Goal: Information Seeking & Learning: Find specific page/section

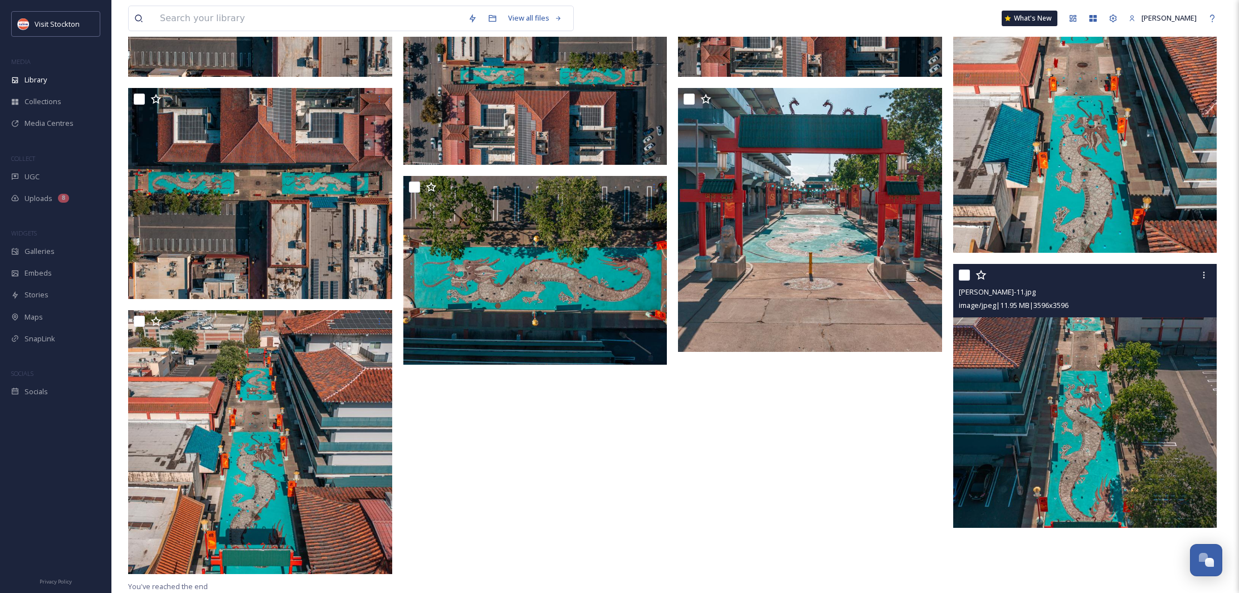
scroll to position [439, 0]
click at [1202, 280] on div at bounding box center [1204, 275] width 20 height 20
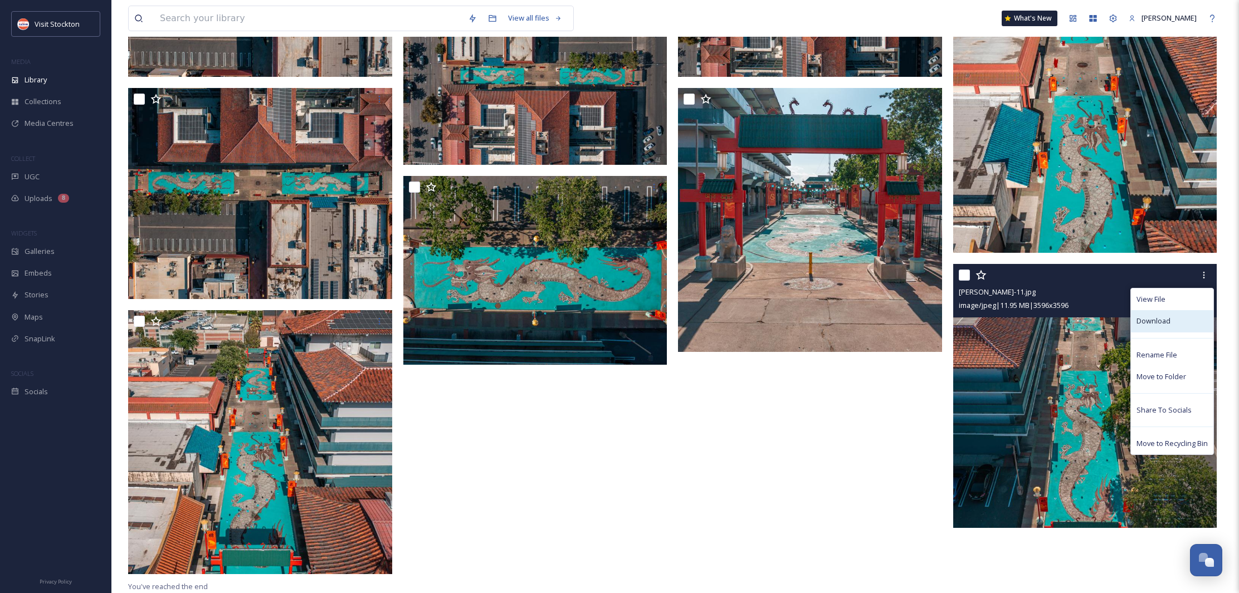
click at [1154, 324] on span "Download" at bounding box center [1154, 321] width 34 height 11
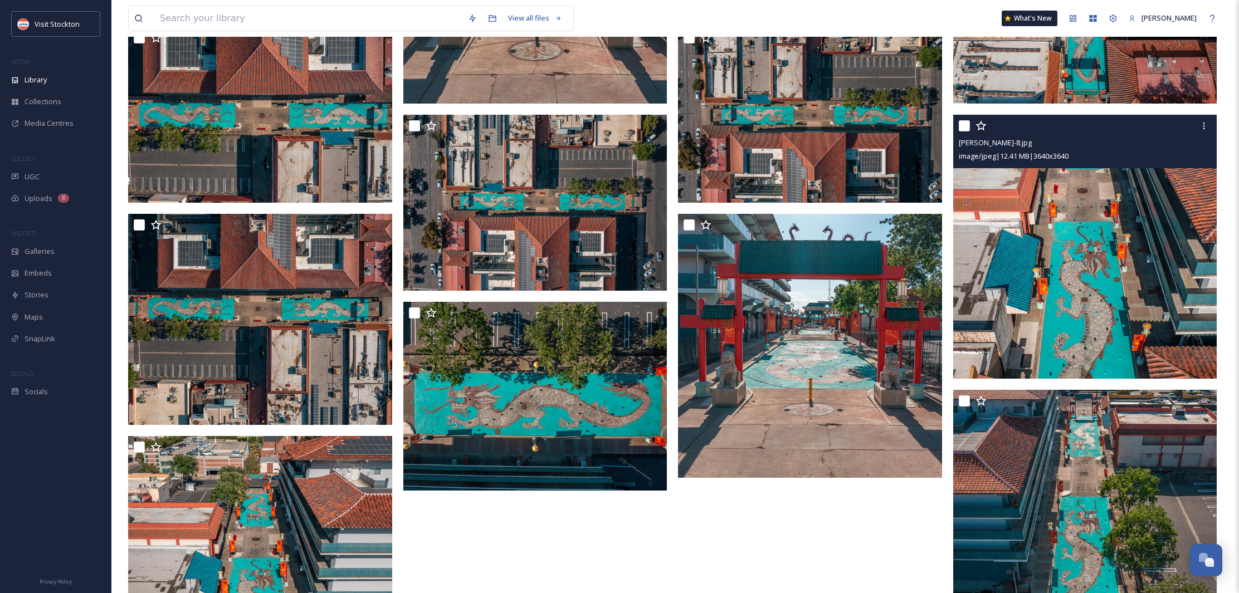
scroll to position [314, 0]
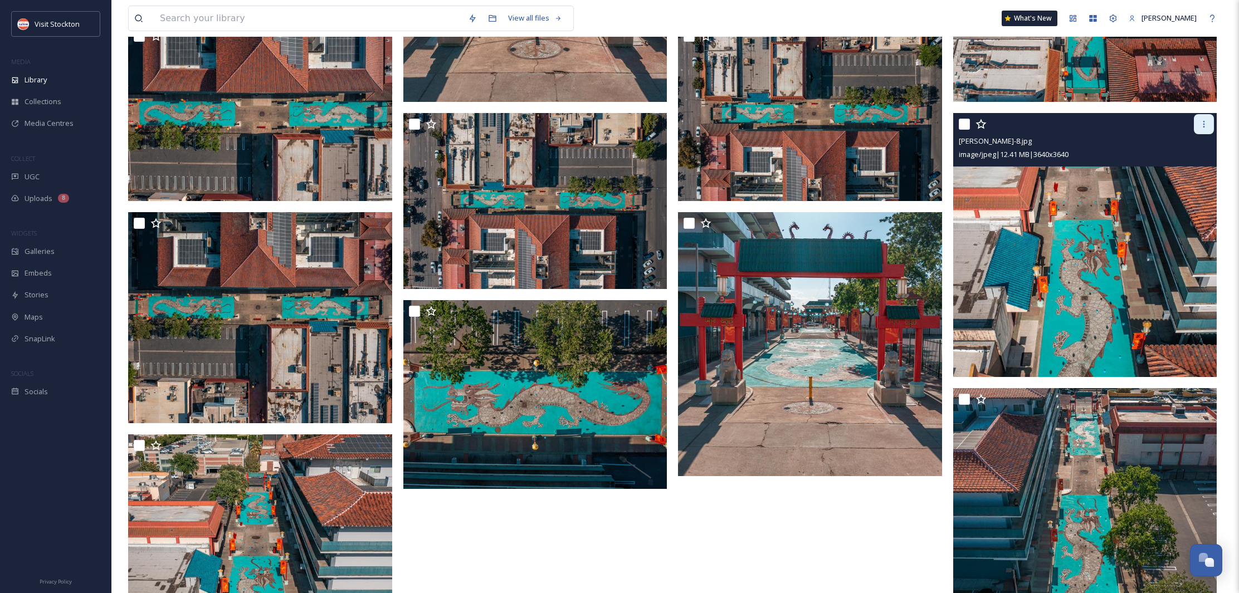
click at [1203, 129] on div at bounding box center [1204, 124] width 20 height 20
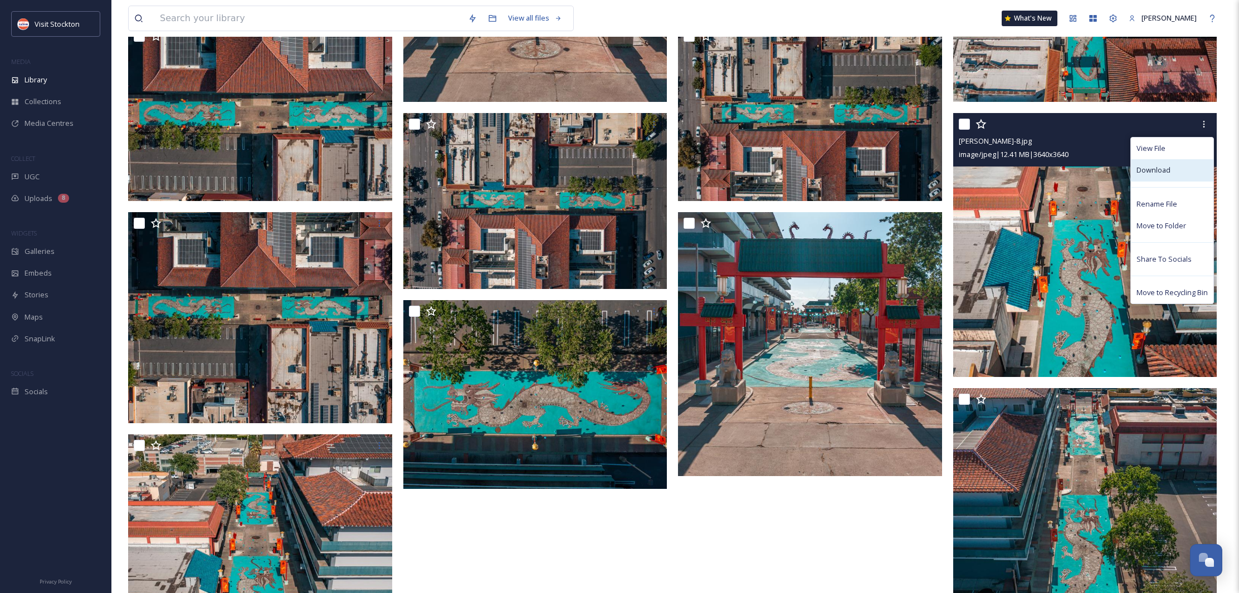
click at [1162, 165] on span "Download" at bounding box center [1154, 170] width 34 height 11
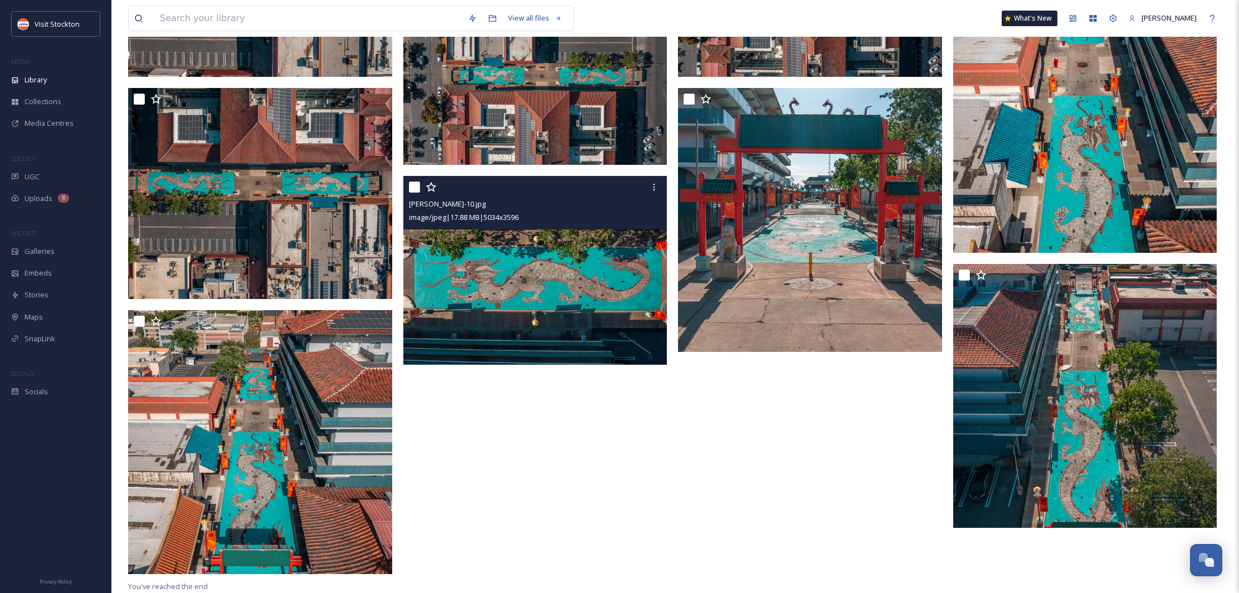
scroll to position [439, 0]
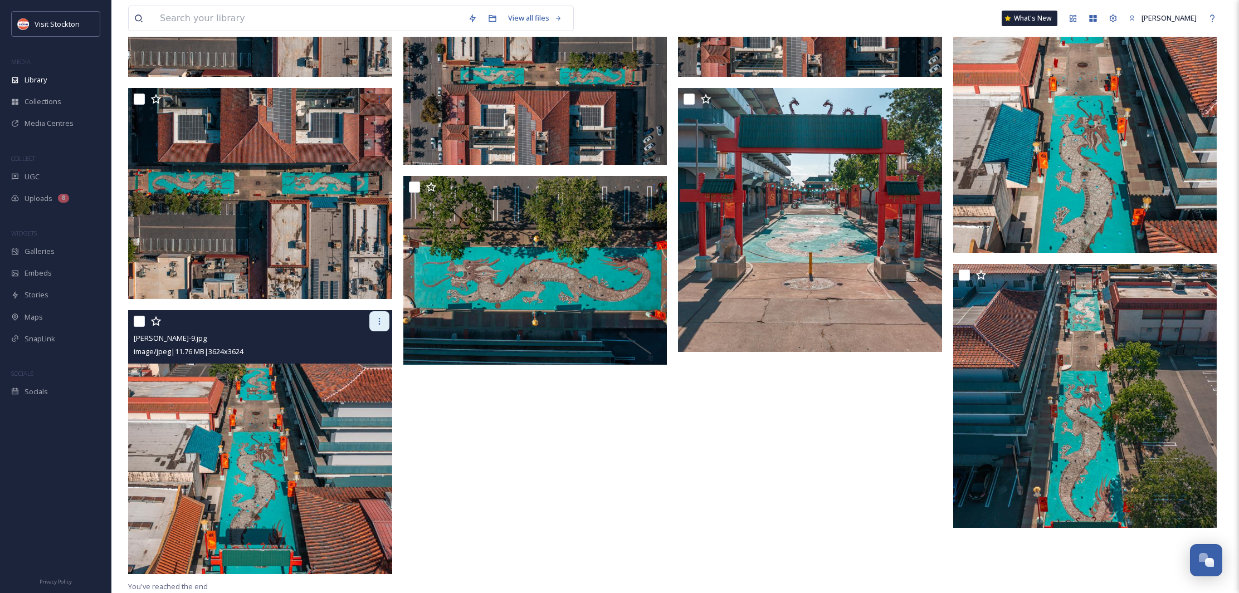
click at [377, 325] on icon at bounding box center [379, 321] width 9 height 9
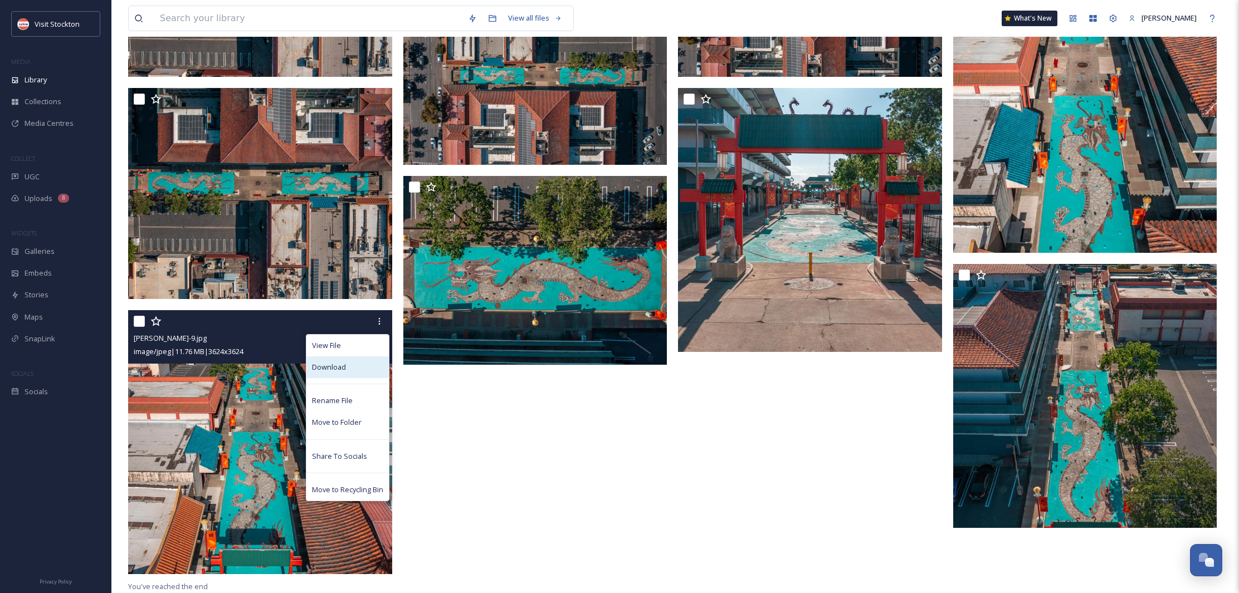
click at [336, 362] on span "Download" at bounding box center [329, 367] width 34 height 11
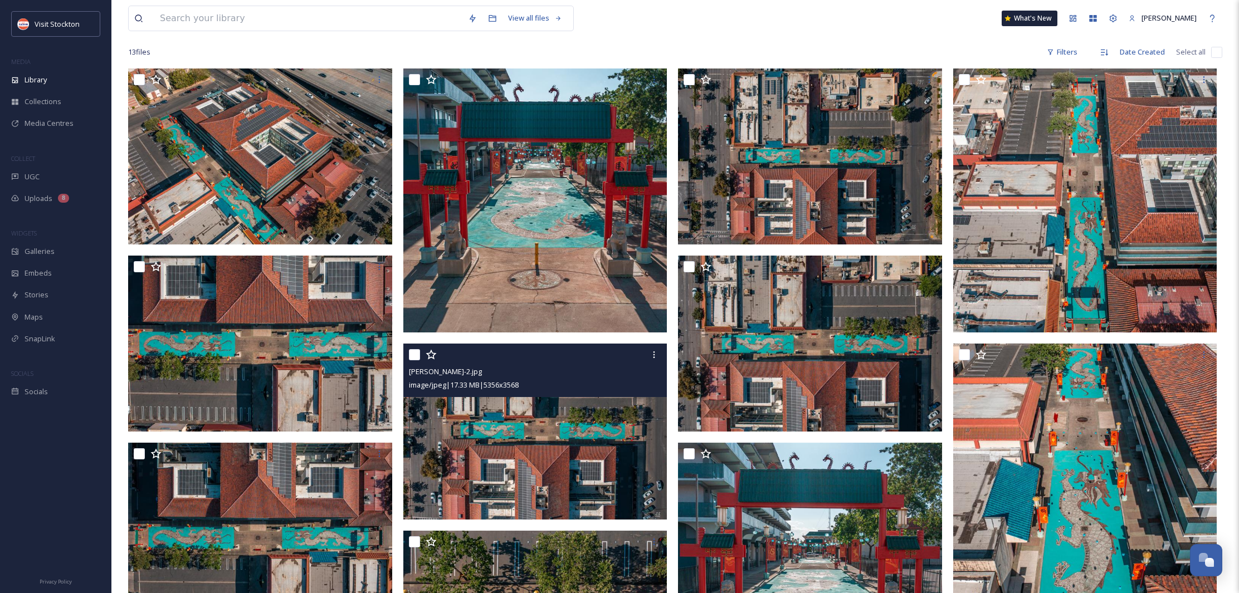
scroll to position [82, 0]
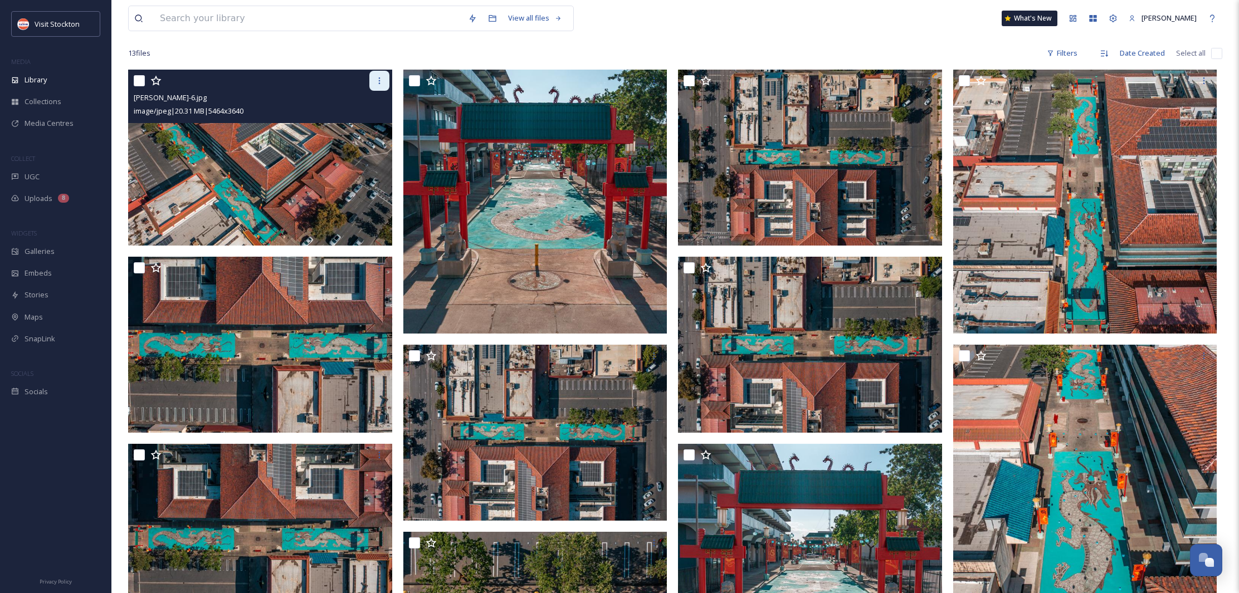
click at [374, 84] on div at bounding box center [379, 81] width 20 height 20
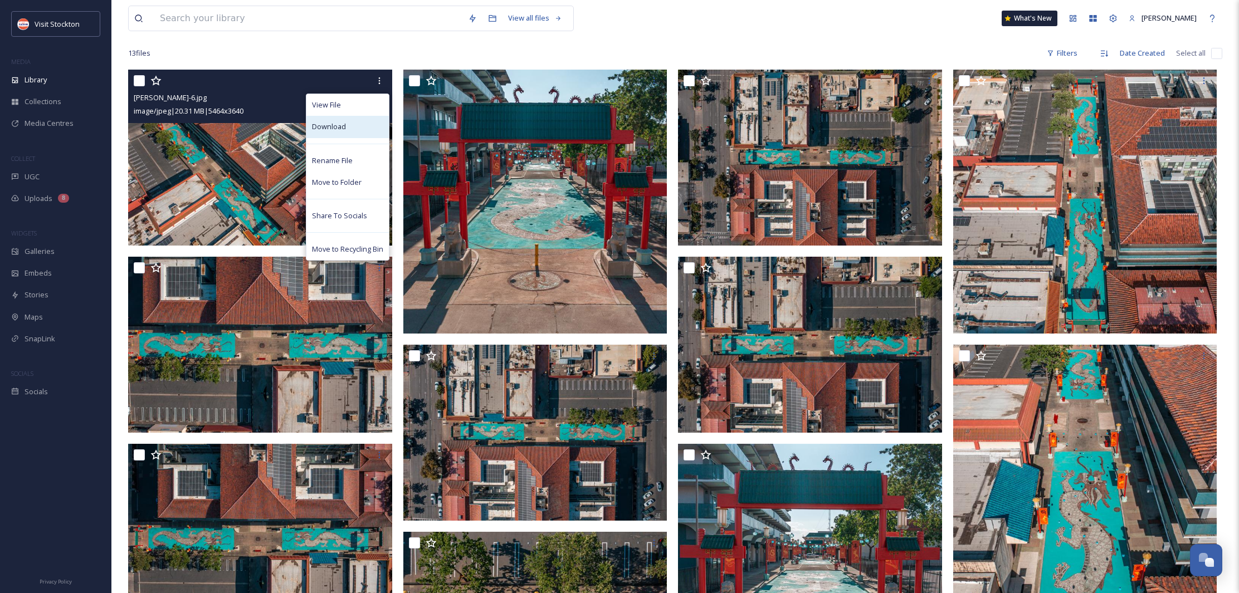
click at [334, 124] on span "Download" at bounding box center [329, 126] width 34 height 11
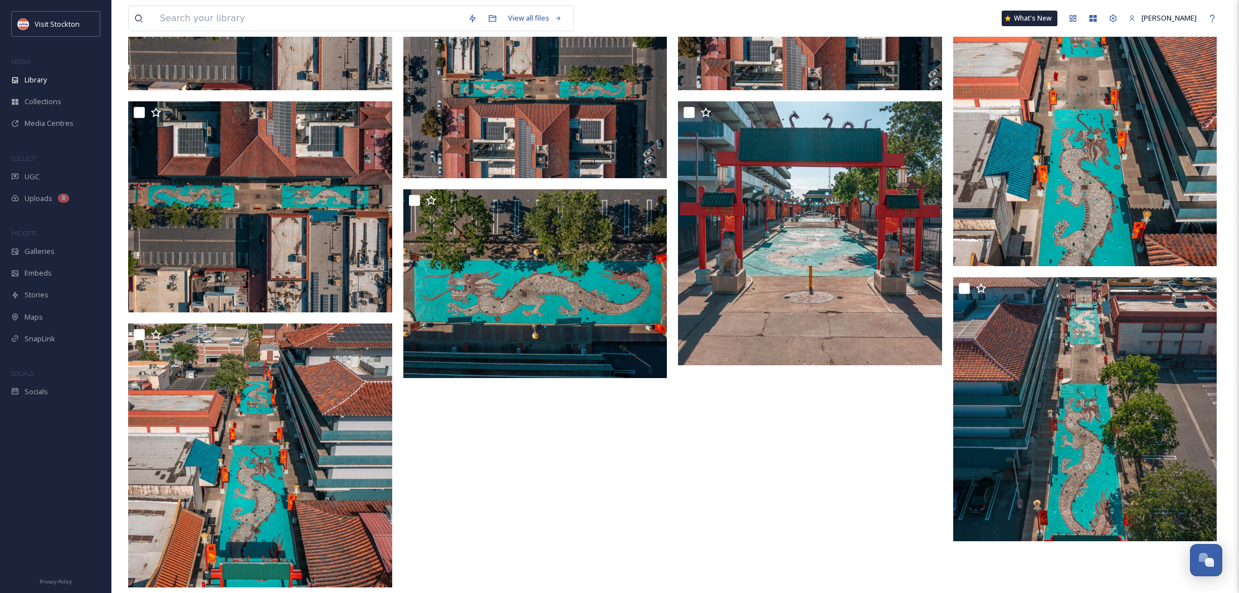
scroll to position [437, 0]
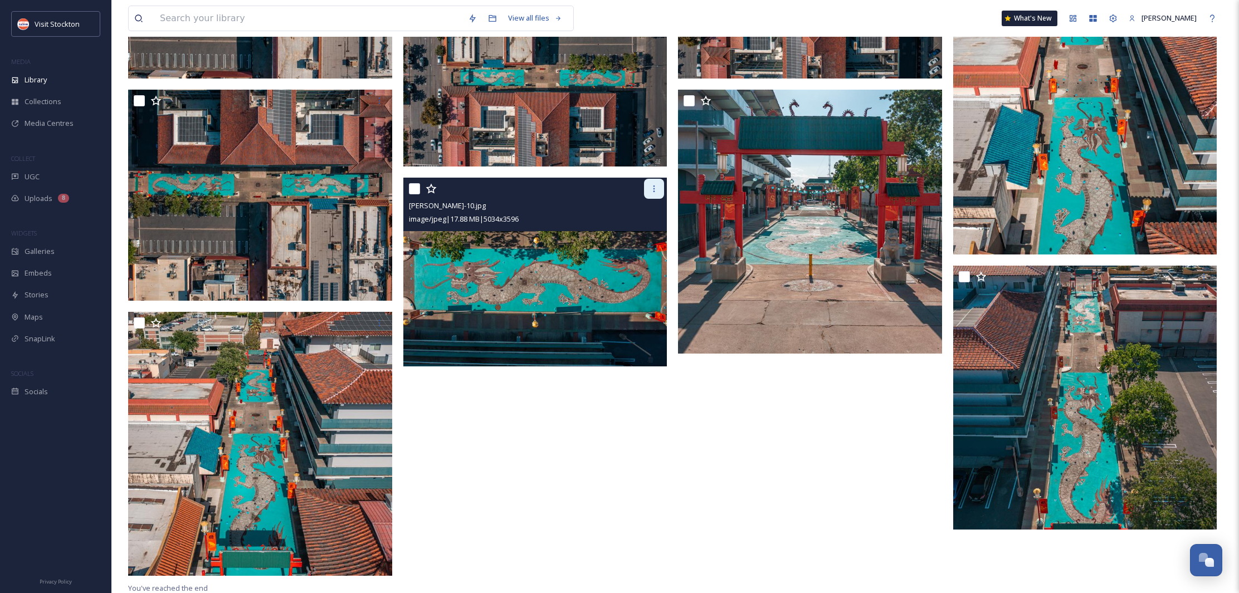
click at [653, 194] on div at bounding box center [654, 189] width 20 height 20
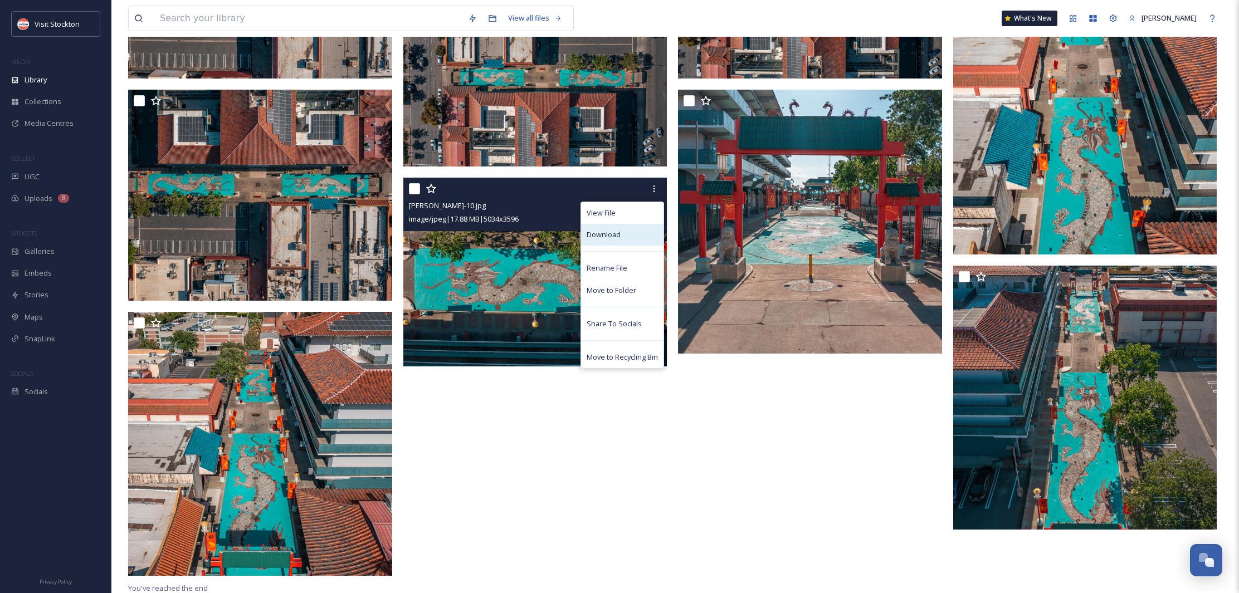
click at [608, 231] on span "Download" at bounding box center [604, 235] width 34 height 11
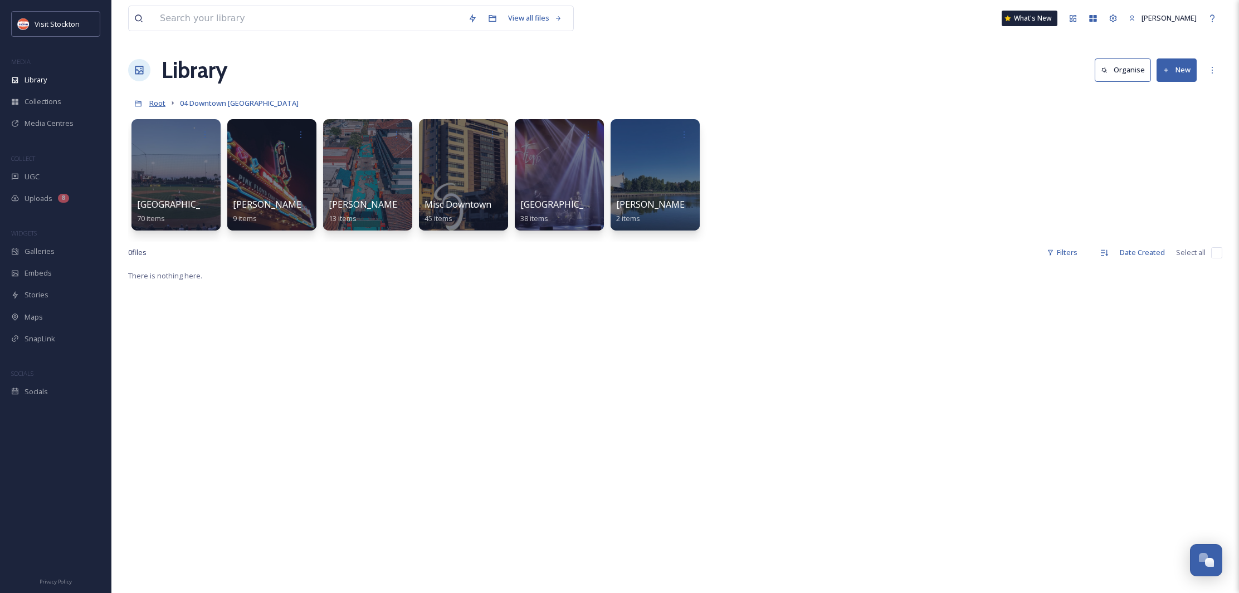
click at [162, 105] on span "Root" at bounding box center [157, 103] width 16 height 10
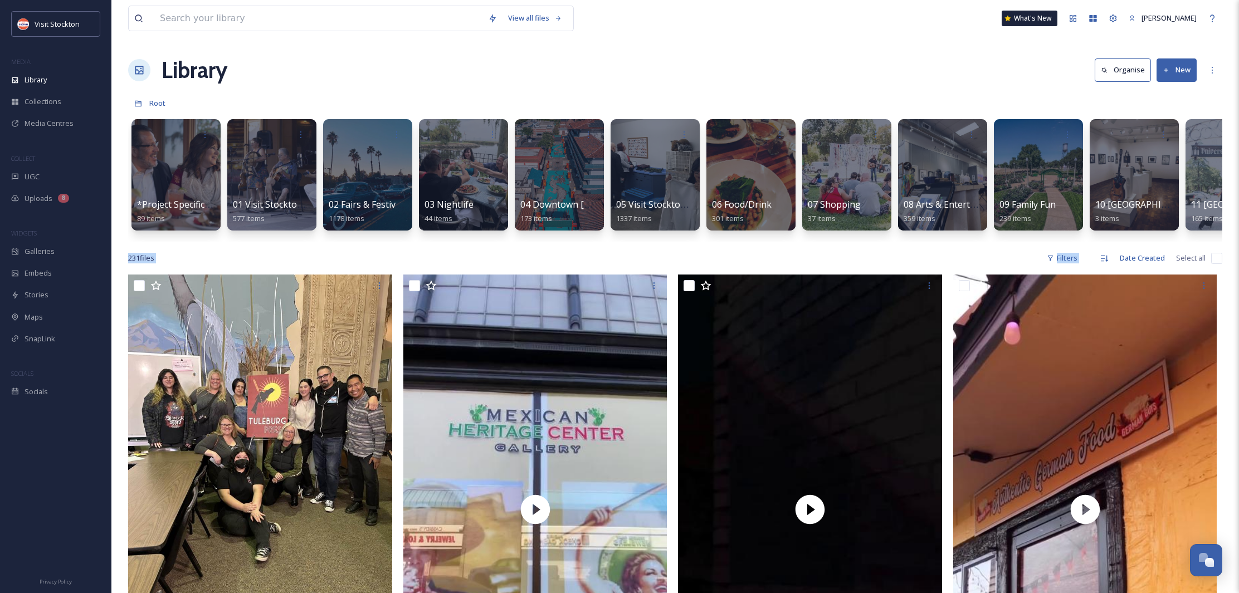
drag, startPoint x: 1164, startPoint y: 242, endPoint x: 1216, endPoint y: 237, distance: 52.6
click at [153, 104] on span "Root" at bounding box center [157, 103] width 16 height 10
click at [1214, 182] on div at bounding box center [1230, 175] width 91 height 114
click at [41, 201] on span "Uploads" at bounding box center [39, 198] width 28 height 11
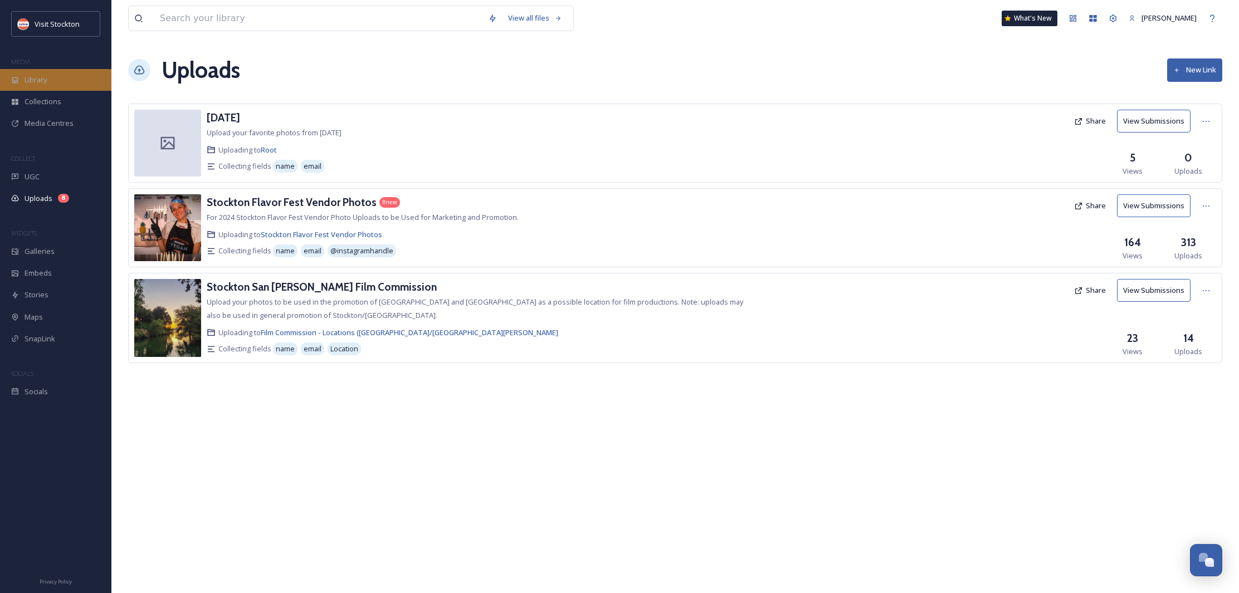
click at [42, 84] on span "Library" at bounding box center [36, 80] width 22 height 11
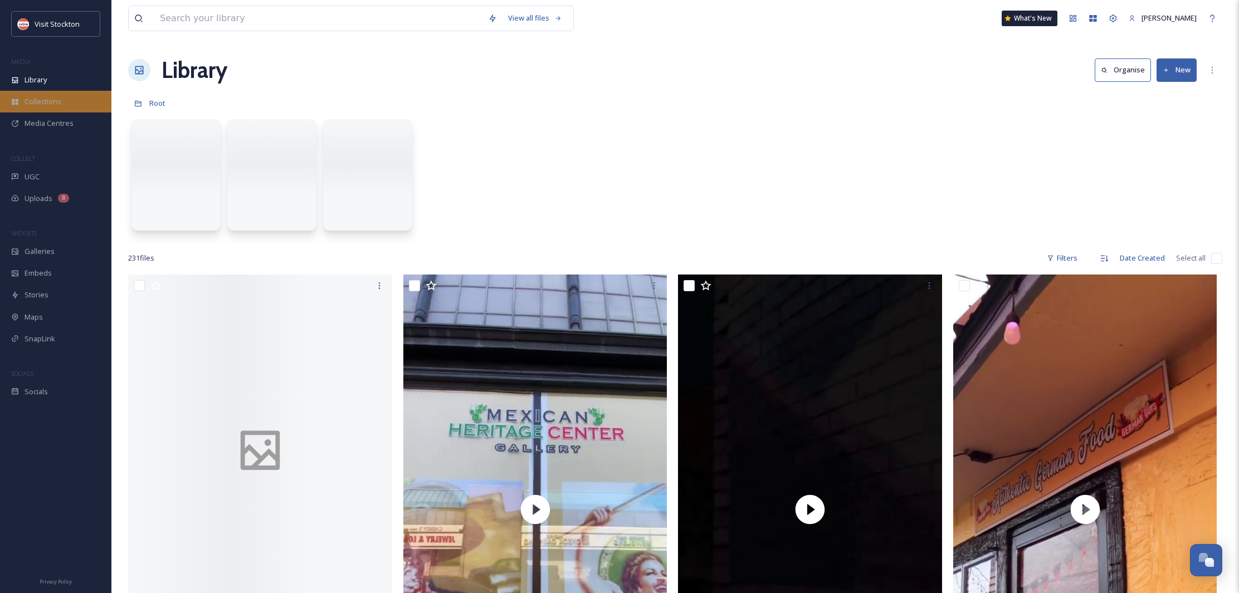
click at [35, 98] on span "Collections" at bounding box center [43, 101] width 37 height 11
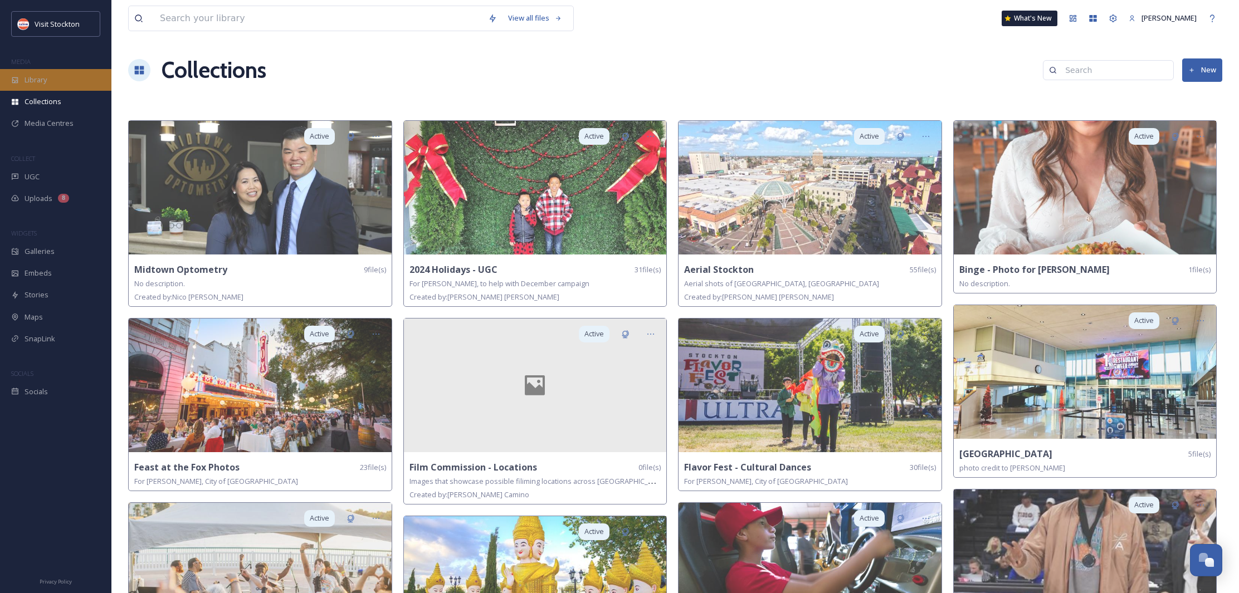
click at [33, 80] on span "Library" at bounding box center [36, 80] width 22 height 11
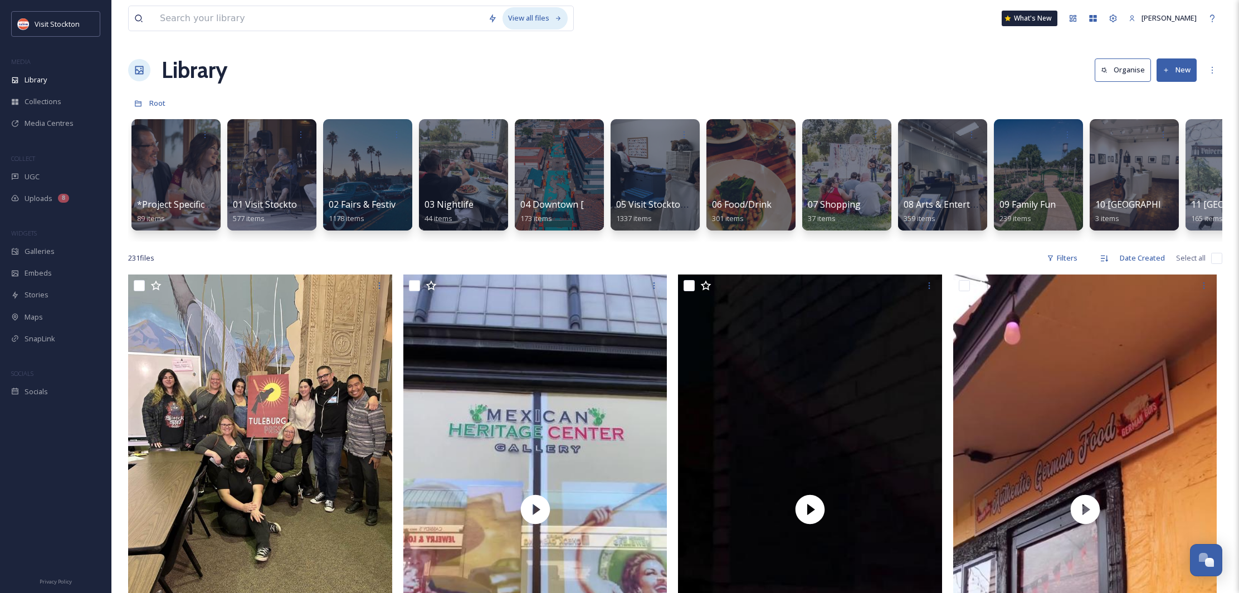
click at [541, 19] on div "View all files" at bounding box center [535, 18] width 65 height 22
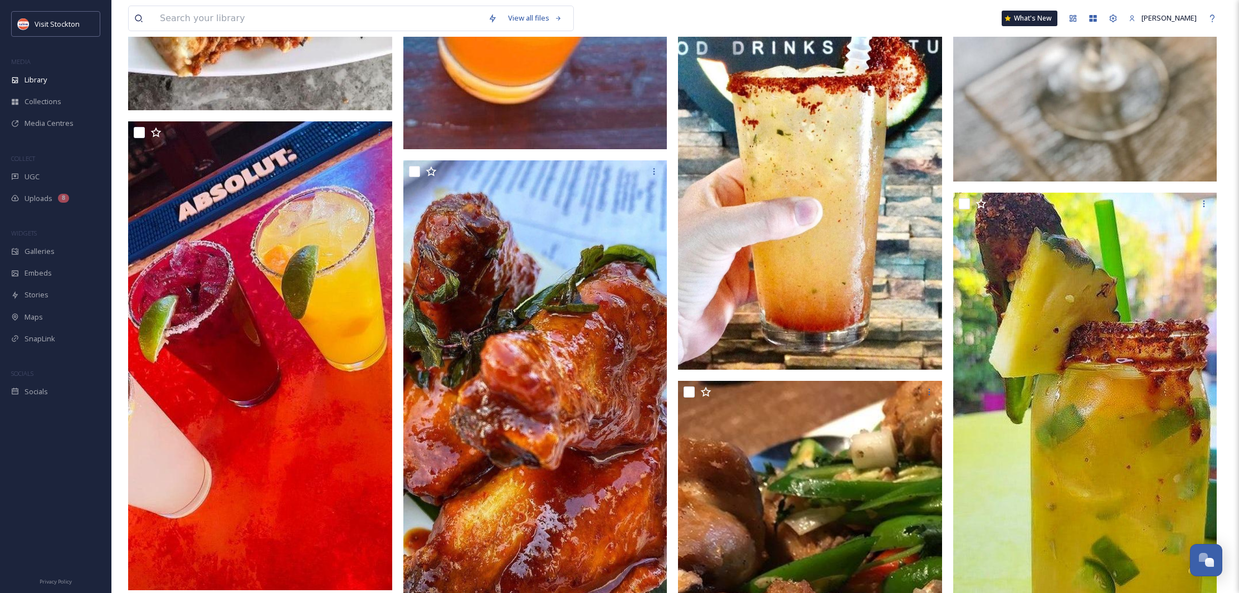
scroll to position [2527, 0]
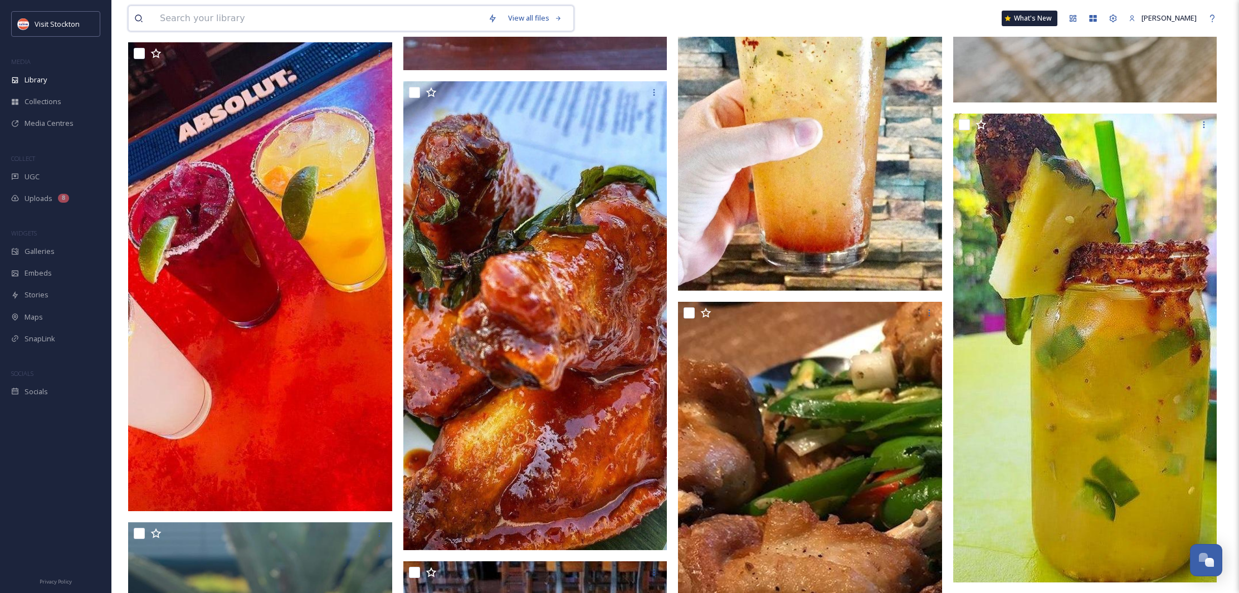
click at [246, 18] on input at bounding box center [318, 18] width 328 height 25
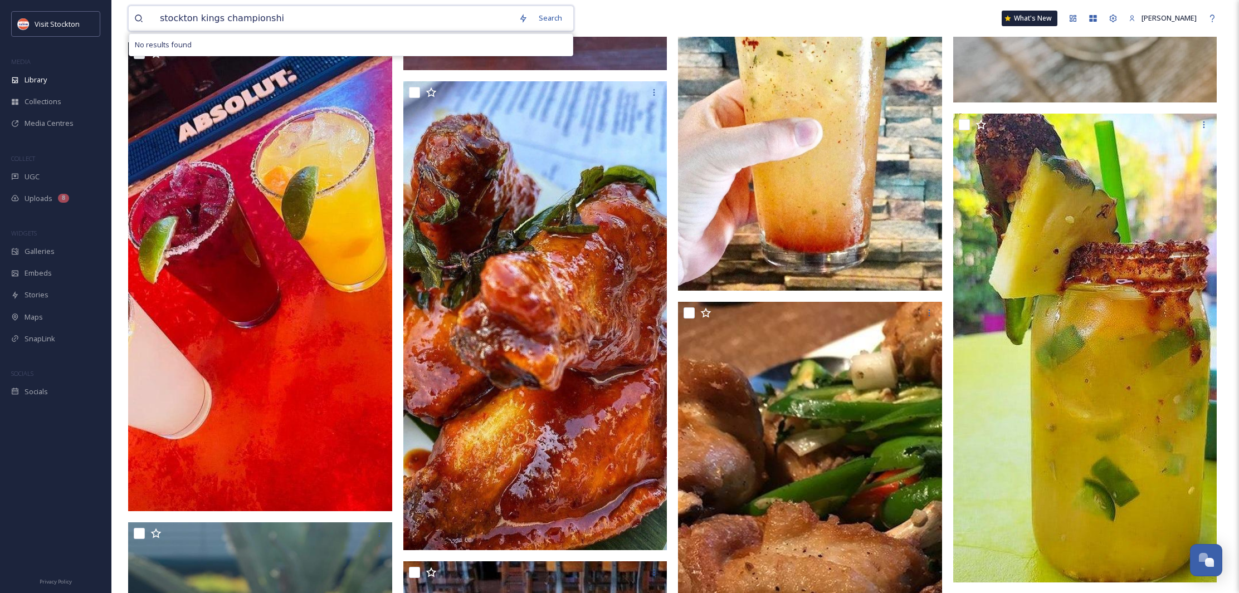
type input "stockton kings championship"
click at [262, 18] on span "stockton kings championship" at bounding box center [208, 18] width 109 height 16
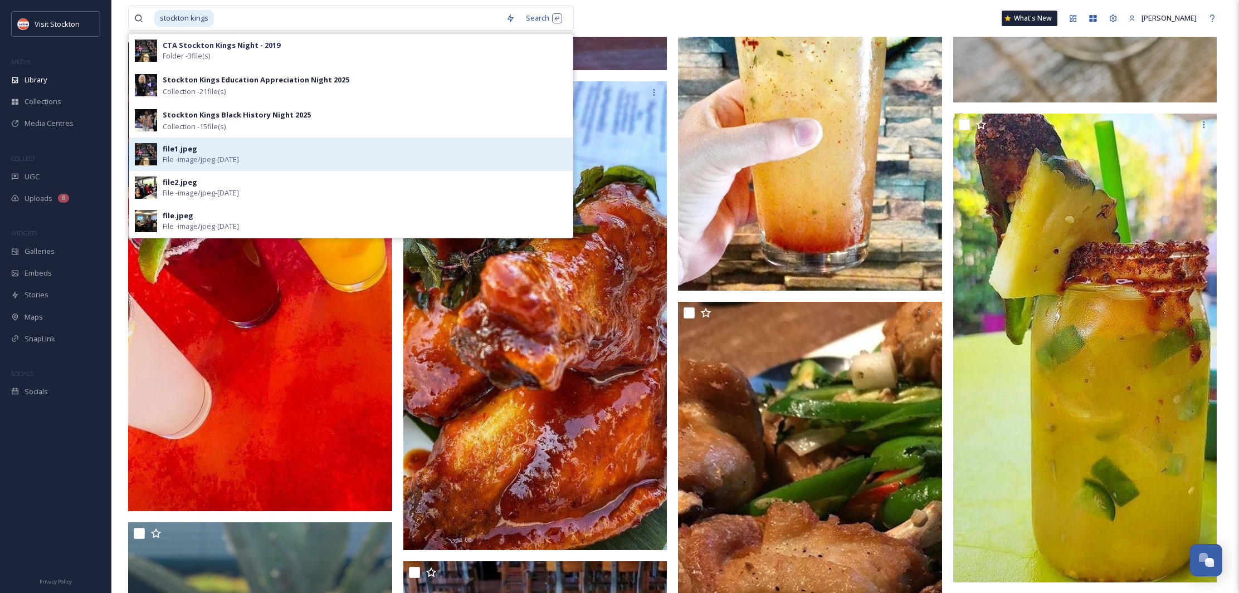
click at [177, 147] on div "file1.jpeg" at bounding box center [180, 149] width 35 height 11
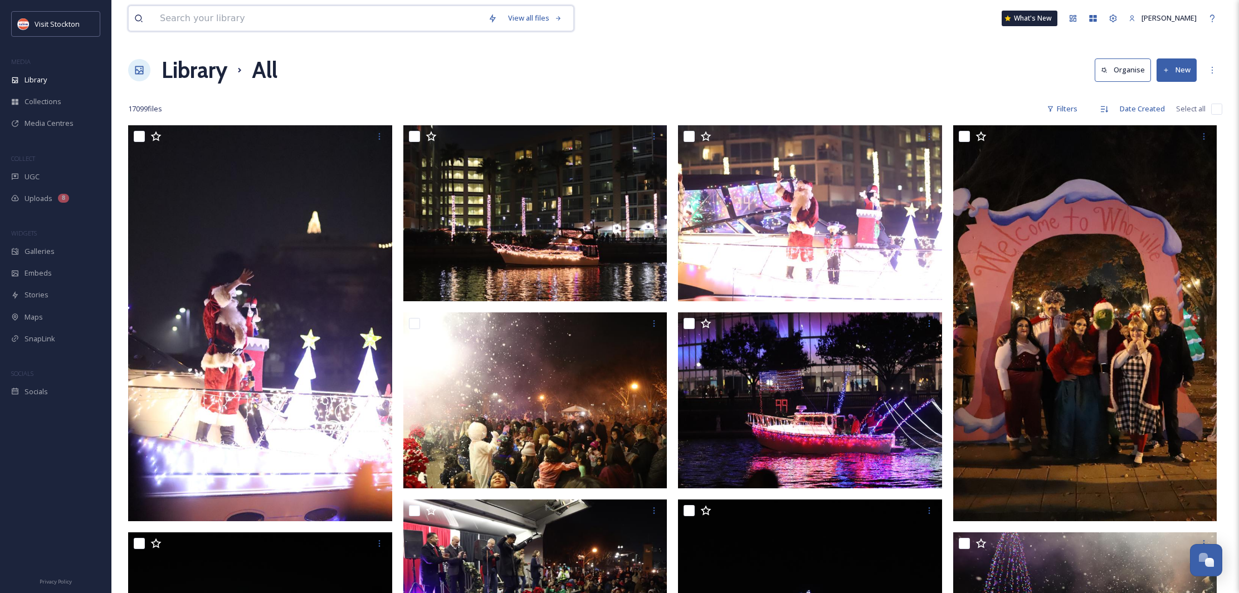
click at [389, 14] on input at bounding box center [318, 18] width 328 height 25
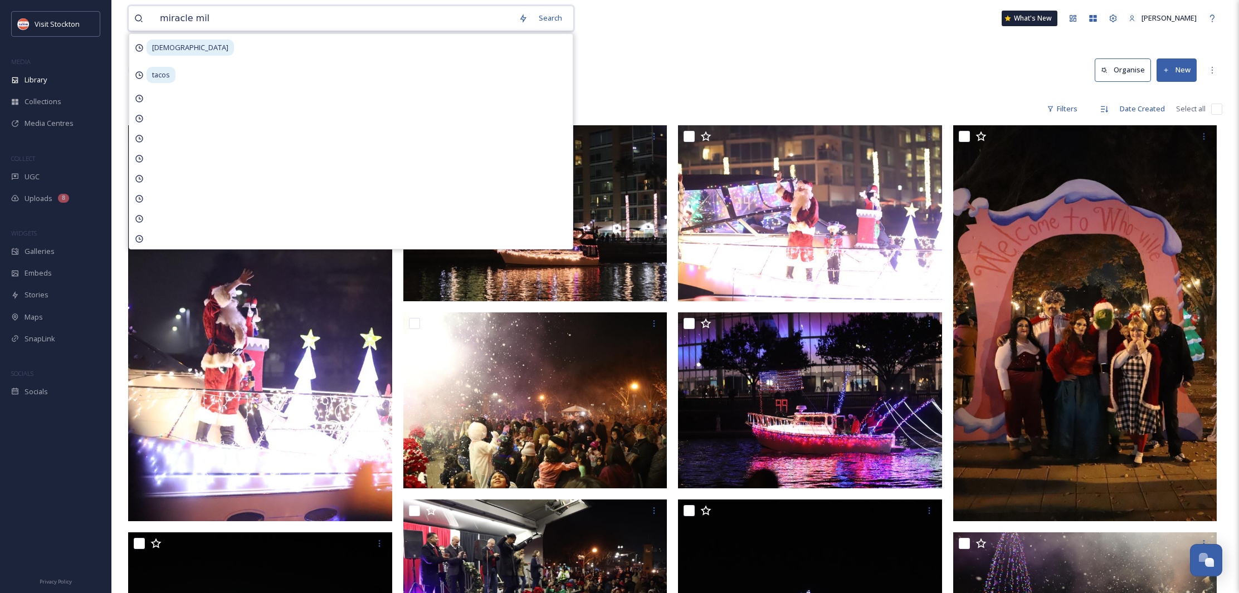
type input "miracle mile"
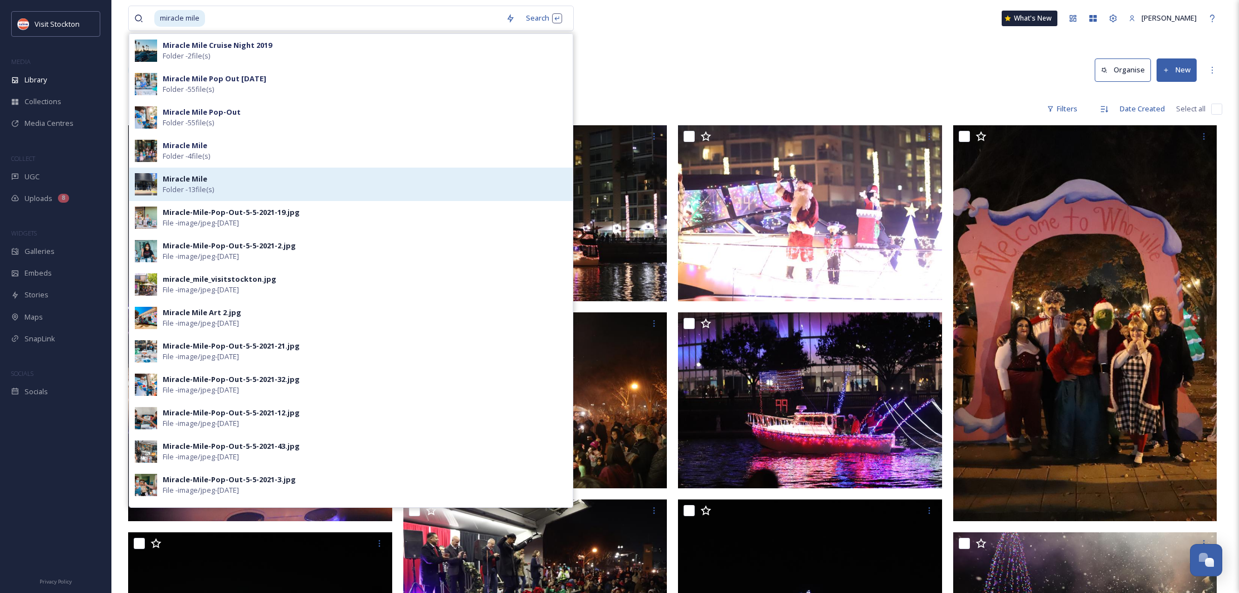
click at [184, 174] on strong "Miracle Mile" at bounding box center [185, 179] width 45 height 10
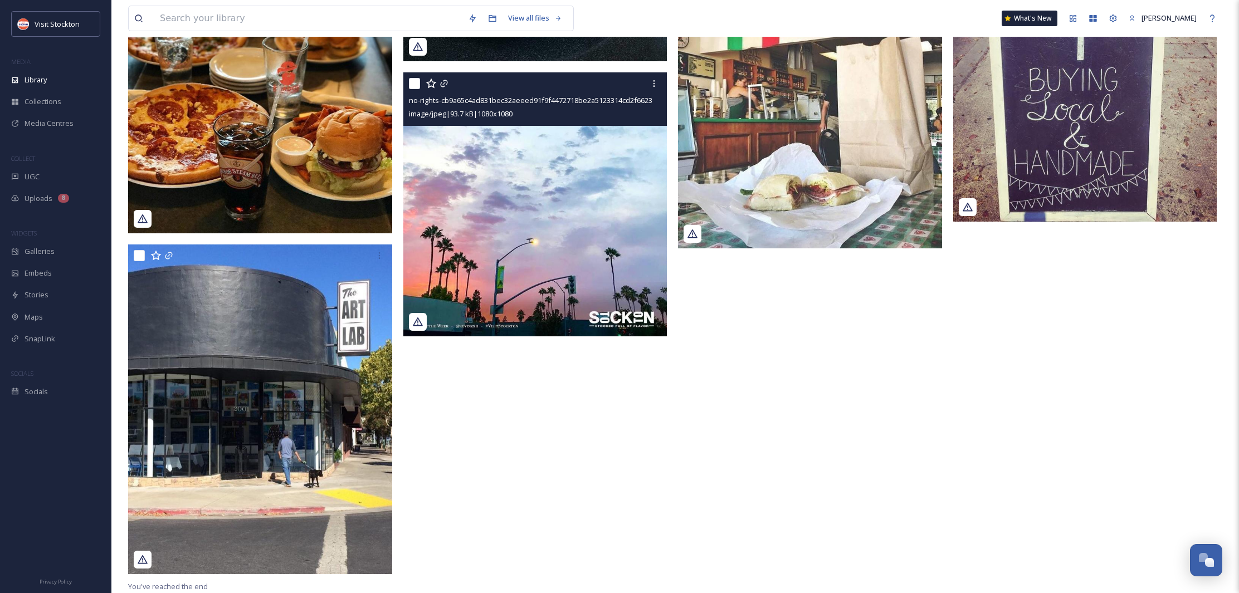
scroll to position [696, 0]
click at [502, 222] on img at bounding box center [535, 204] width 264 height 264
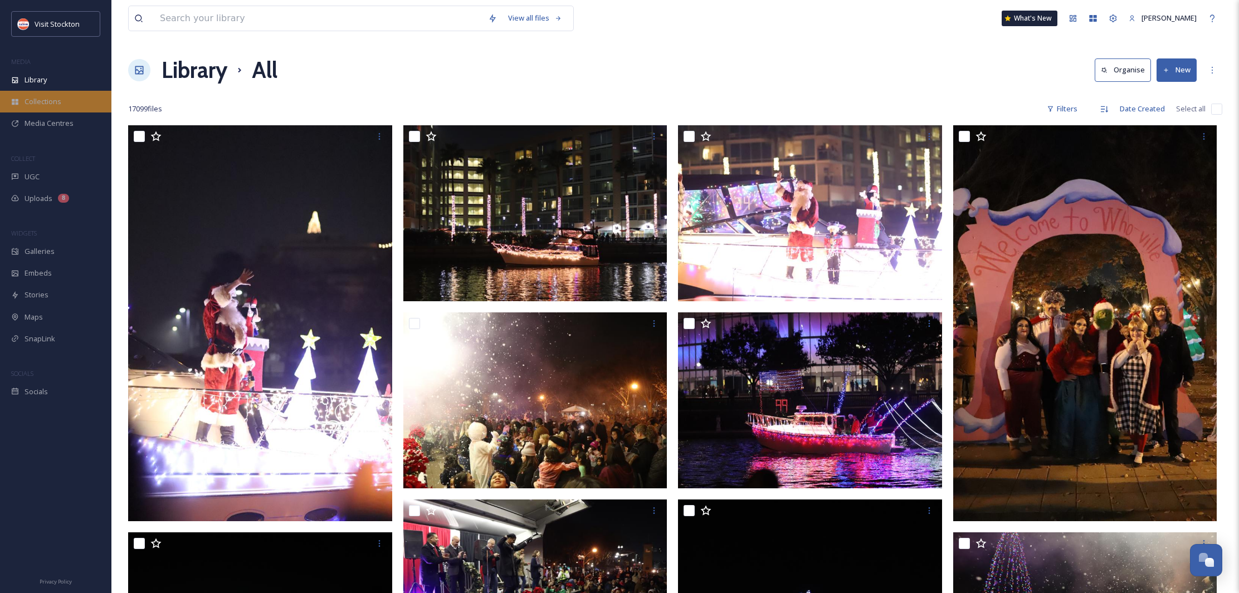
click at [50, 100] on span "Collections" at bounding box center [43, 101] width 37 height 11
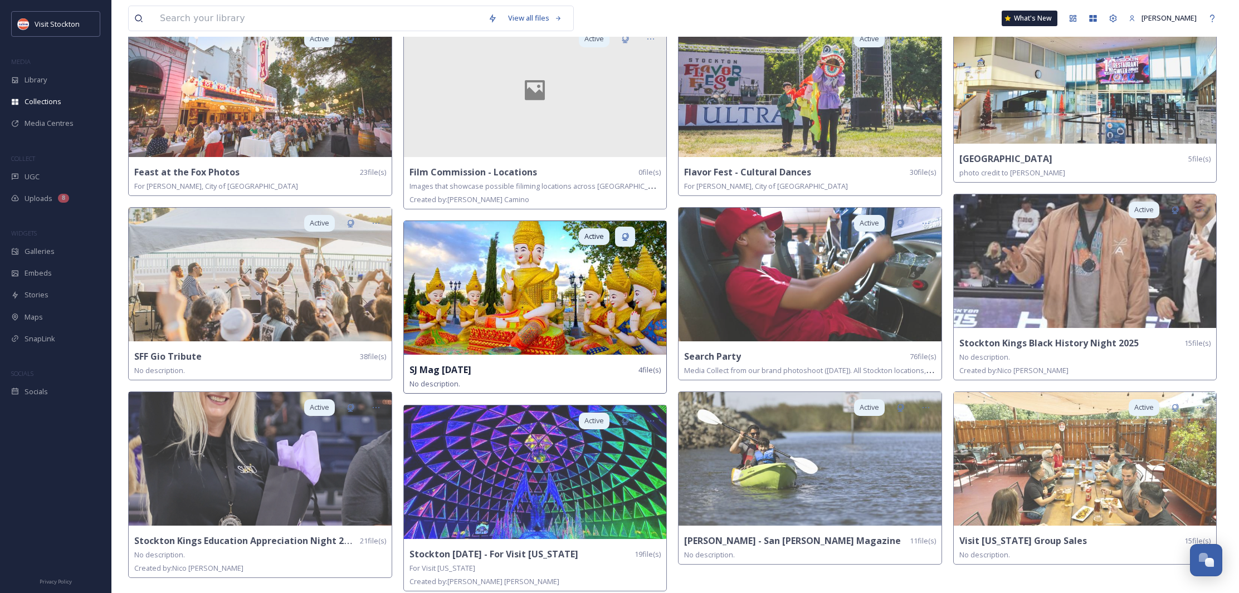
scroll to position [295, 0]
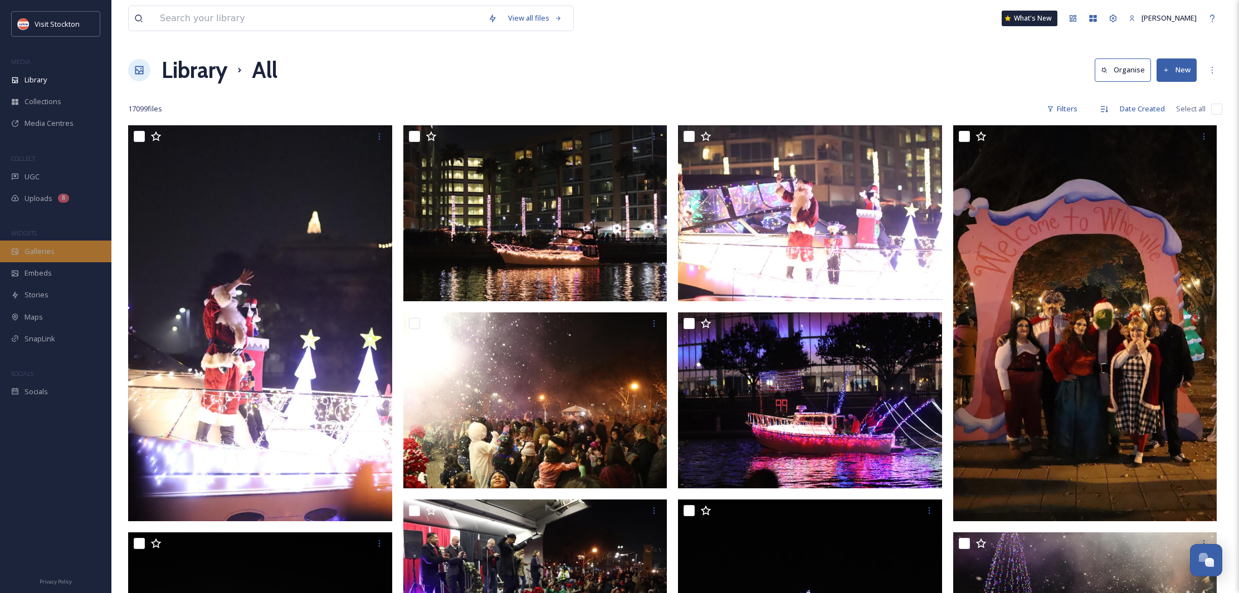
click at [60, 252] on div "Galleries" at bounding box center [55, 252] width 111 height 22
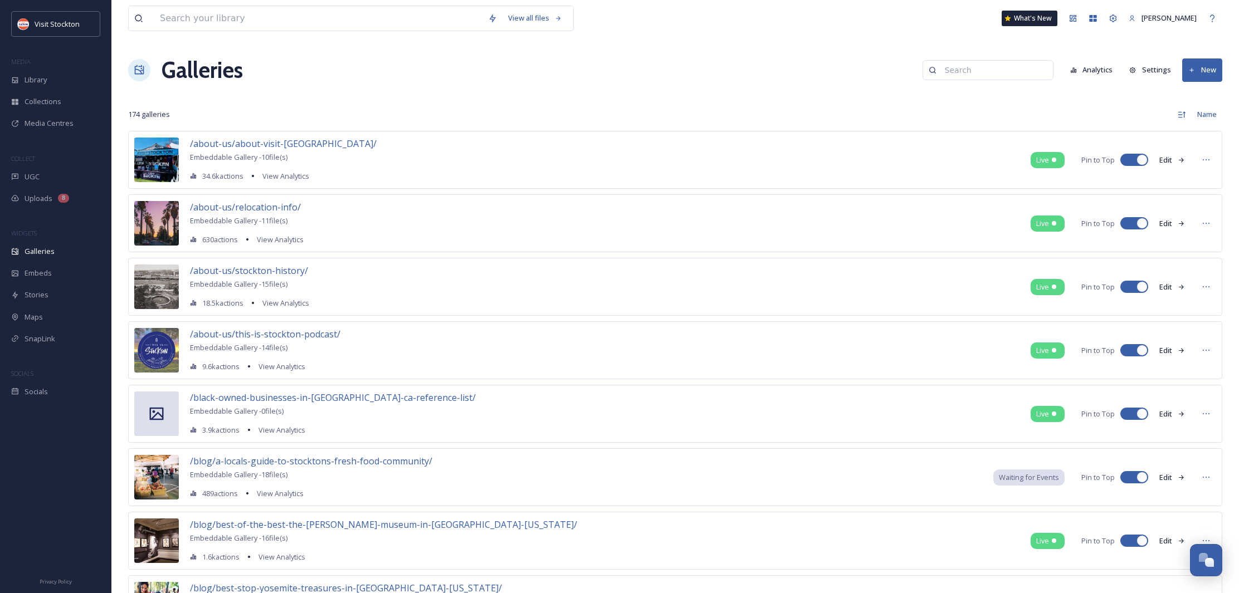
click at [160, 220] on img at bounding box center [156, 223] width 45 height 45
click at [53, 84] on div "Library" at bounding box center [55, 80] width 111 height 22
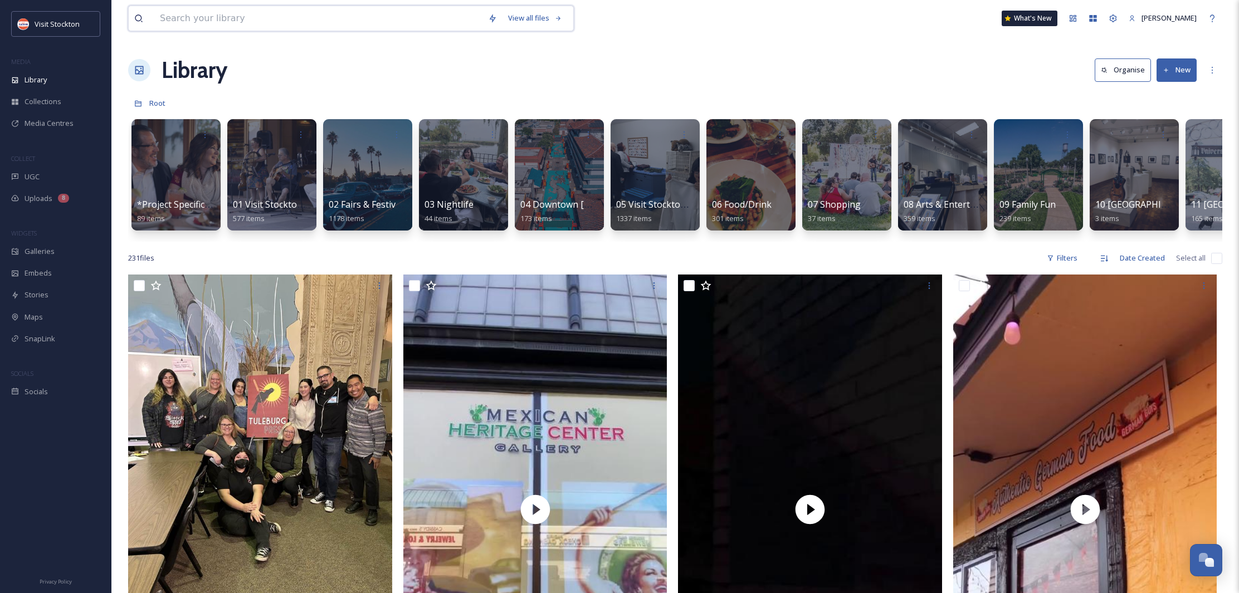
click at [257, 17] on input at bounding box center [318, 18] width 328 height 25
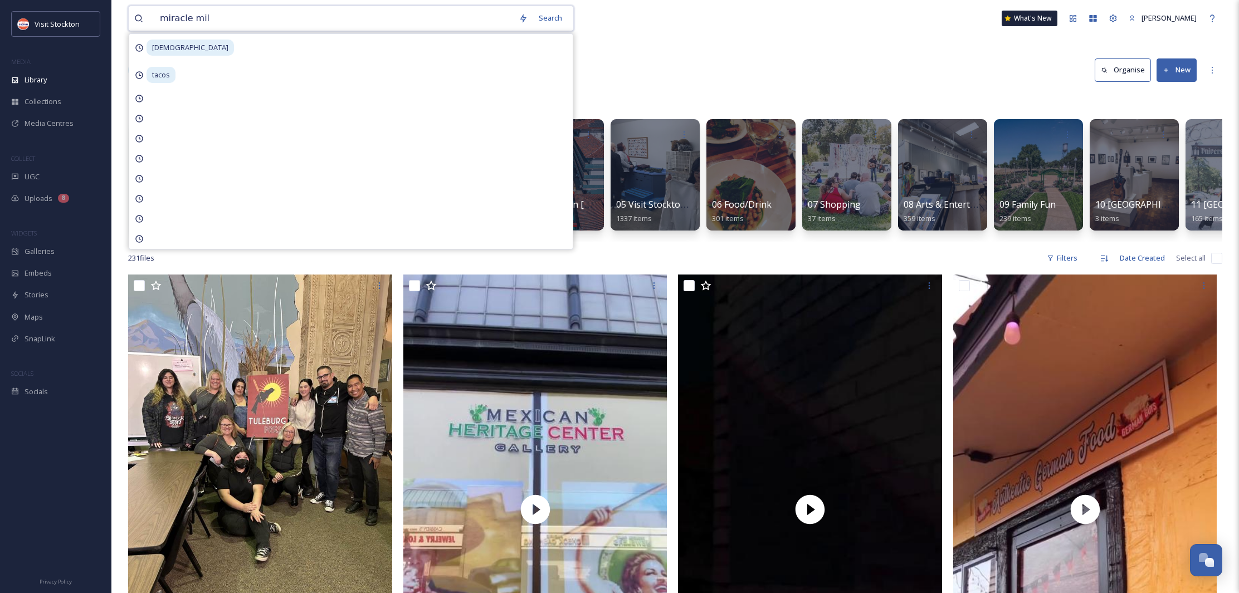
type input "miracle mile"
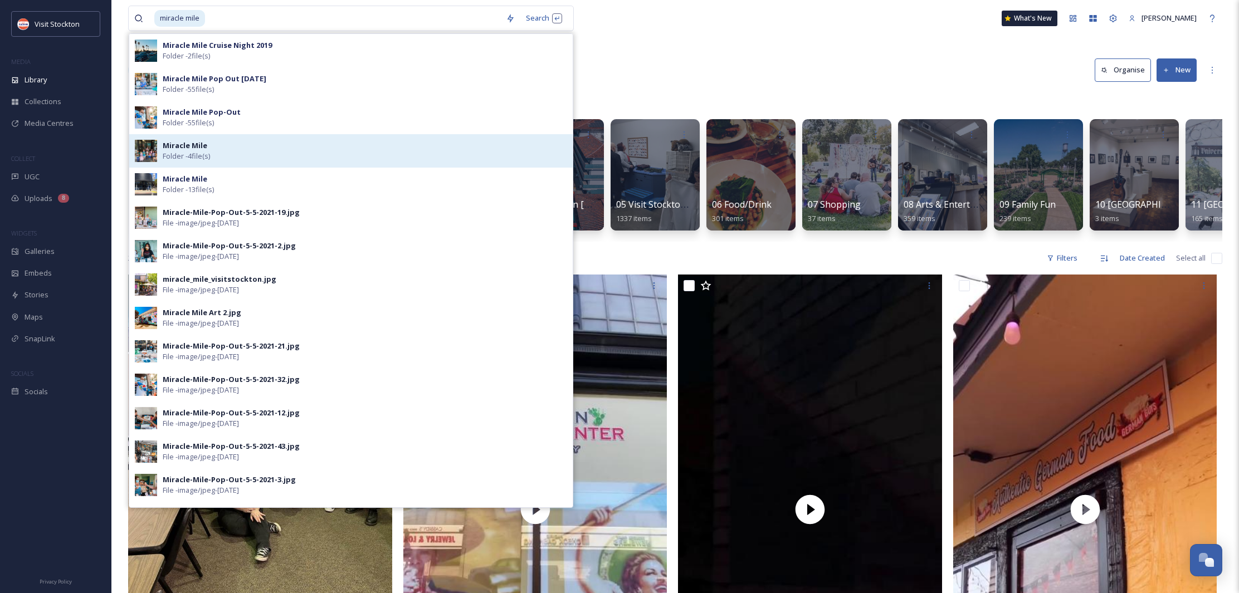
click at [190, 154] on span "Folder - 4 file(s)" at bounding box center [186, 156] width 47 height 11
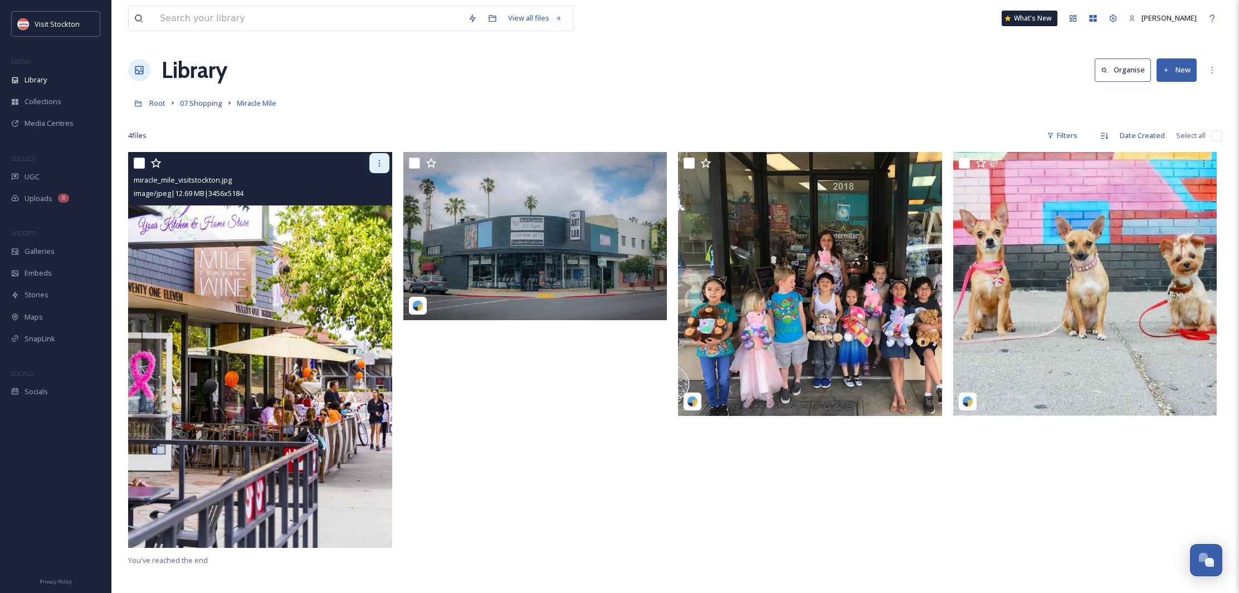
click at [380, 167] on icon at bounding box center [379, 163] width 9 height 9
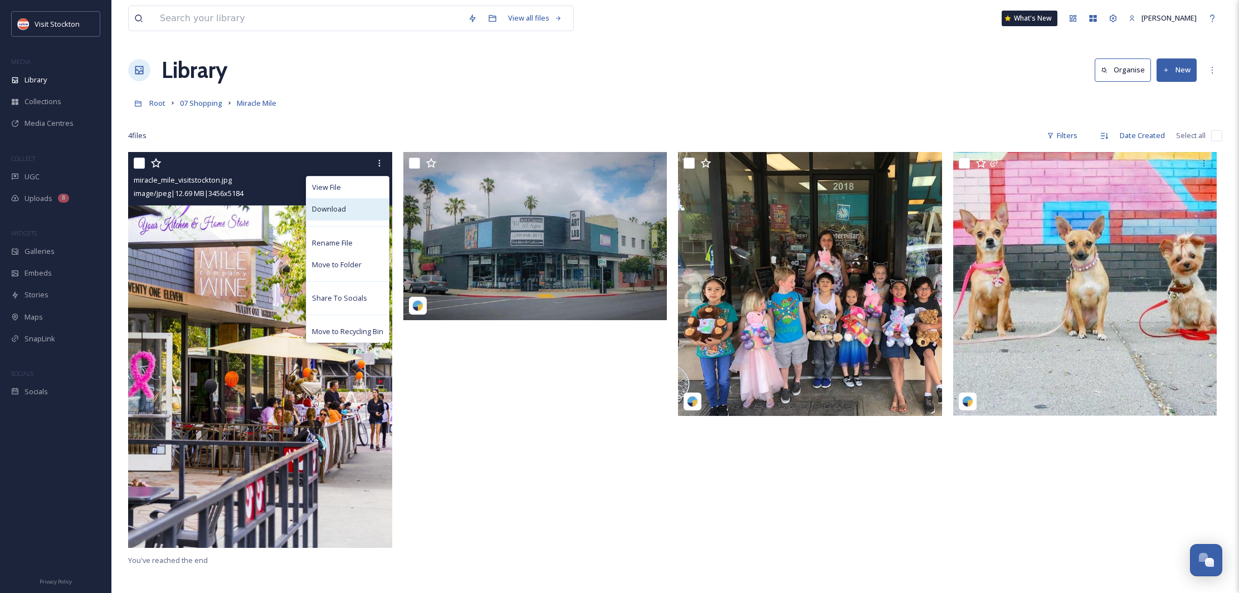
click at [344, 204] on span "Download" at bounding box center [329, 209] width 34 height 11
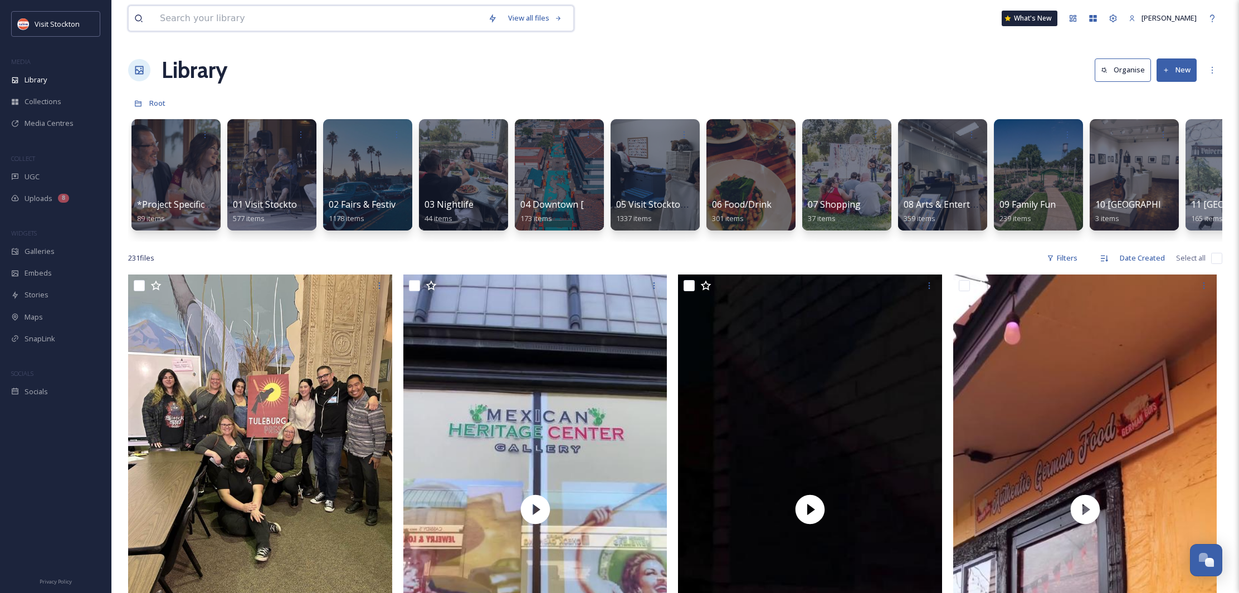
click at [321, 27] on input at bounding box center [318, 18] width 328 height 25
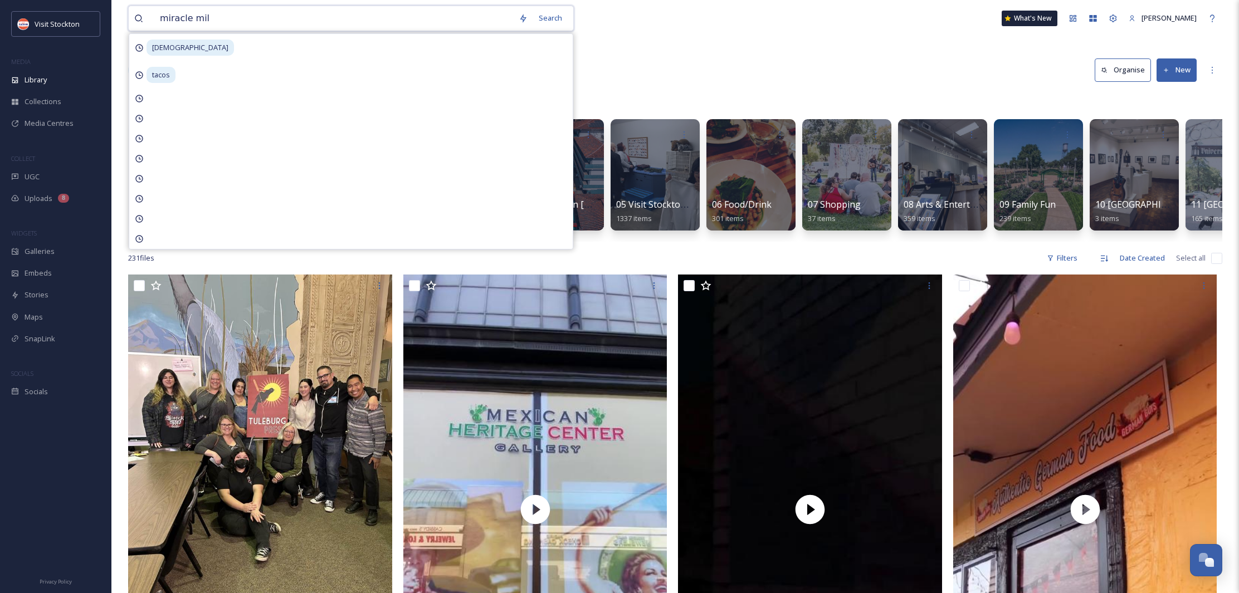
type input "miracle mile"
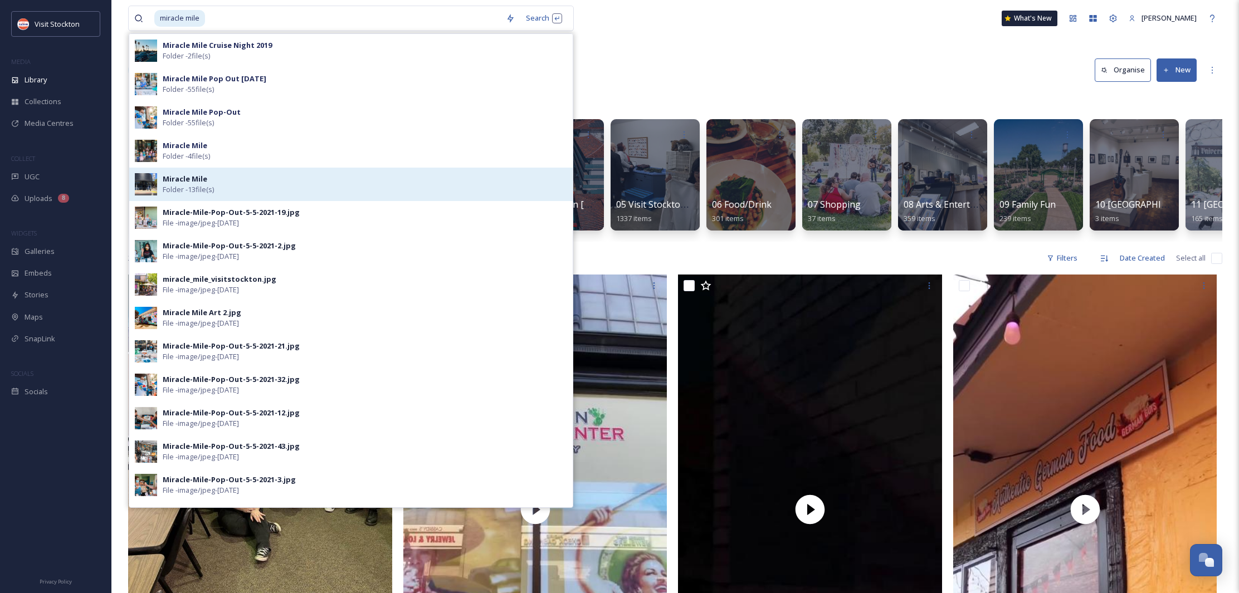
click at [191, 183] on strong "Miracle Mile" at bounding box center [185, 179] width 45 height 10
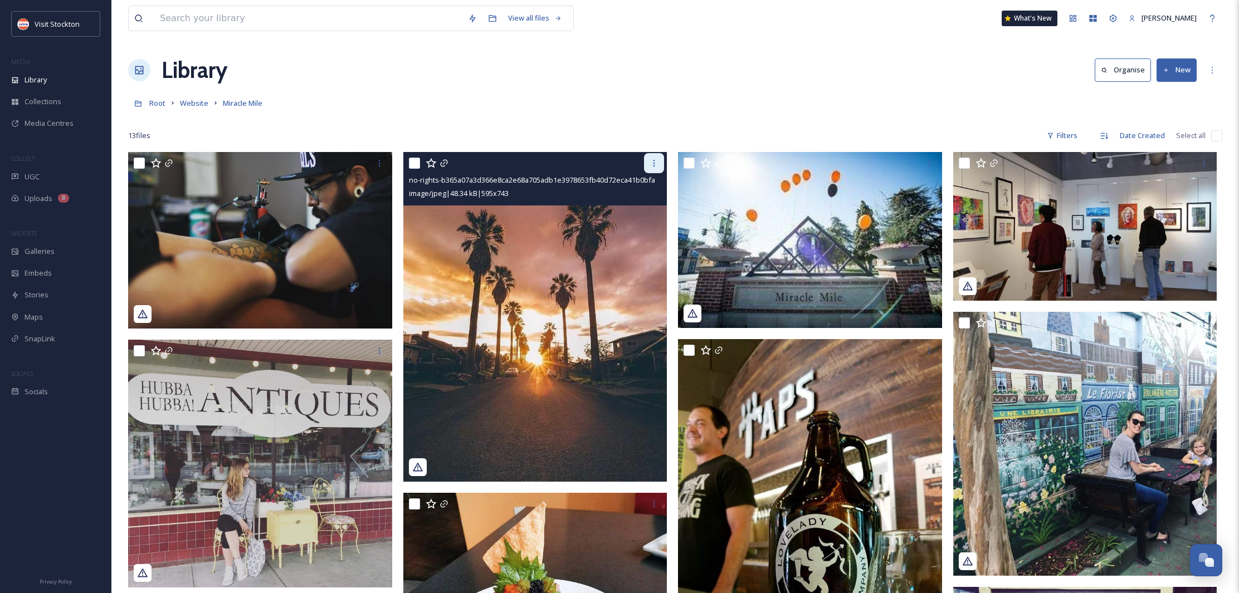
click at [654, 170] on div at bounding box center [654, 163] width 20 height 20
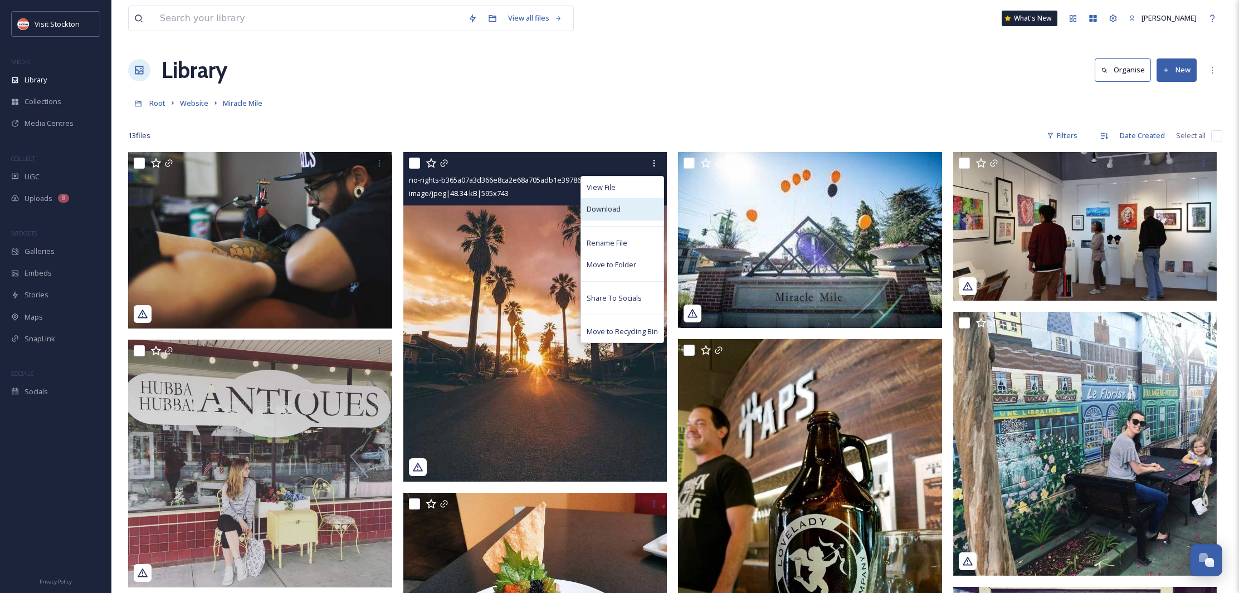
click at [610, 208] on span "Download" at bounding box center [604, 209] width 34 height 11
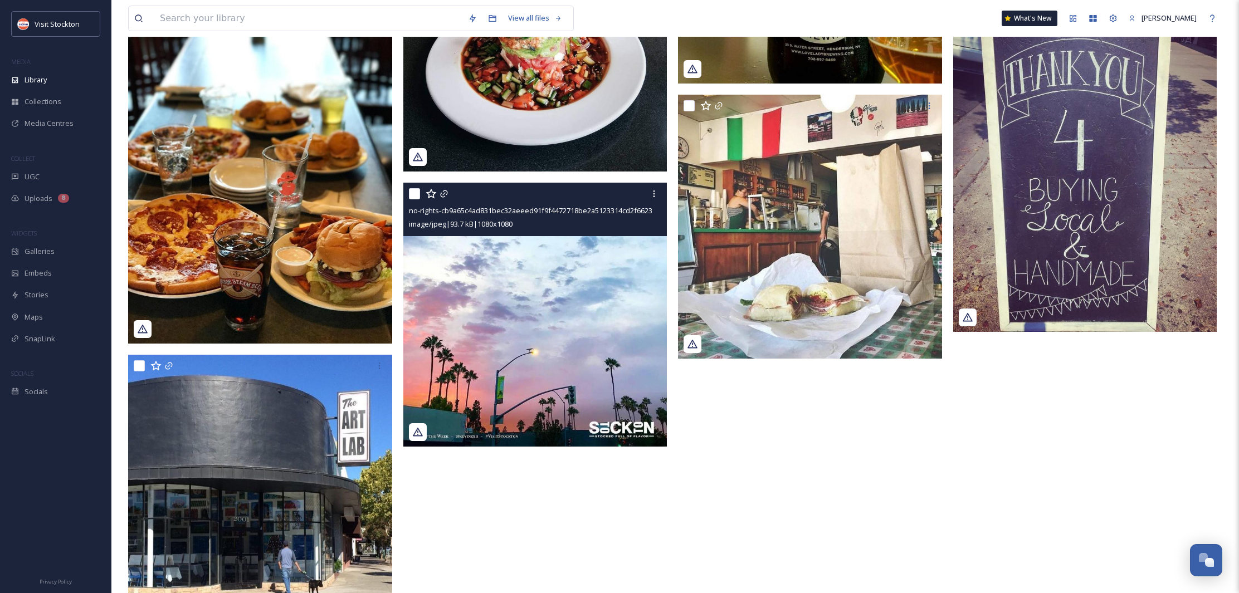
scroll to position [586, 0]
click at [654, 197] on icon at bounding box center [654, 193] width 9 height 9
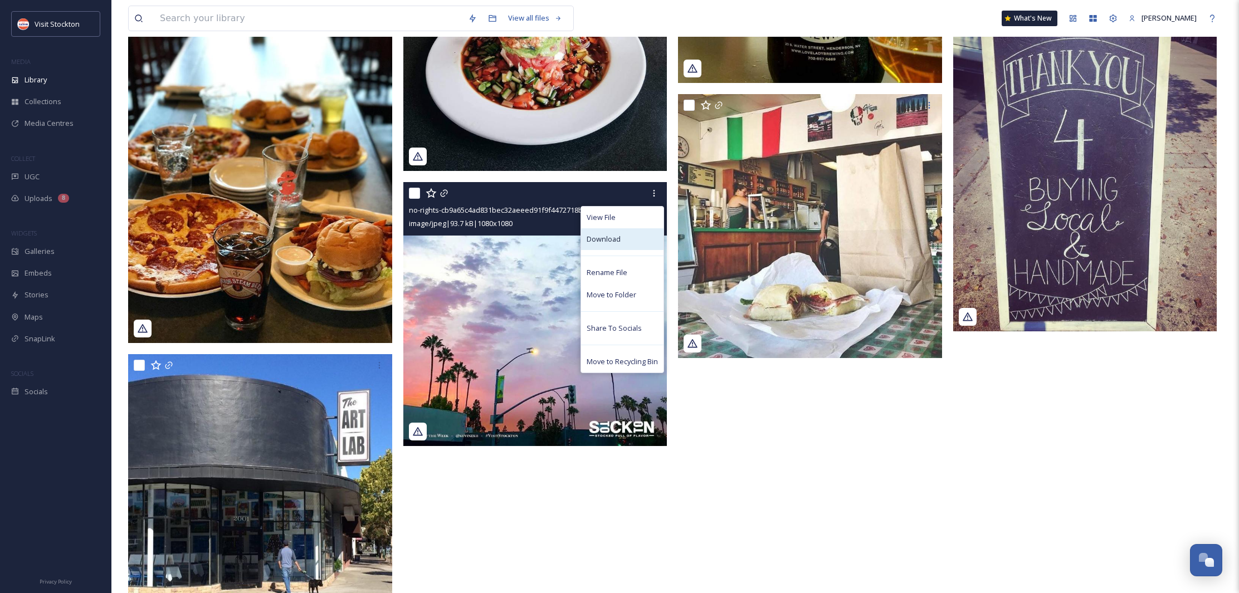
click at [610, 239] on span "Download" at bounding box center [604, 239] width 34 height 11
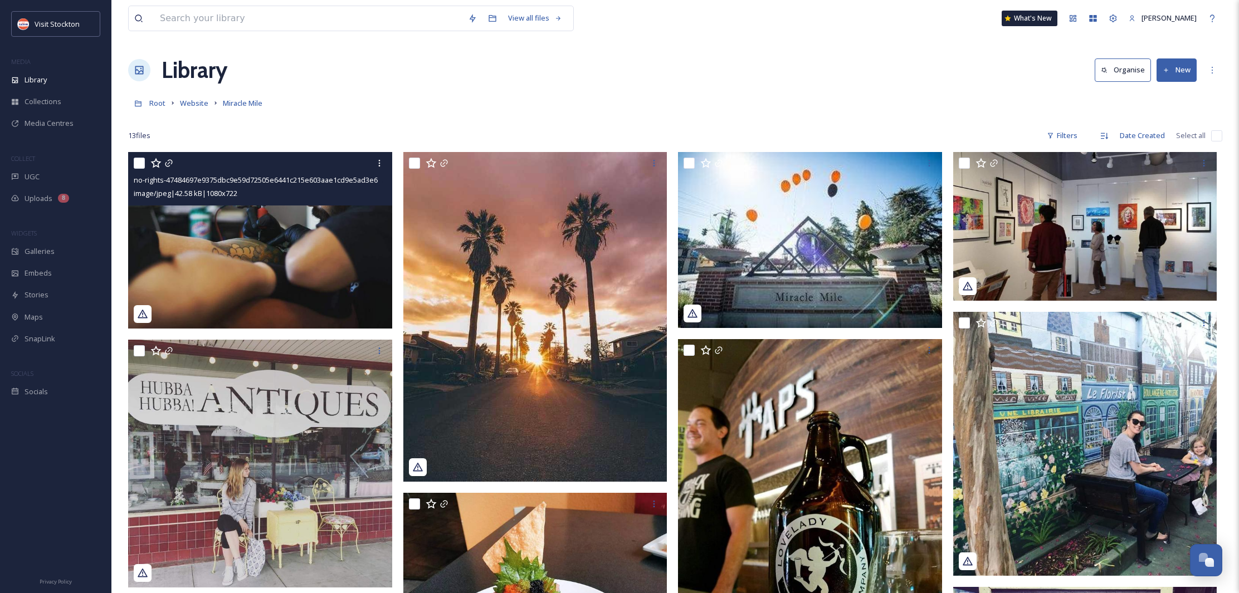
scroll to position [0, 0]
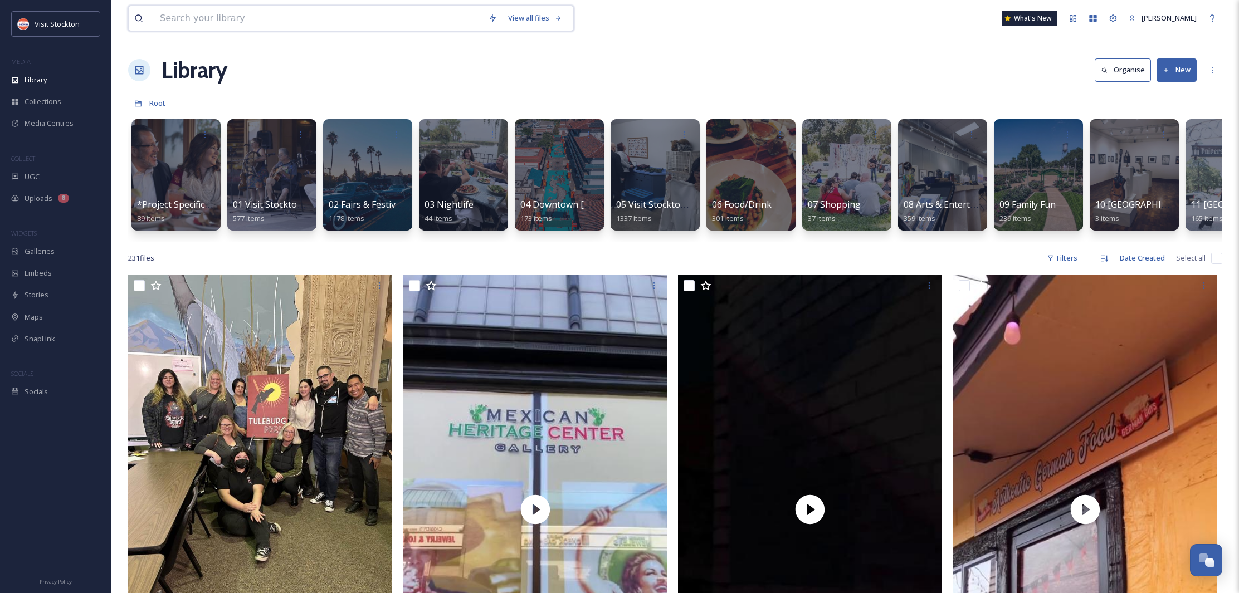
click at [240, 21] on input at bounding box center [318, 18] width 328 height 25
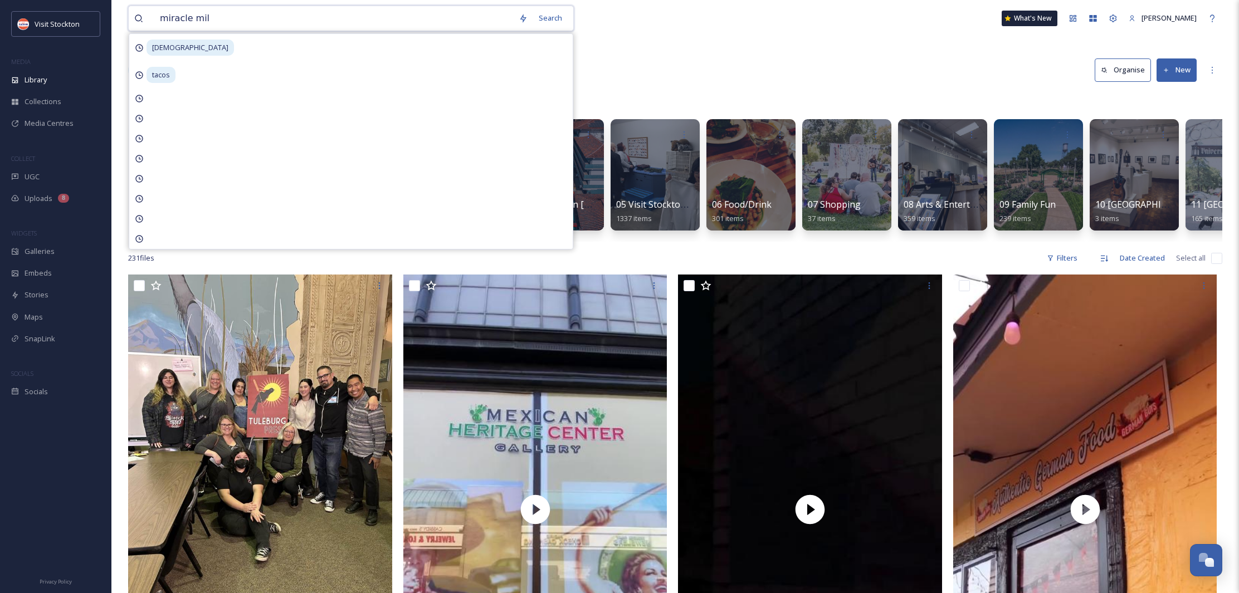
type input "miracle mile"
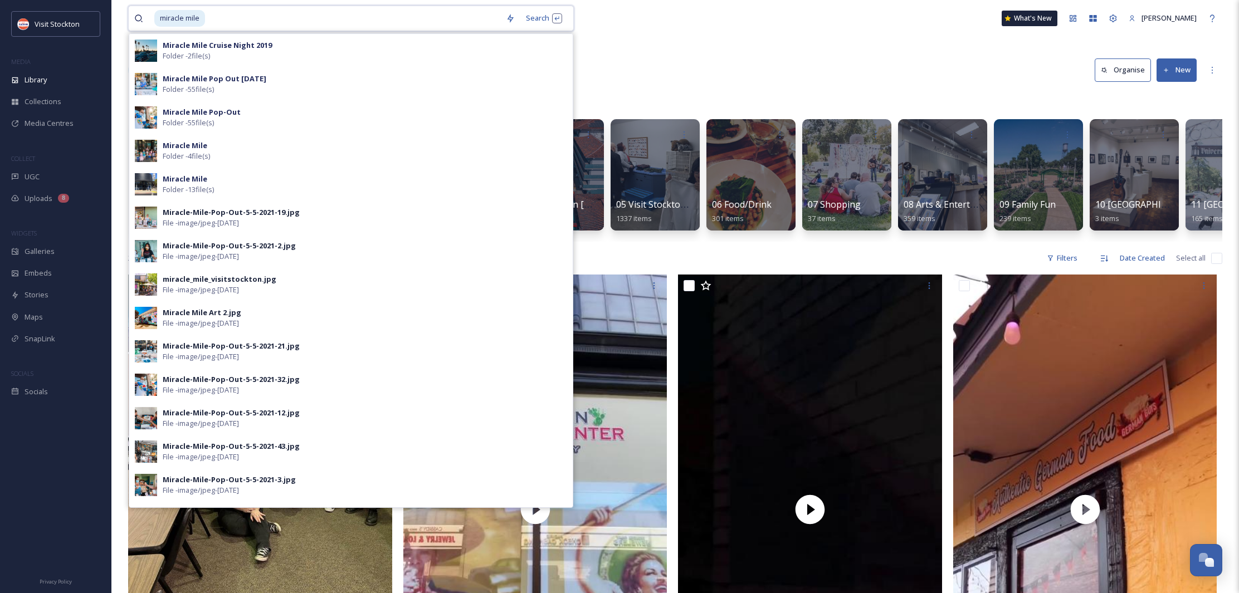
scroll to position [1, 0]
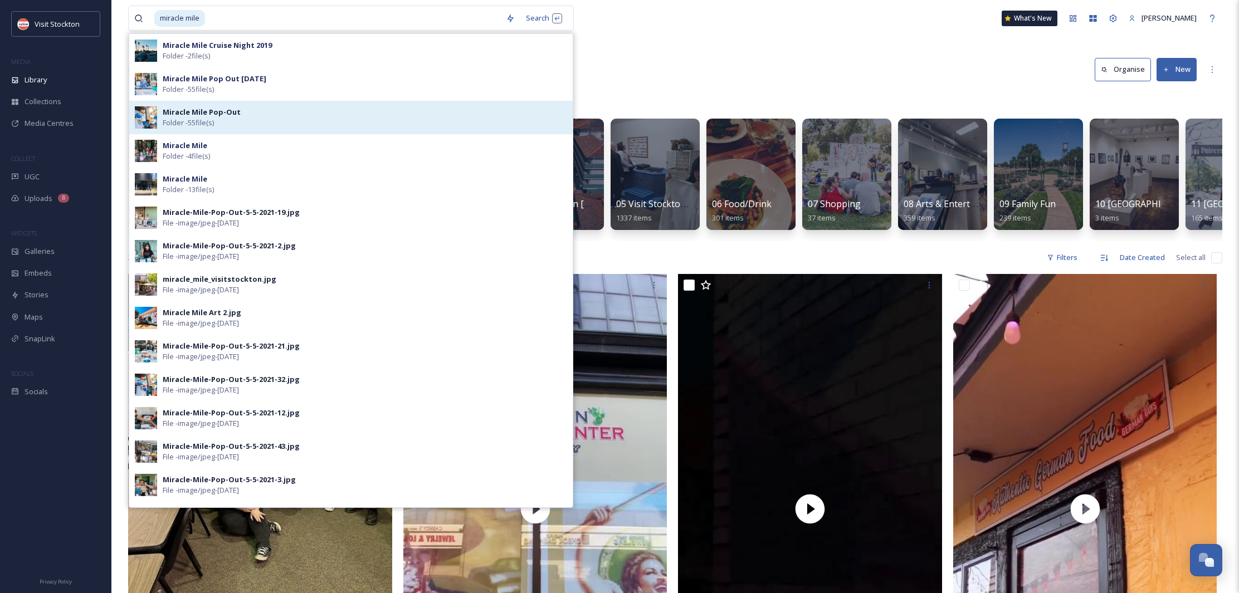
click at [184, 107] on strong "Miracle Mile Pop-Out" at bounding box center [202, 112] width 78 height 10
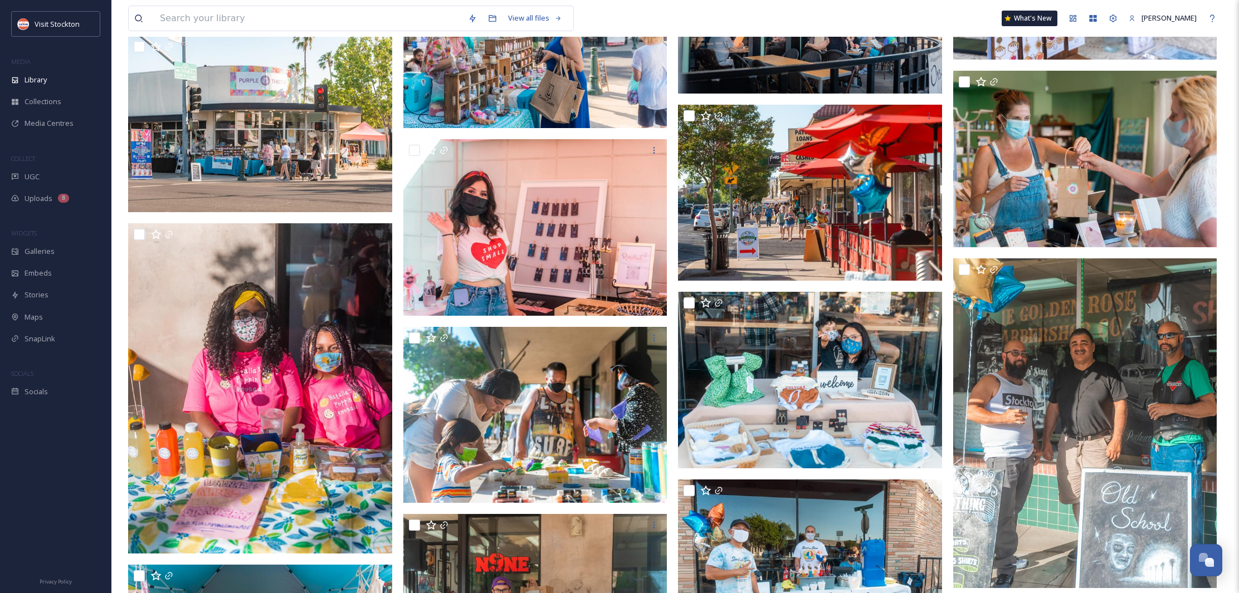
scroll to position [1959, 0]
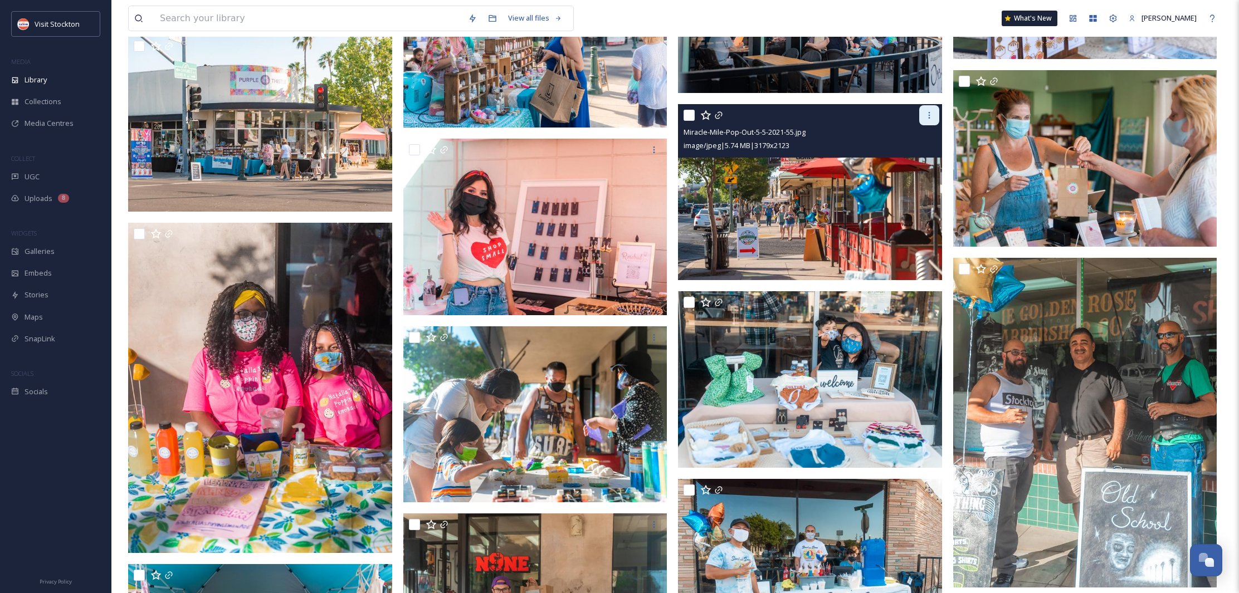
click at [932, 116] on icon at bounding box center [929, 115] width 9 height 9
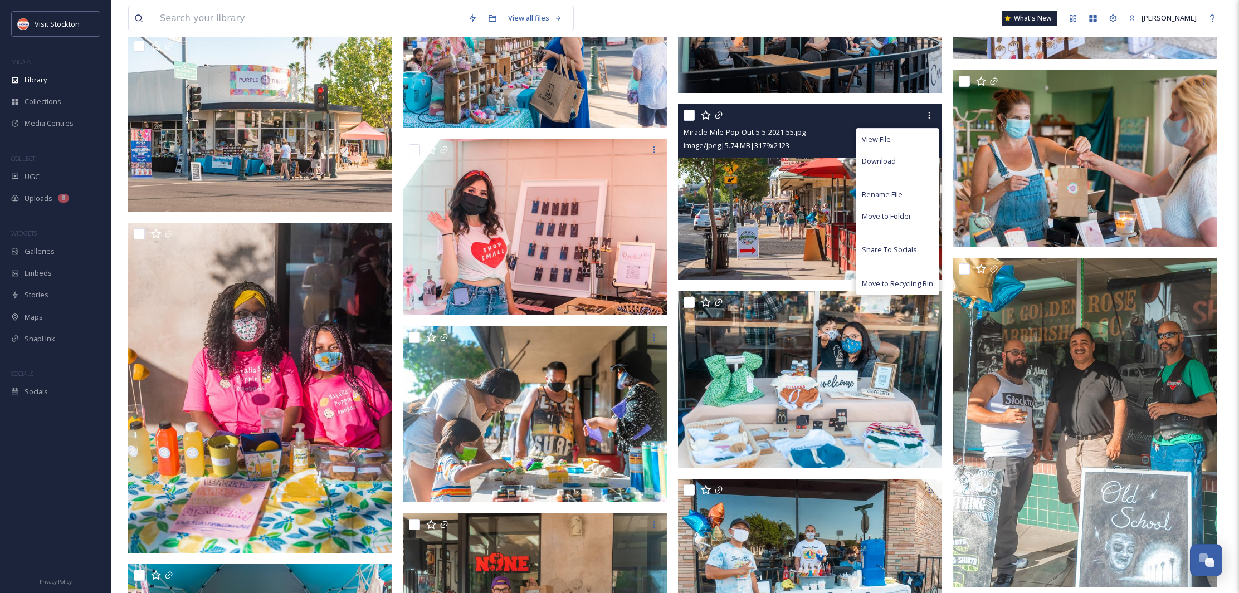
scroll to position [1958, 0]
click at [889, 161] on span "Download" at bounding box center [879, 162] width 34 height 11
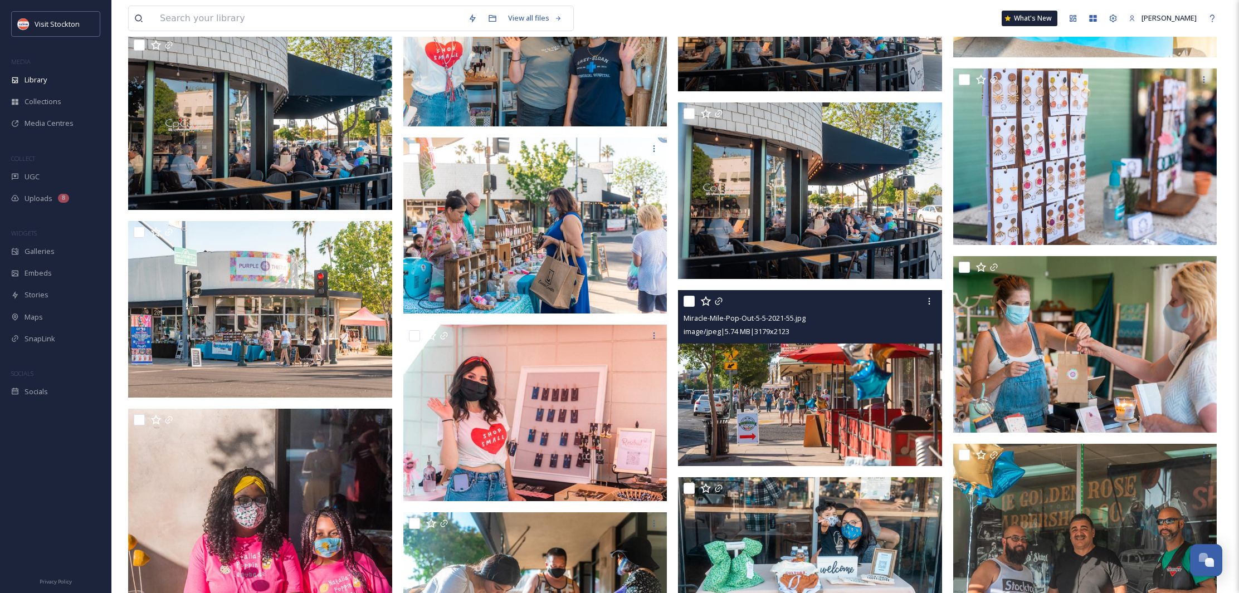
scroll to position [1758, 0]
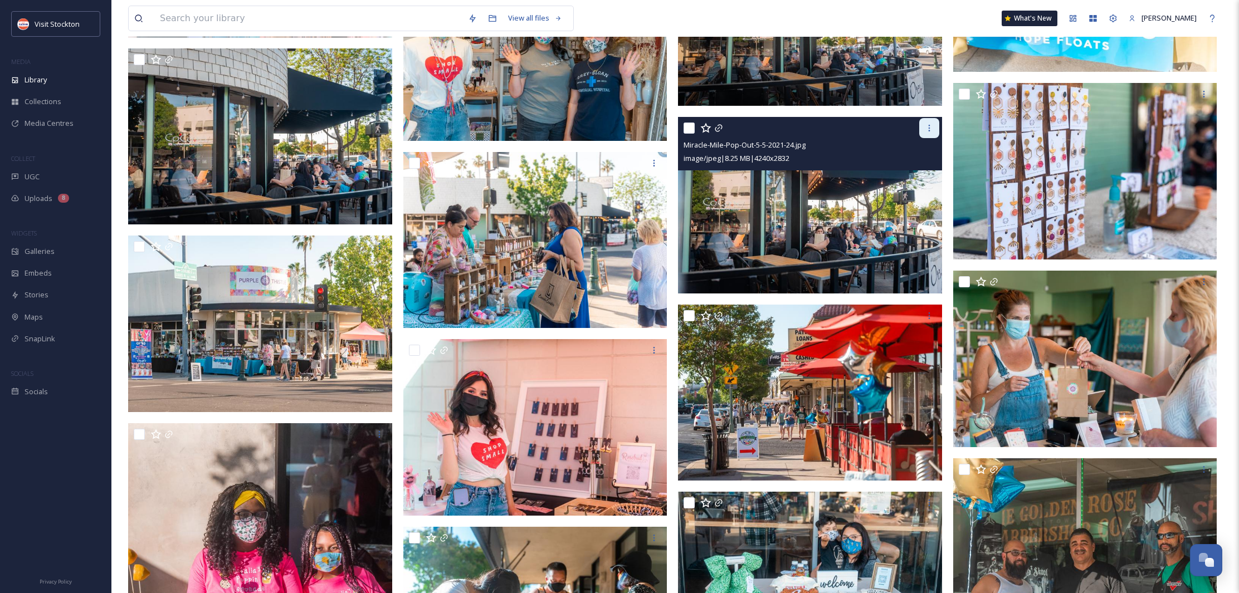
click at [927, 134] on div at bounding box center [929, 128] width 20 height 20
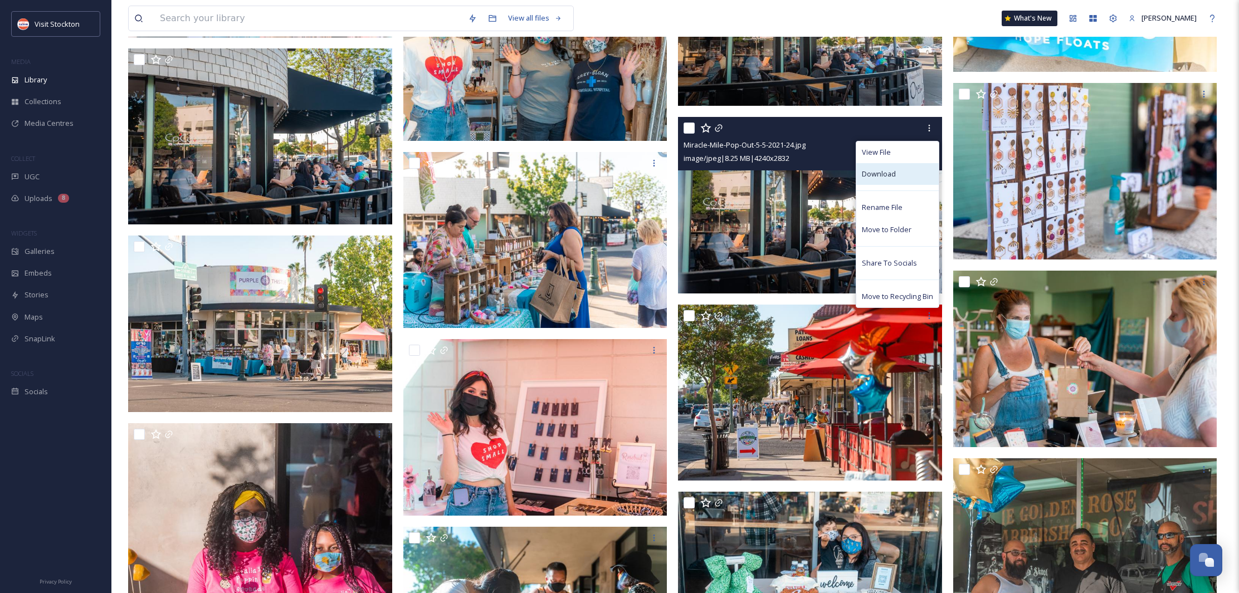
click at [891, 173] on span "Download" at bounding box center [879, 174] width 34 height 11
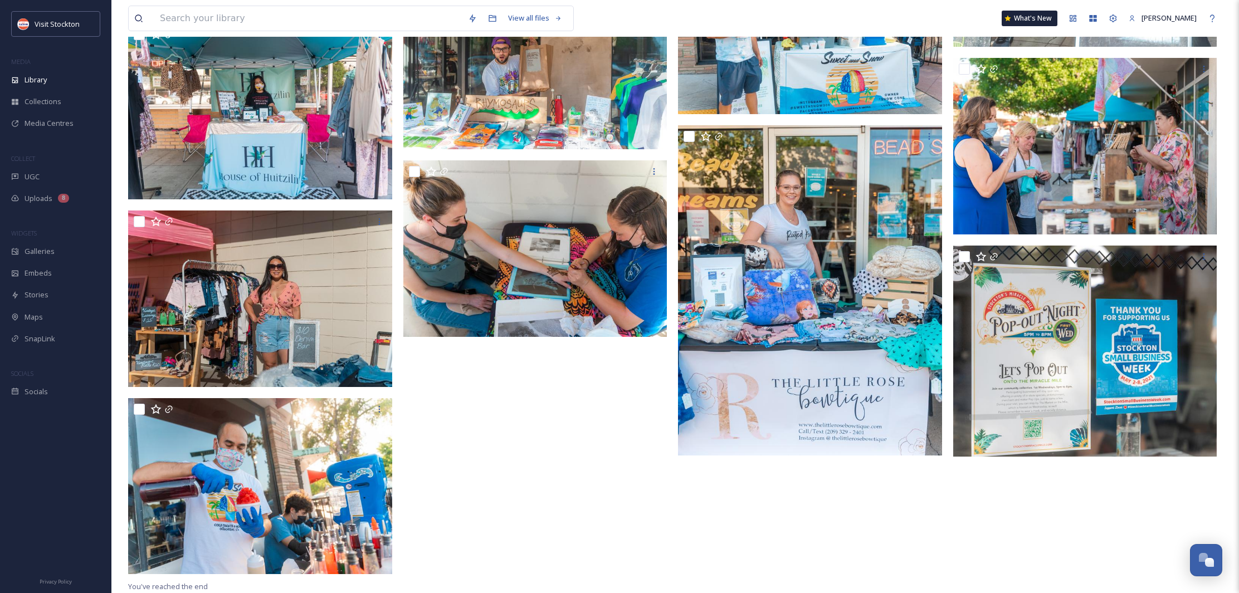
scroll to position [2500, 0]
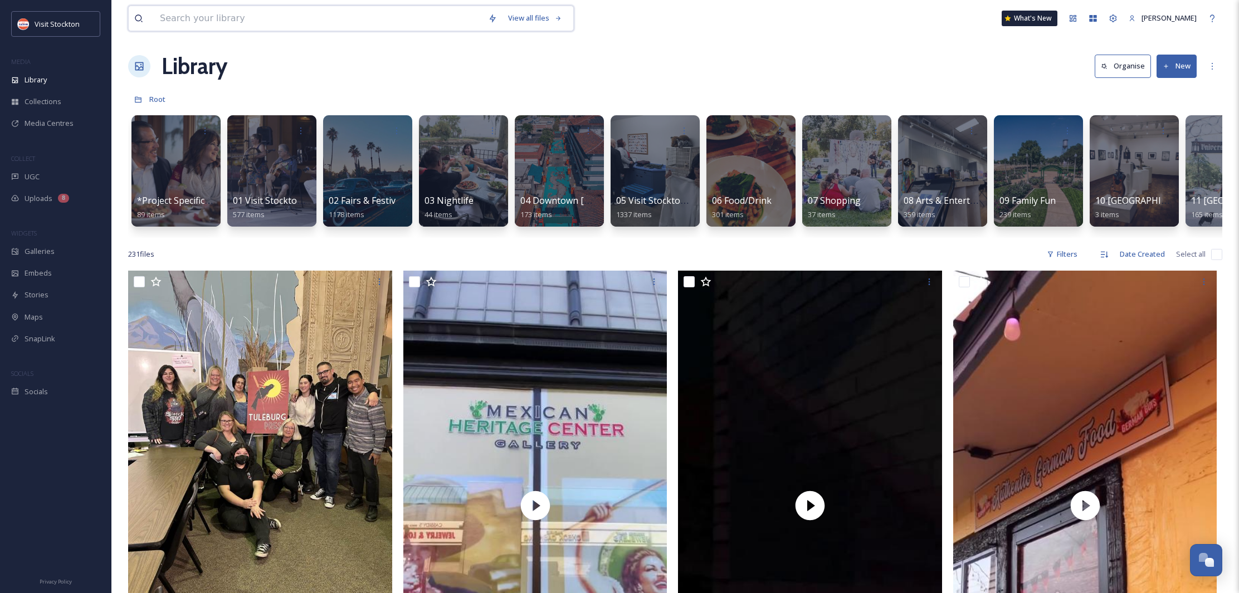
scroll to position [6, 0]
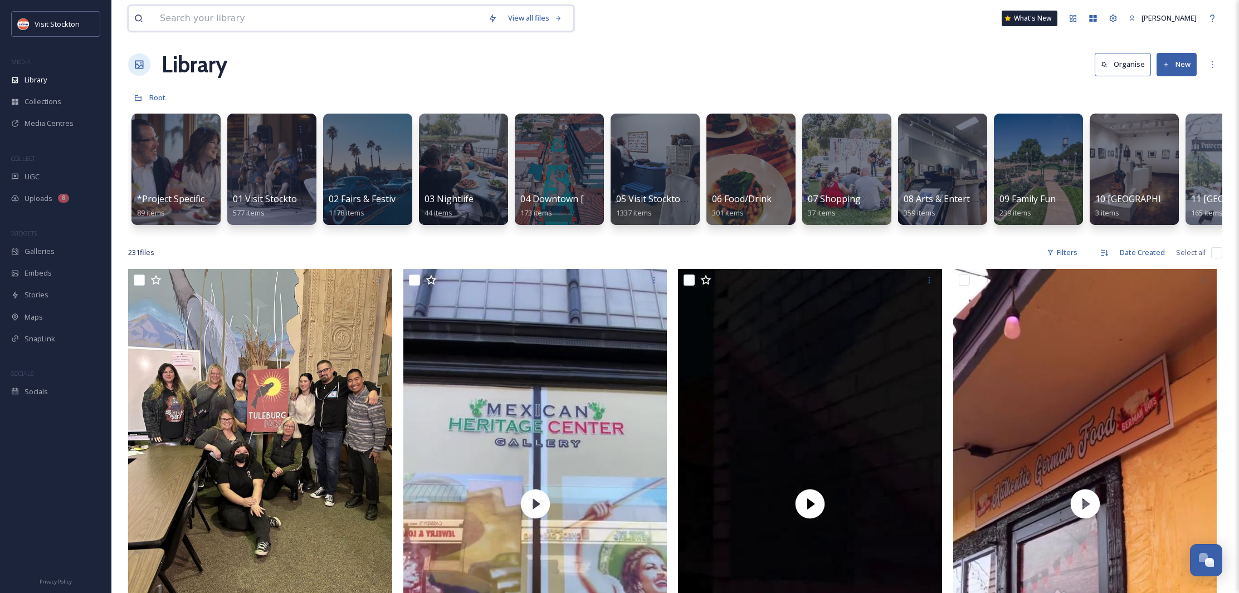
click at [299, 10] on input at bounding box center [318, 18] width 328 height 25
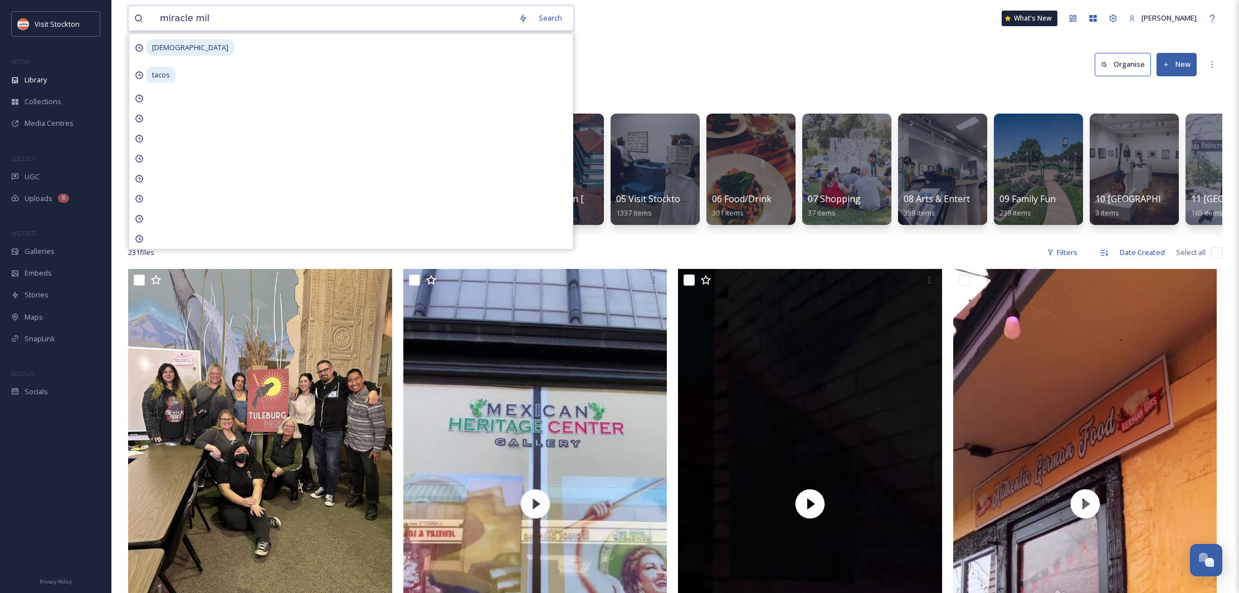
type input "miracle mile"
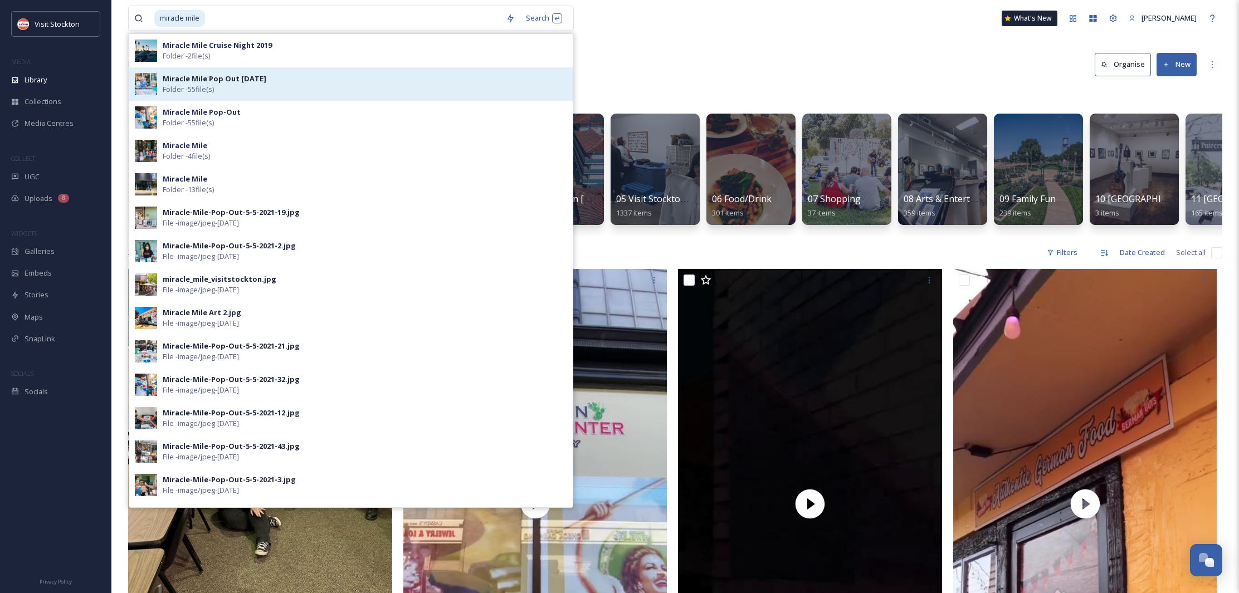
click at [245, 76] on strong "Miracle Mile Pop Out [DATE]" at bounding box center [215, 79] width 104 height 10
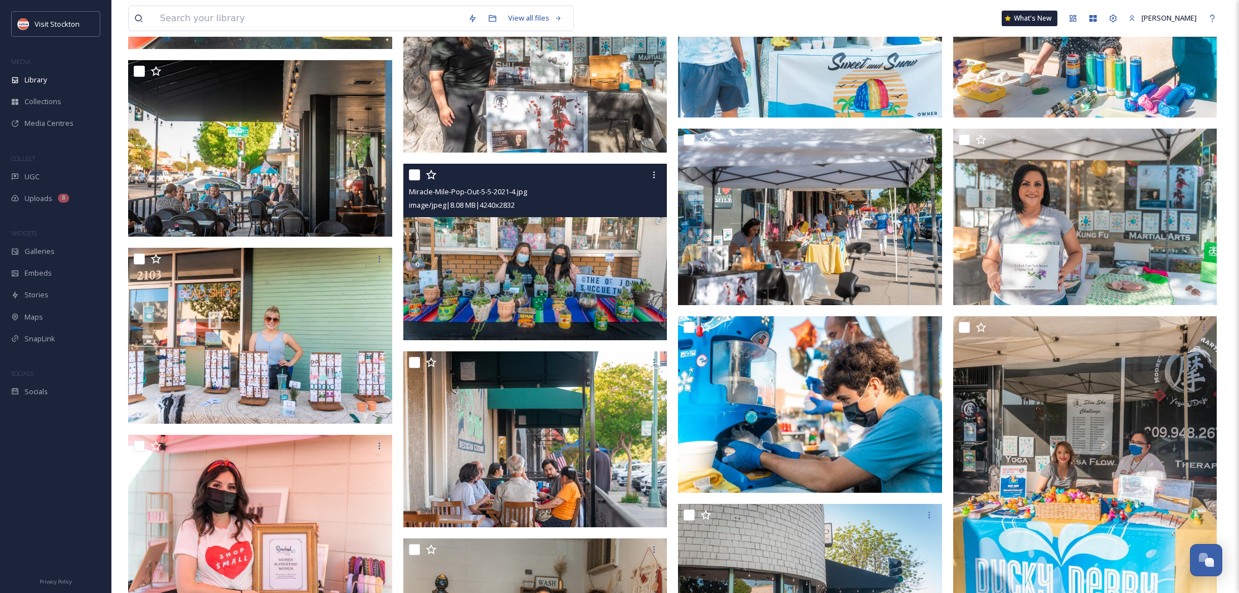
scroll to position [1141, 0]
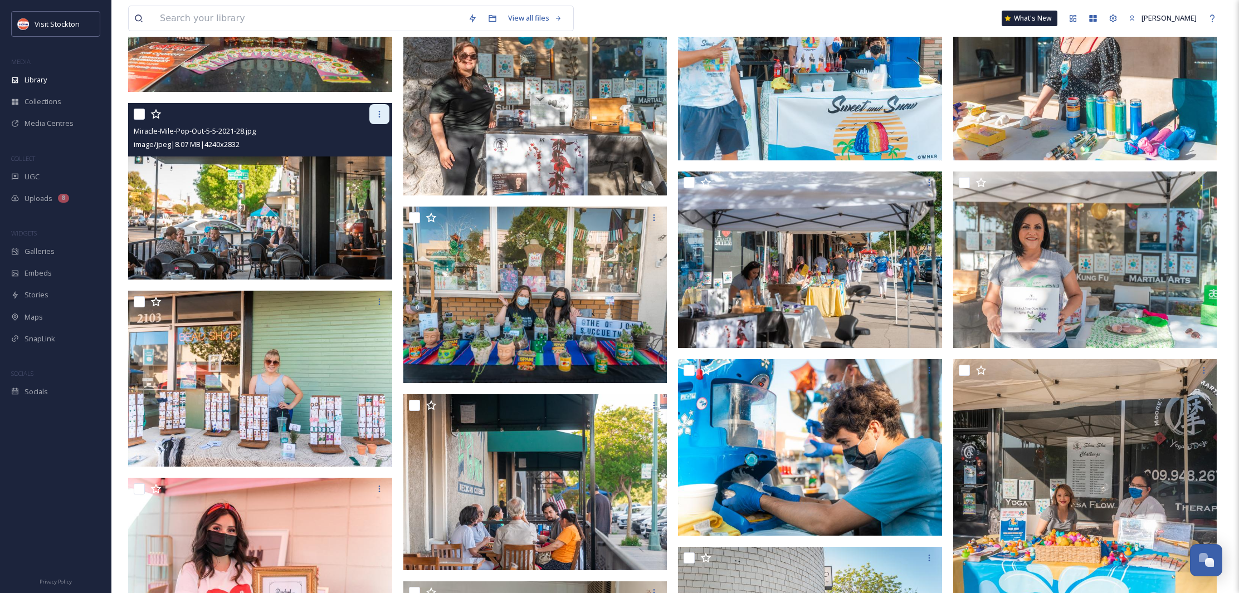
click at [381, 124] on div at bounding box center [379, 114] width 20 height 20
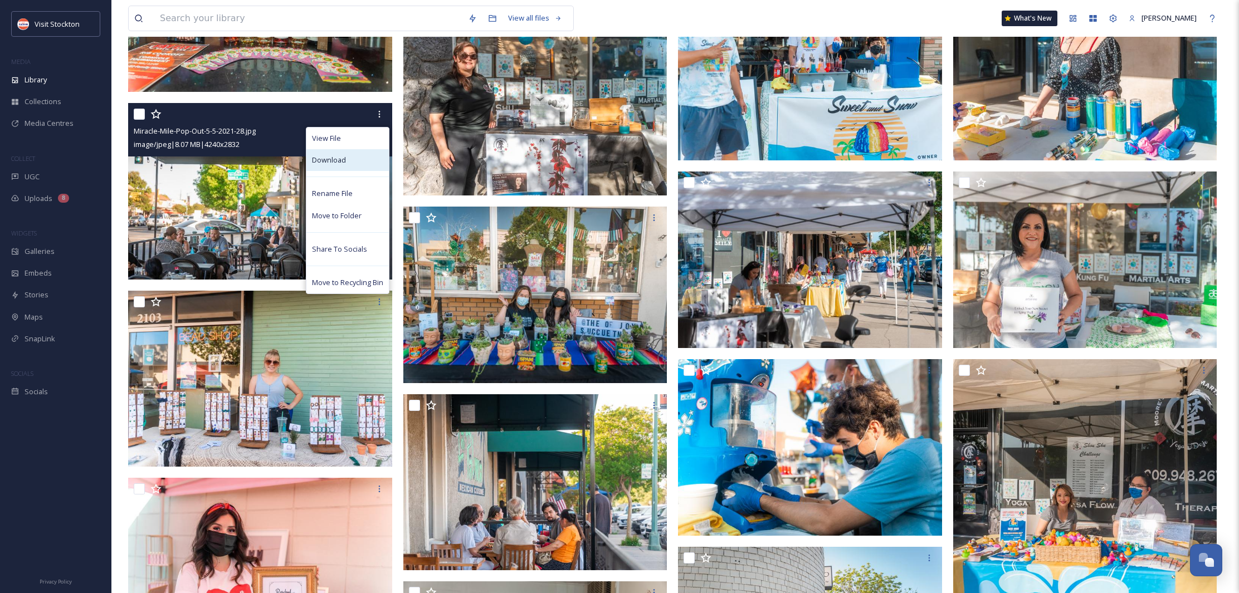
click at [335, 159] on span "Download" at bounding box center [329, 160] width 34 height 11
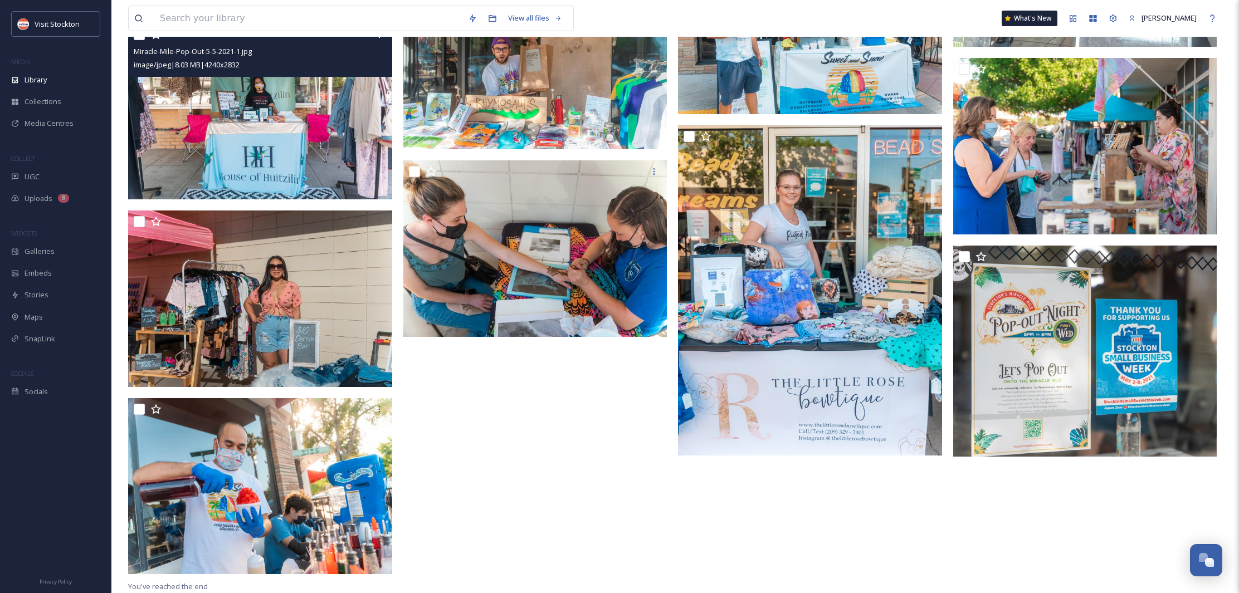
scroll to position [2500, 0]
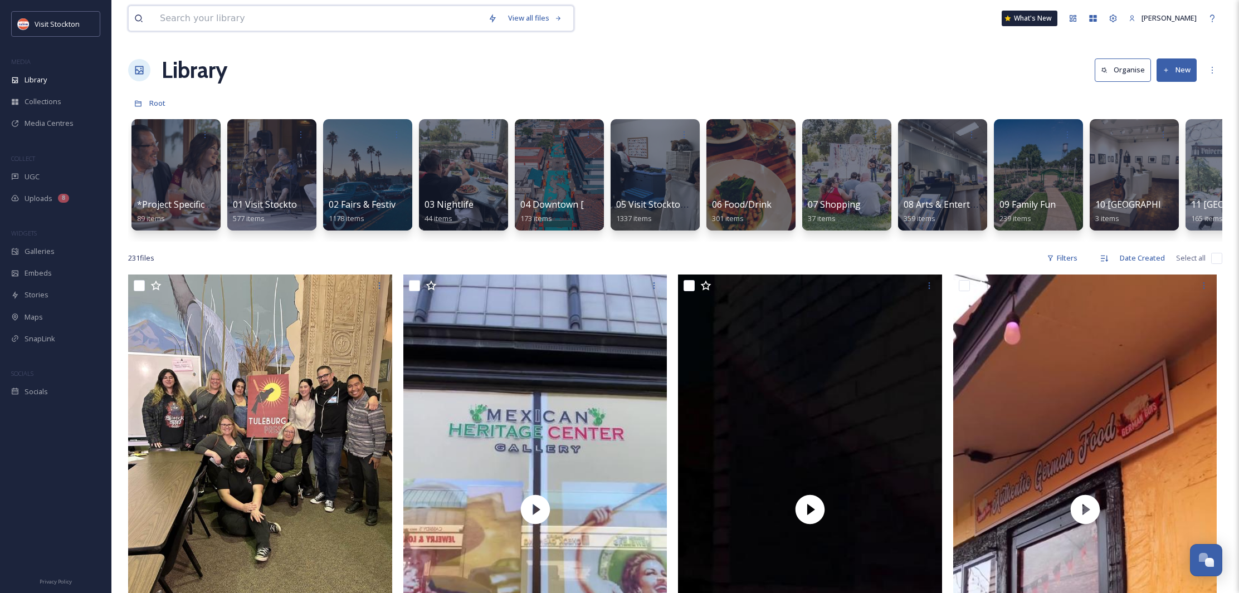
click at [275, 21] on input at bounding box center [318, 18] width 328 height 25
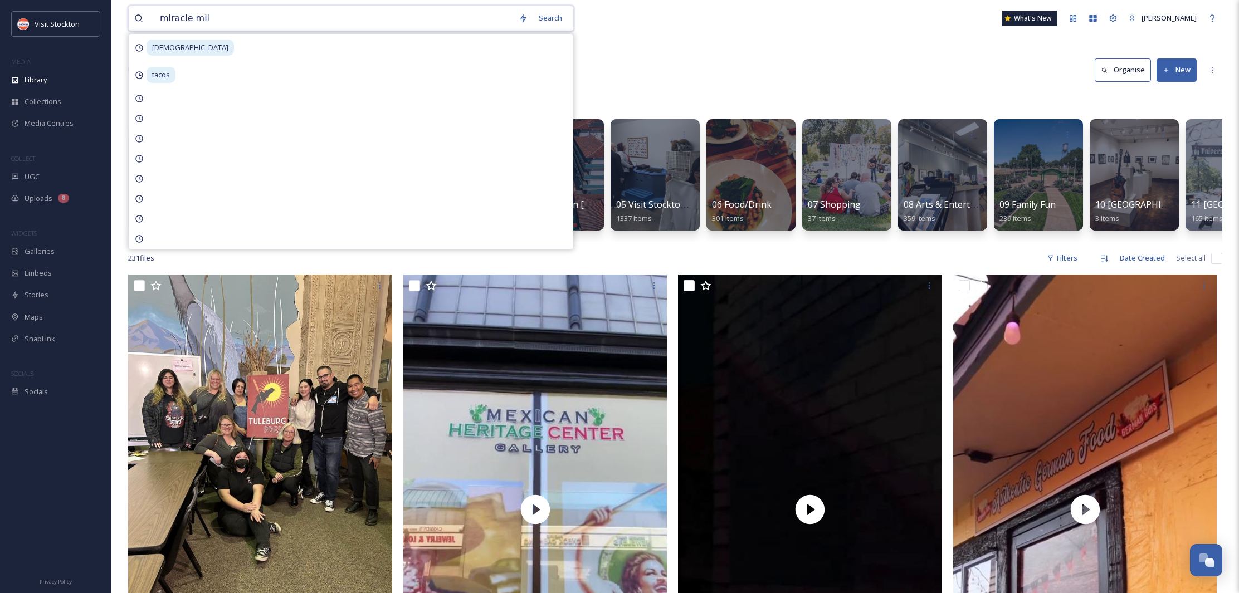
type input "miracle mile"
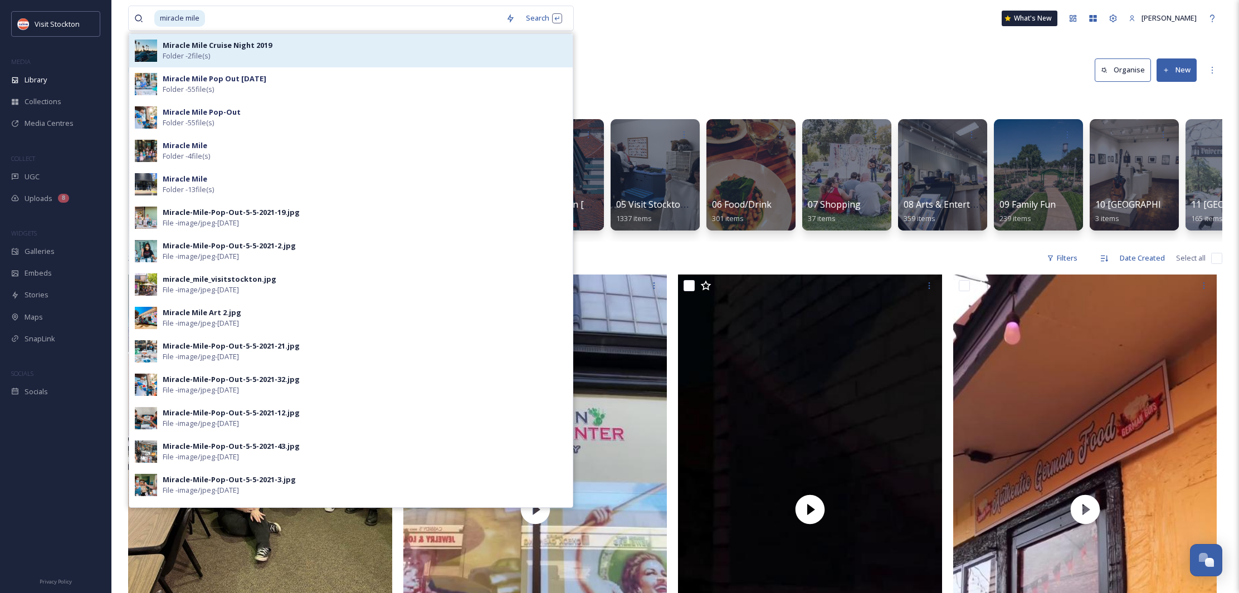
click at [257, 48] on strong "Miracle Mile Cruise Night 2019" at bounding box center [217, 45] width 109 height 10
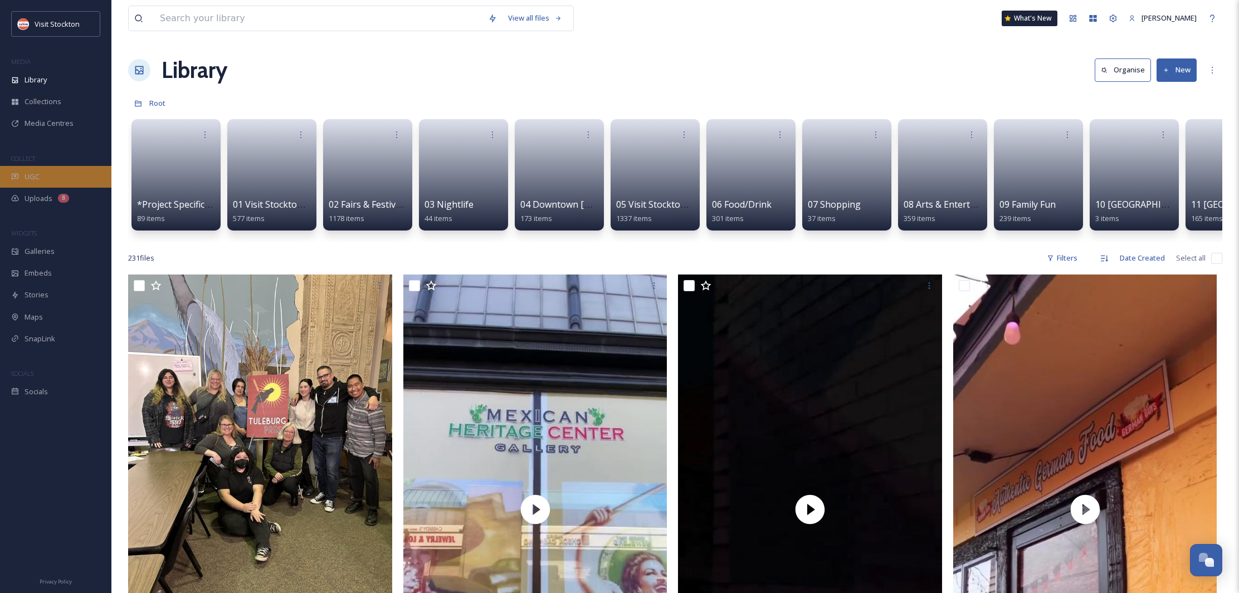
click at [40, 172] on div "UGC" at bounding box center [55, 177] width 111 height 22
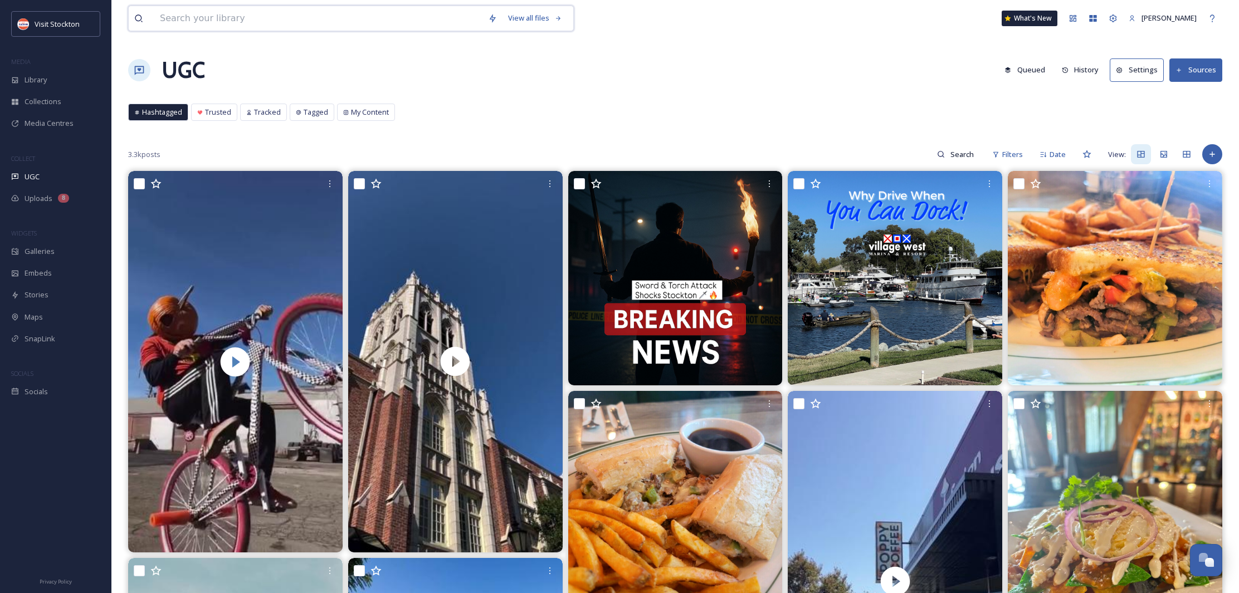
click at [329, 23] on input at bounding box center [318, 18] width 328 height 25
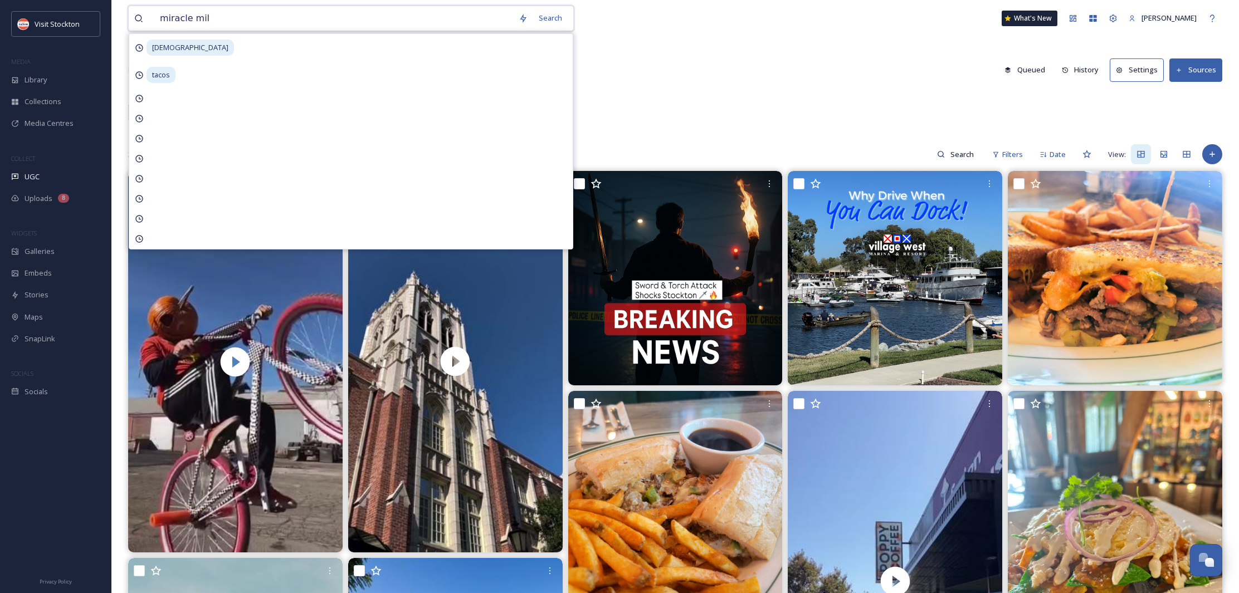
type input "miracle mile"
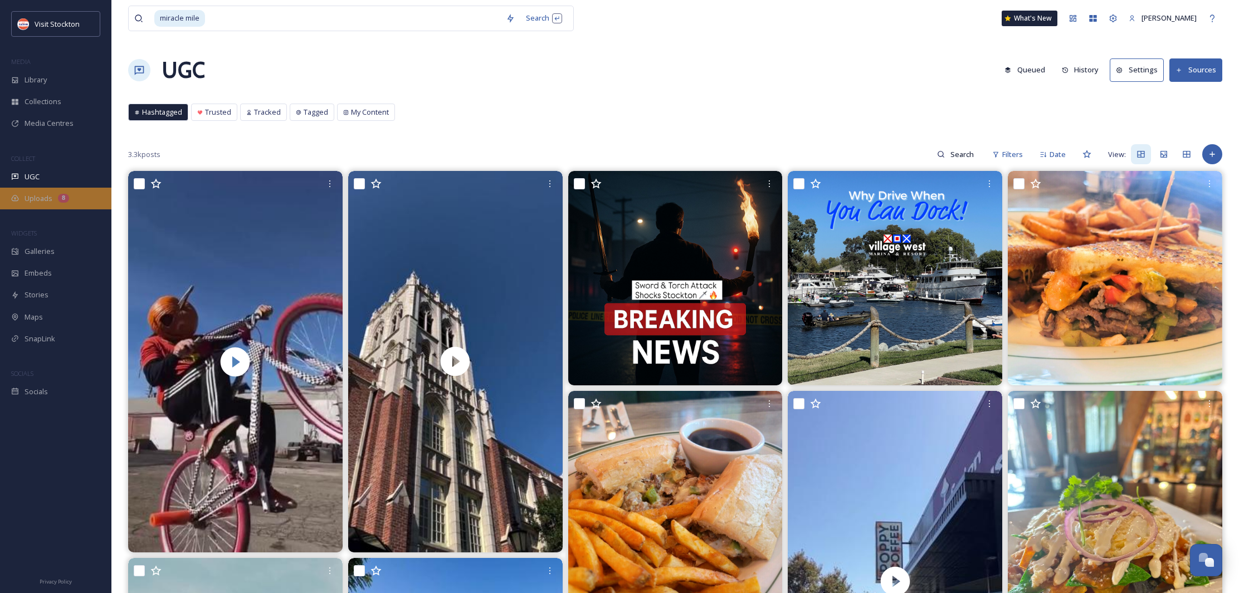
click at [41, 197] on span "Uploads" at bounding box center [39, 198] width 28 height 11
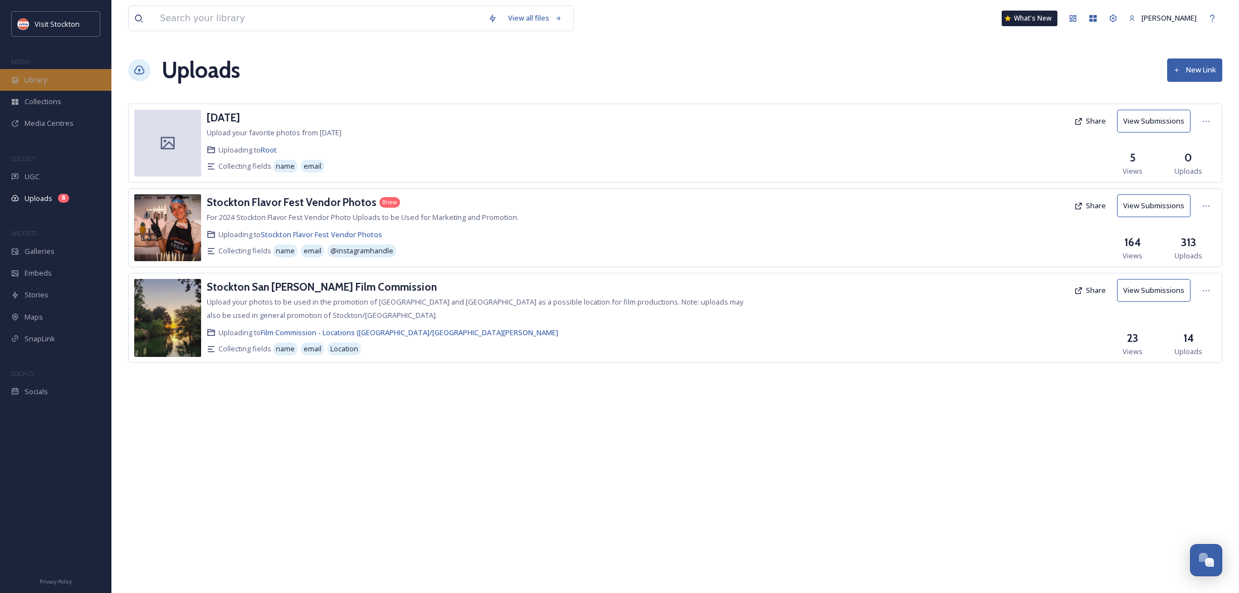
click at [40, 84] on span "Library" at bounding box center [36, 80] width 22 height 11
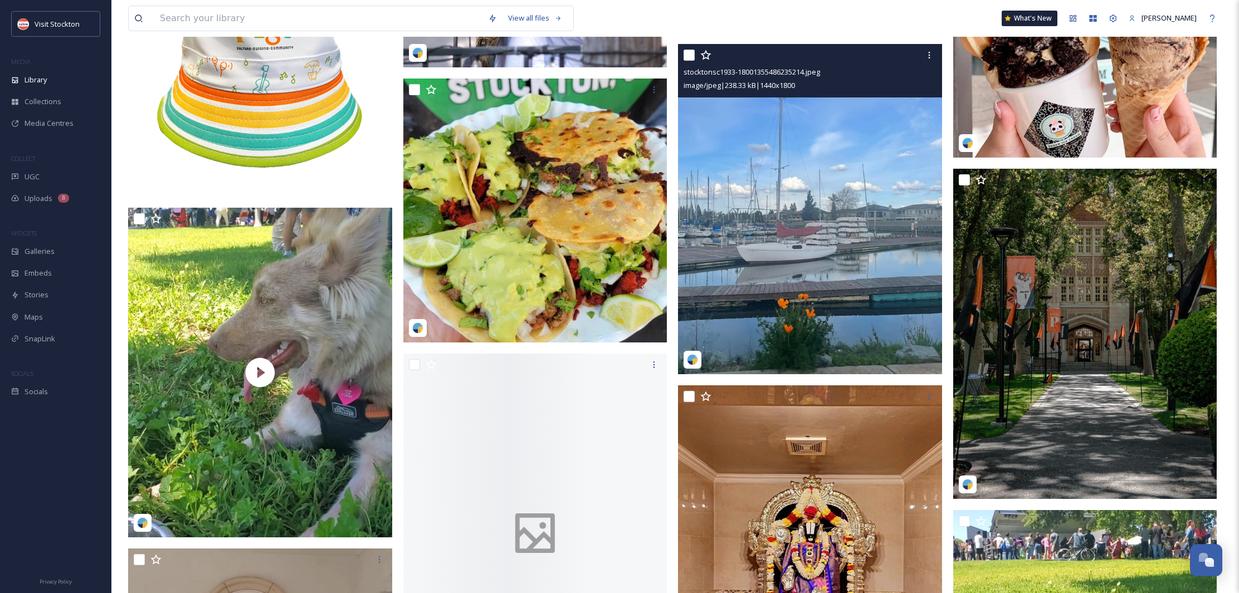
scroll to position [12570, 0]
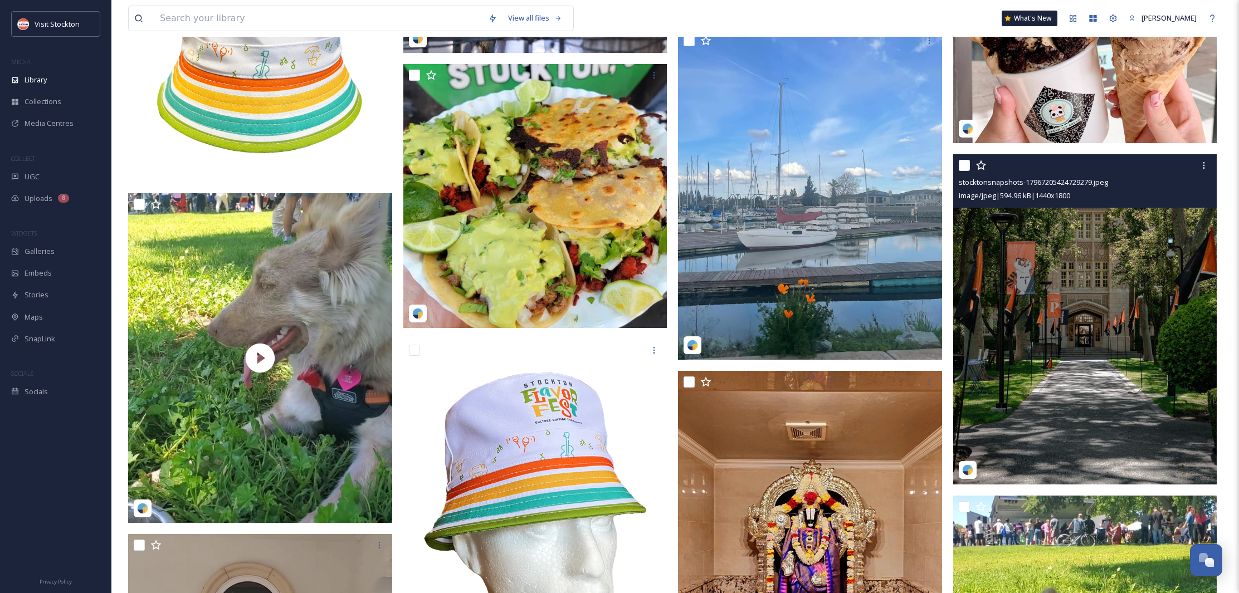
click at [1139, 252] on img at bounding box center [1085, 319] width 264 height 330
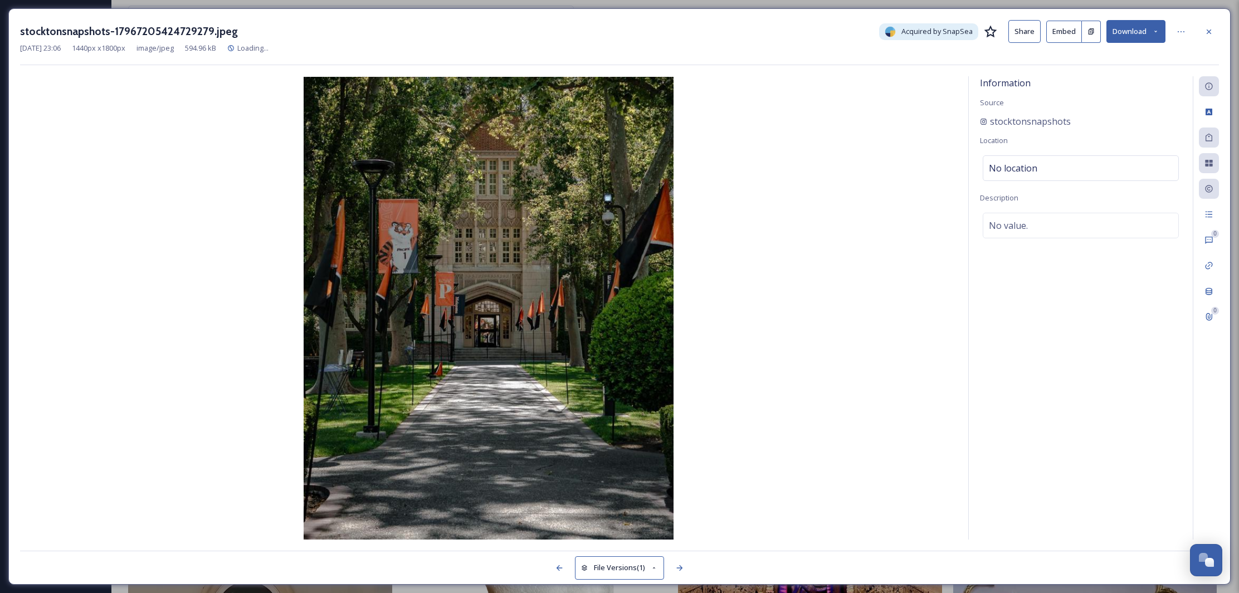
scroll to position [12571, 0]
click at [1211, 31] on icon at bounding box center [1209, 31] width 9 height 9
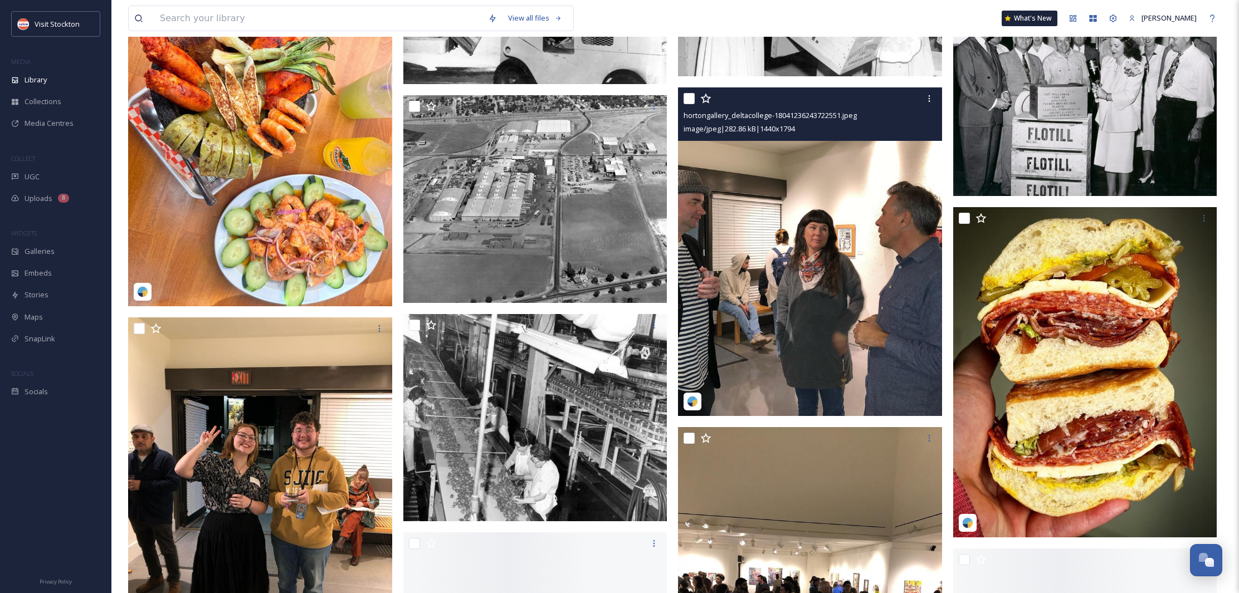
scroll to position [15791, 0]
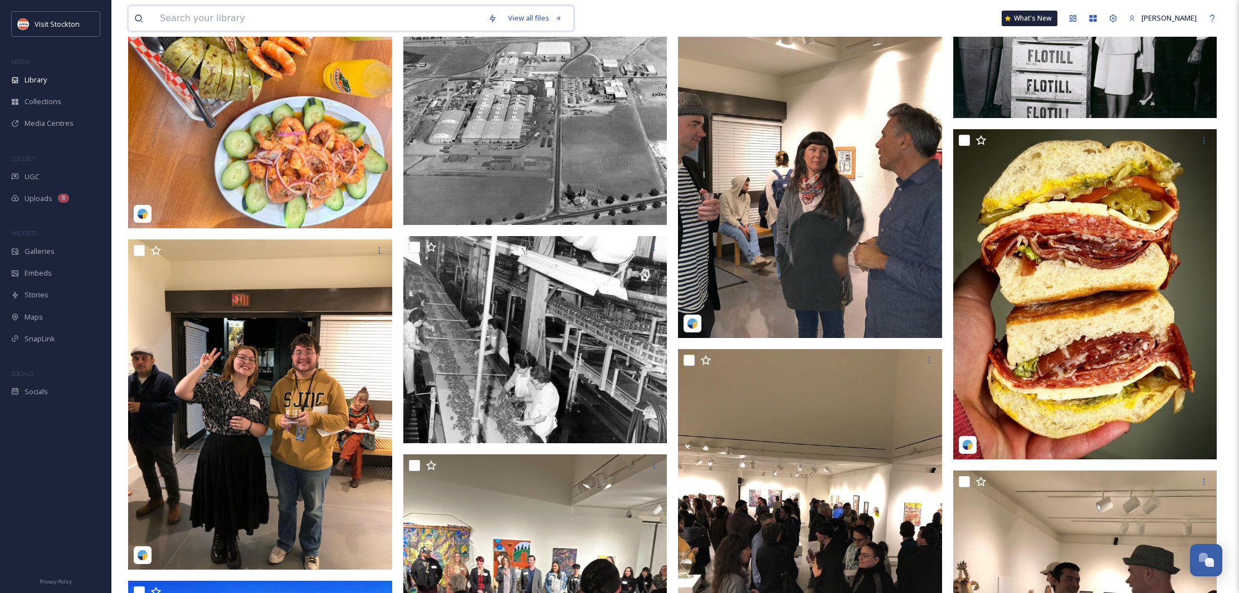
click at [272, 20] on input at bounding box center [318, 18] width 328 height 25
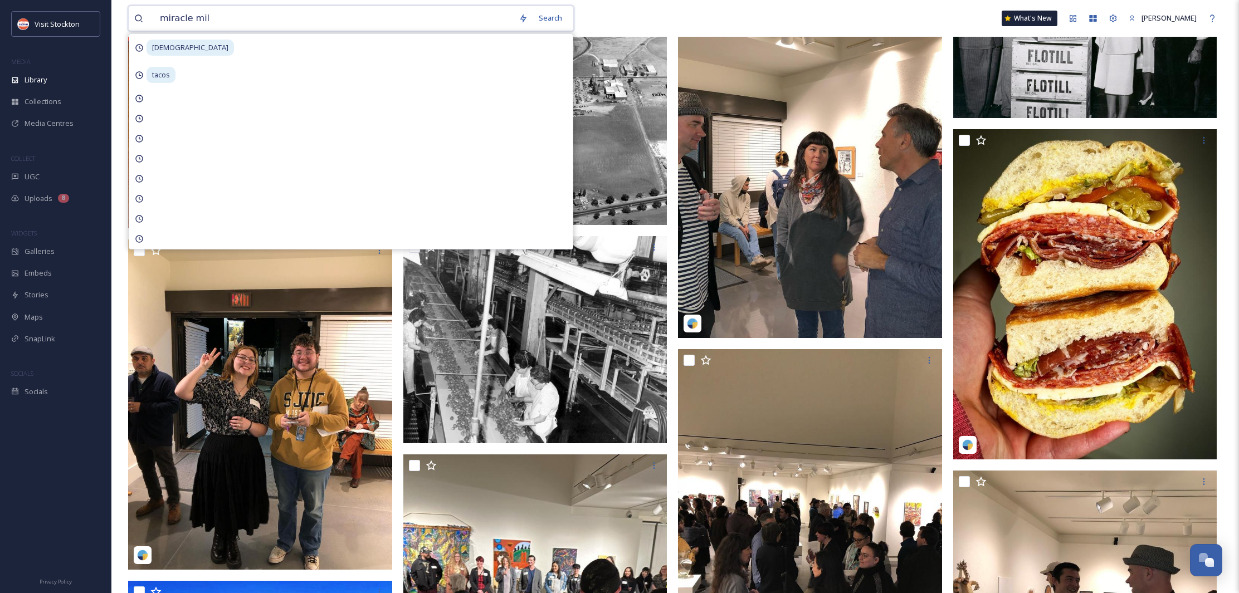
type input "miracle mile"
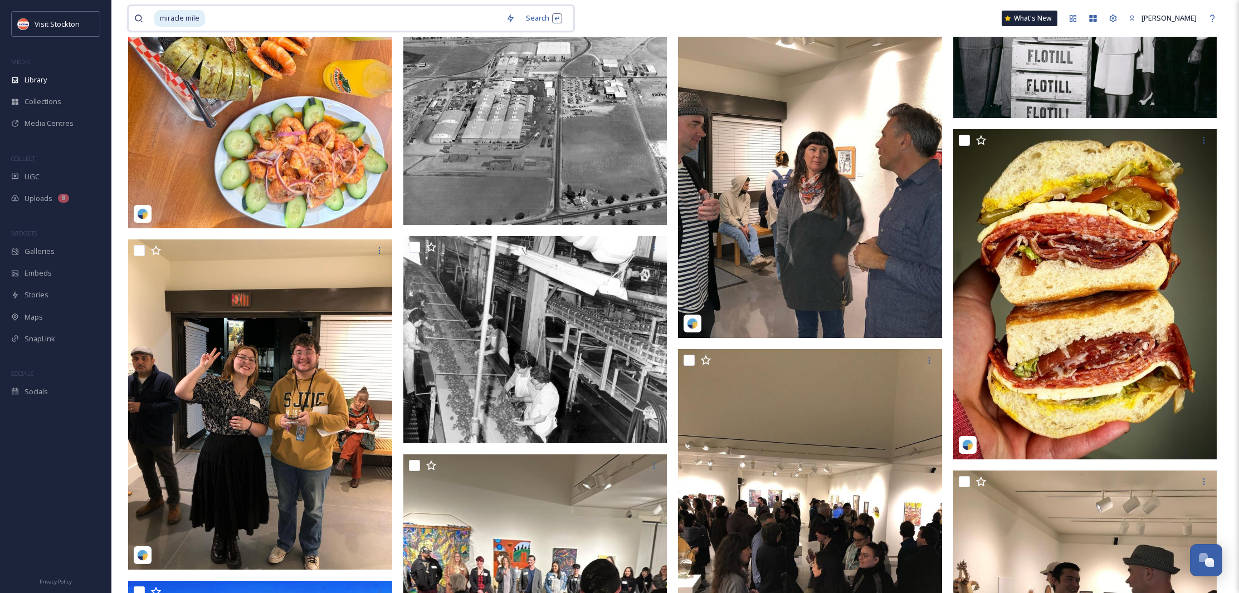
scroll to position [15788, 0]
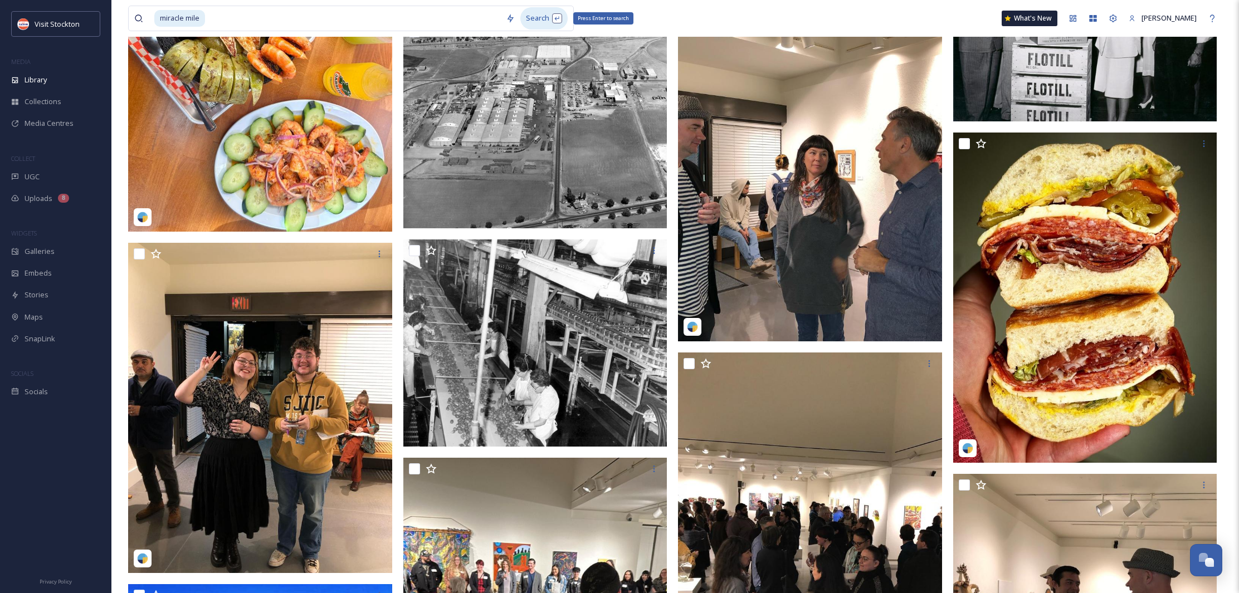
click at [543, 18] on div "Search Press Enter to search" at bounding box center [543, 18] width 47 height 22
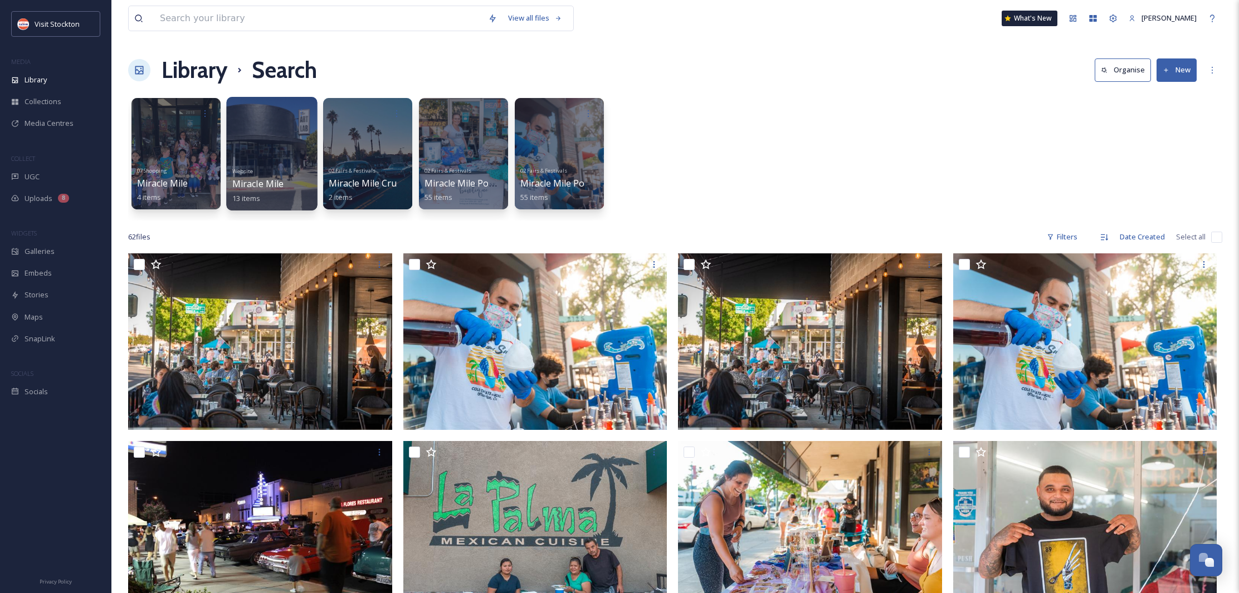
click at [247, 147] on div at bounding box center [271, 154] width 91 height 114
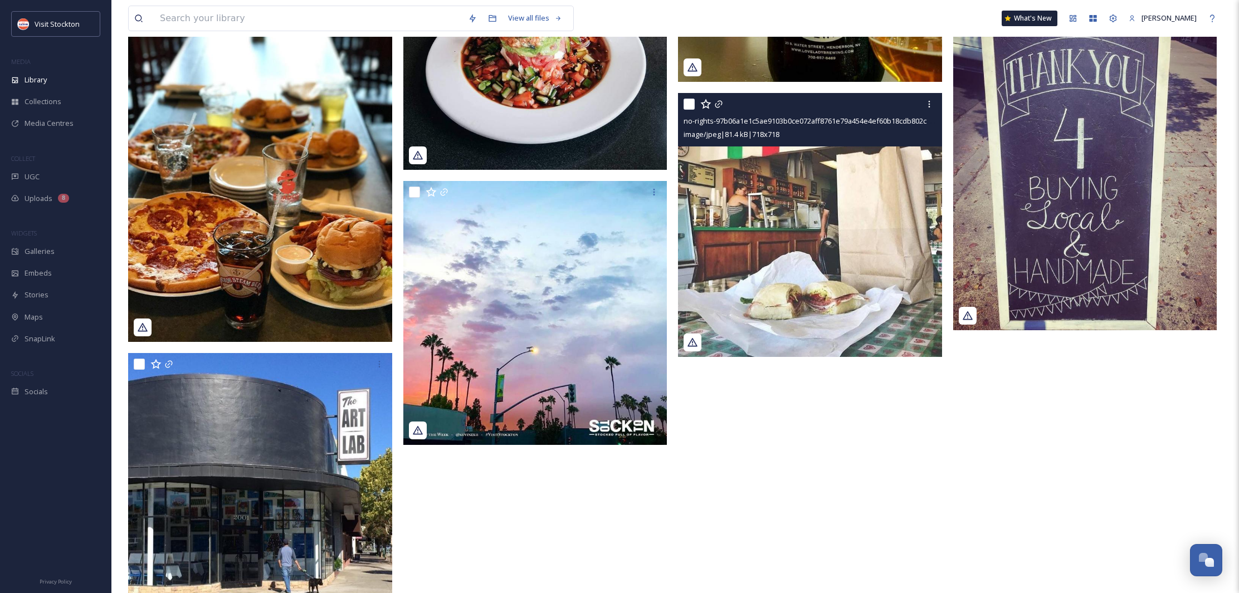
scroll to position [588, 0]
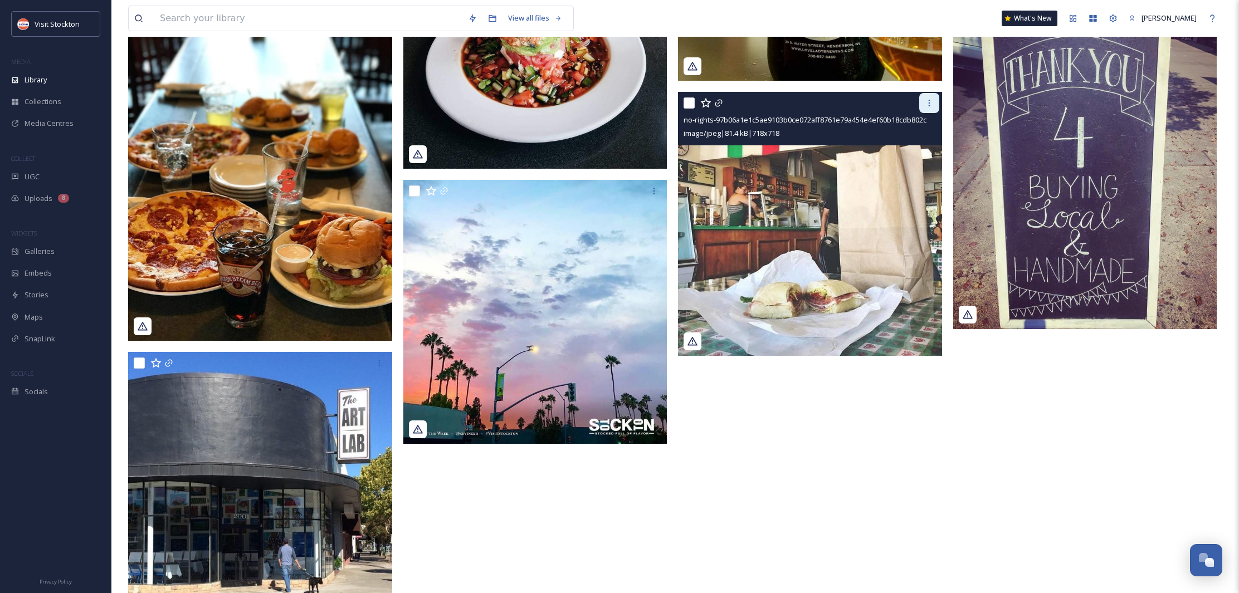
click at [928, 105] on icon at bounding box center [929, 103] width 9 height 9
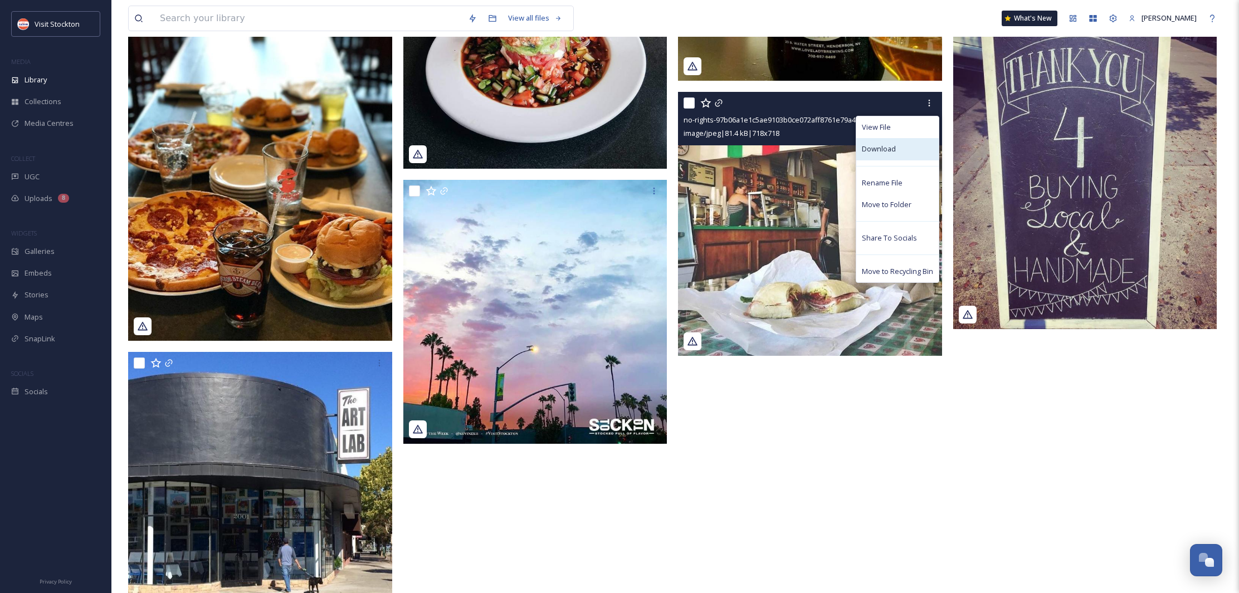
click at [883, 145] on span "Download" at bounding box center [879, 149] width 34 height 11
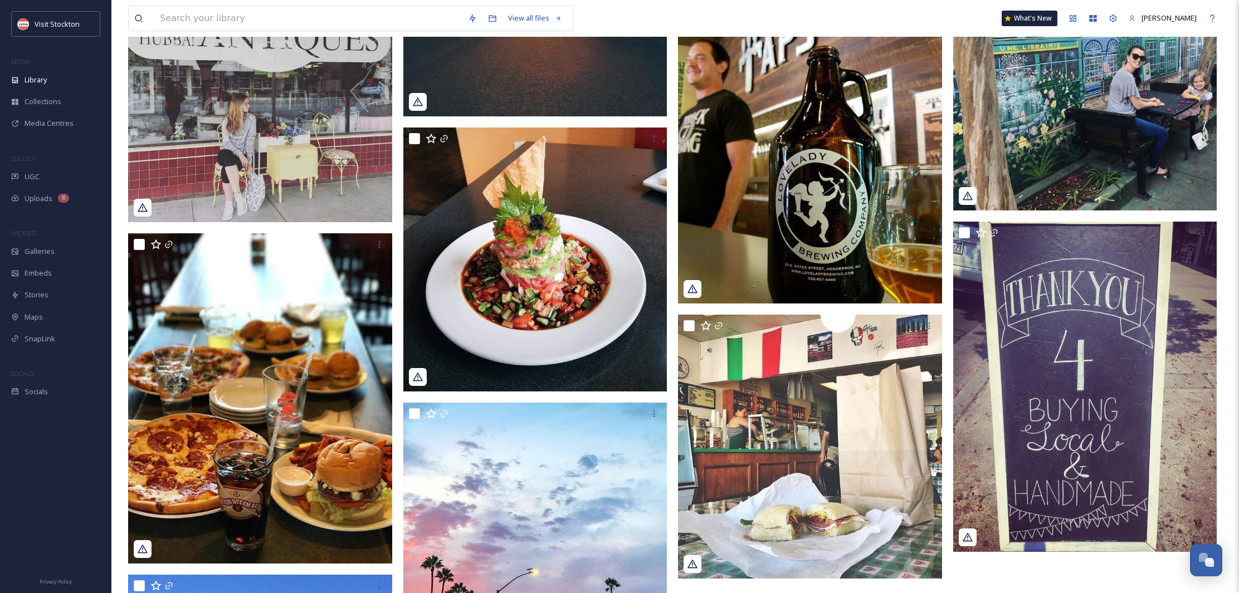
scroll to position [213, 0]
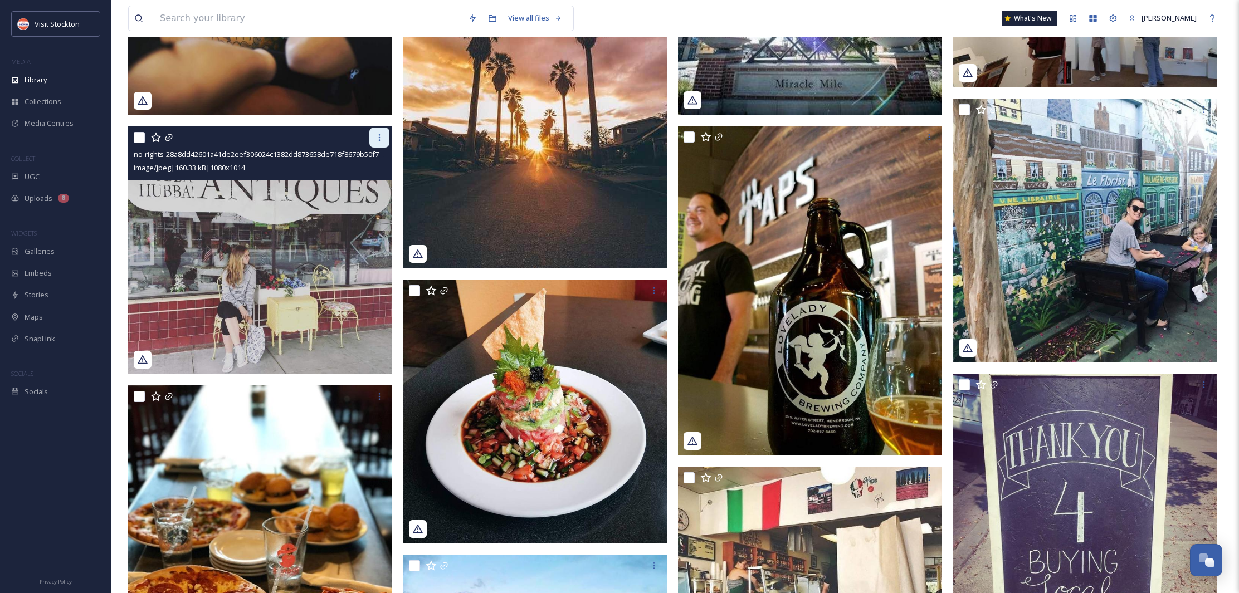
click at [376, 145] on div at bounding box center [379, 138] width 20 height 20
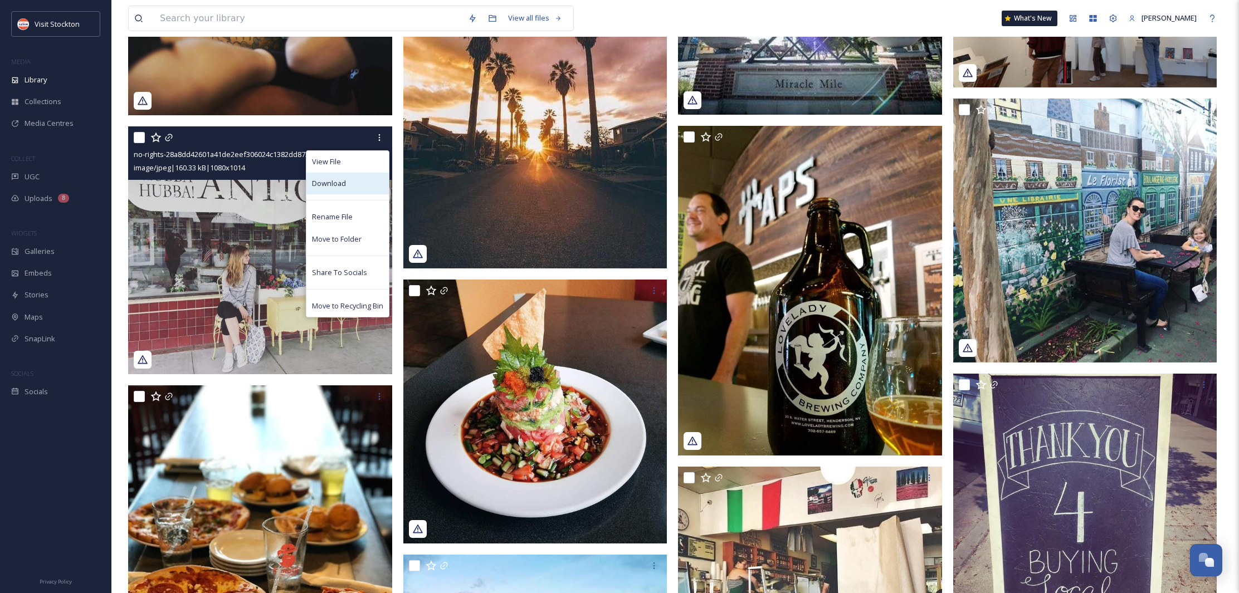
click at [345, 183] on div "Download" at bounding box center [347, 184] width 82 height 22
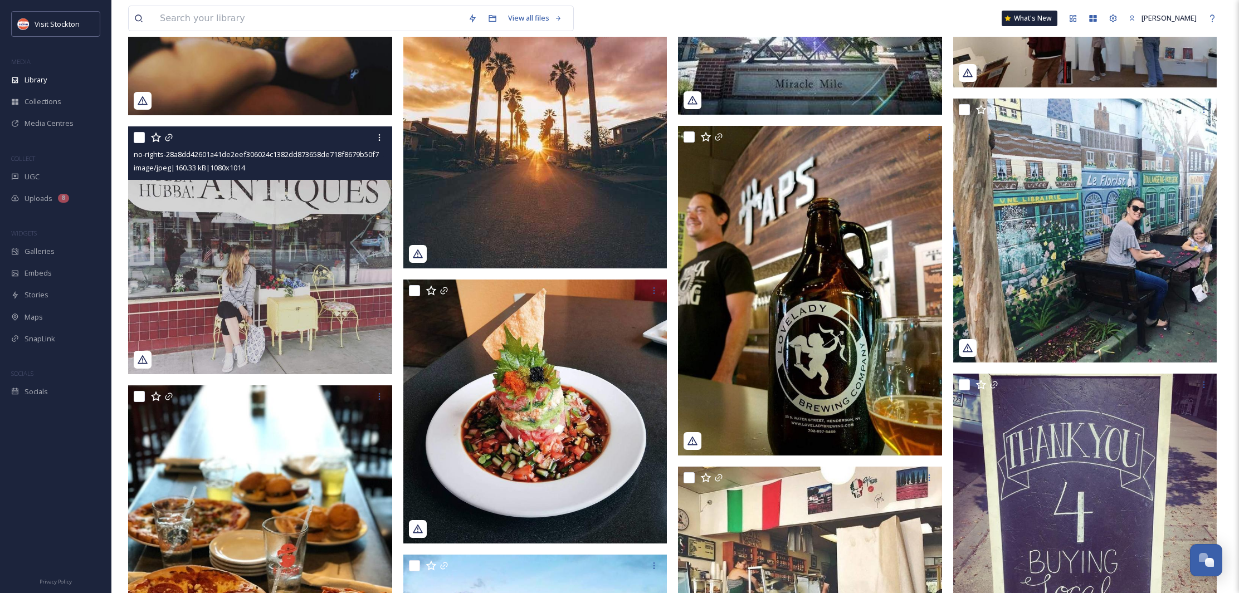
click at [142, 359] on icon at bounding box center [142, 359] width 11 height 11
click at [139, 359] on icon at bounding box center [142, 359] width 11 height 11
click at [146, 132] on div at bounding box center [262, 138] width 256 height 20
click at [142, 134] on input "checkbox" at bounding box center [139, 137] width 11 height 11
checkbox input "true"
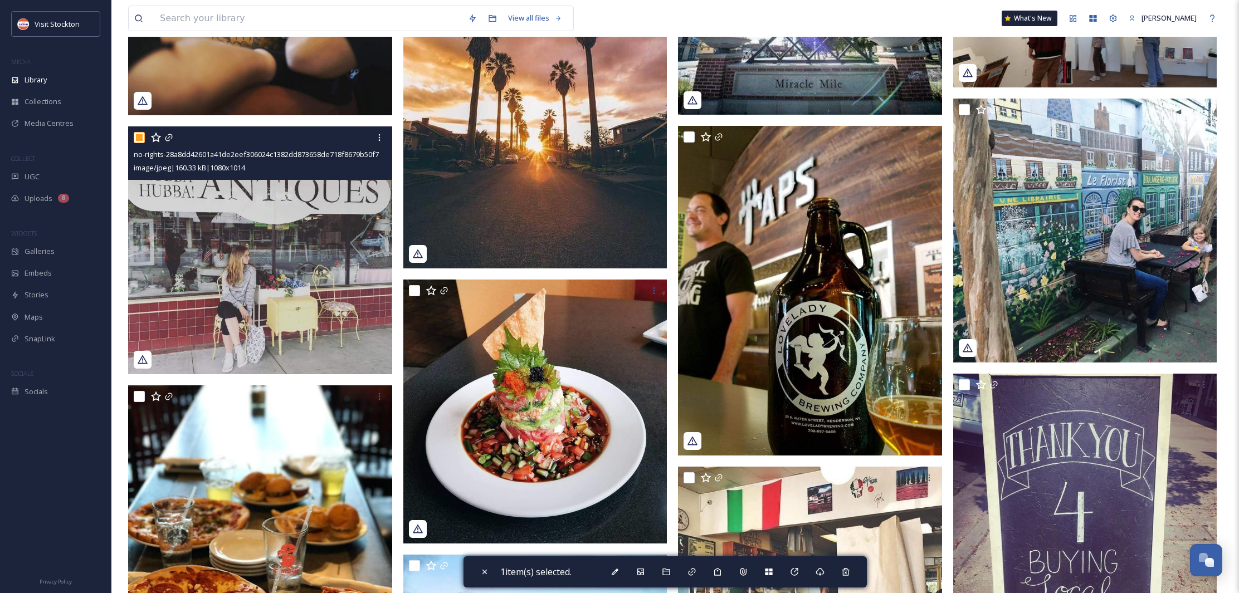
click at [251, 243] on img at bounding box center [260, 250] width 264 height 248
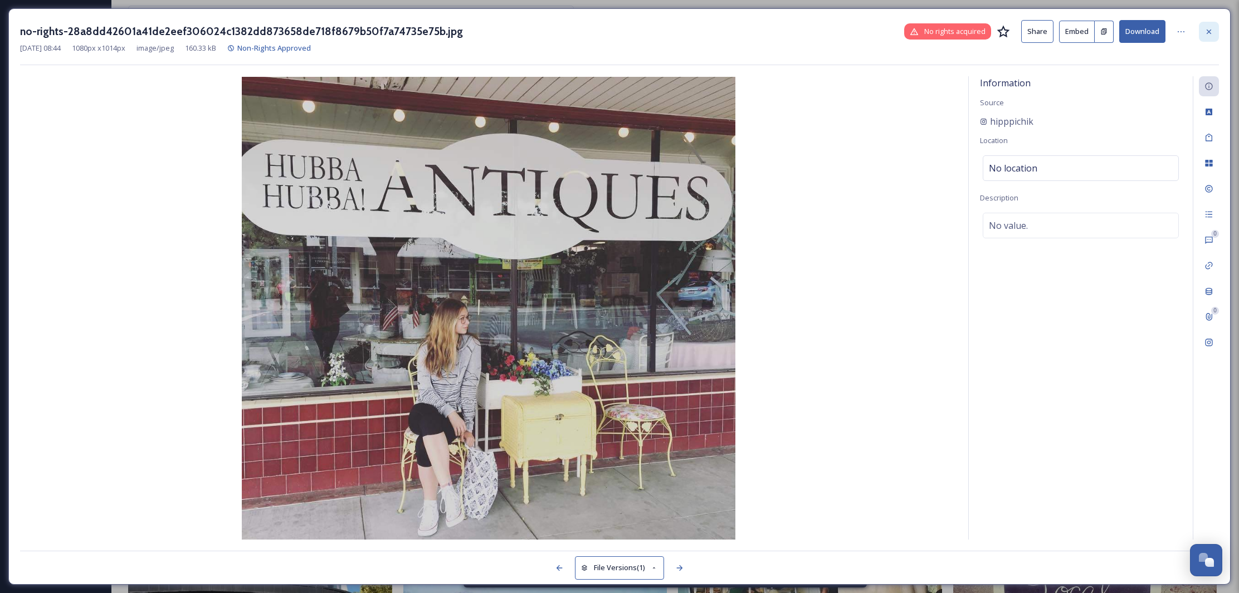
click at [1206, 28] on icon at bounding box center [1209, 31] width 9 height 9
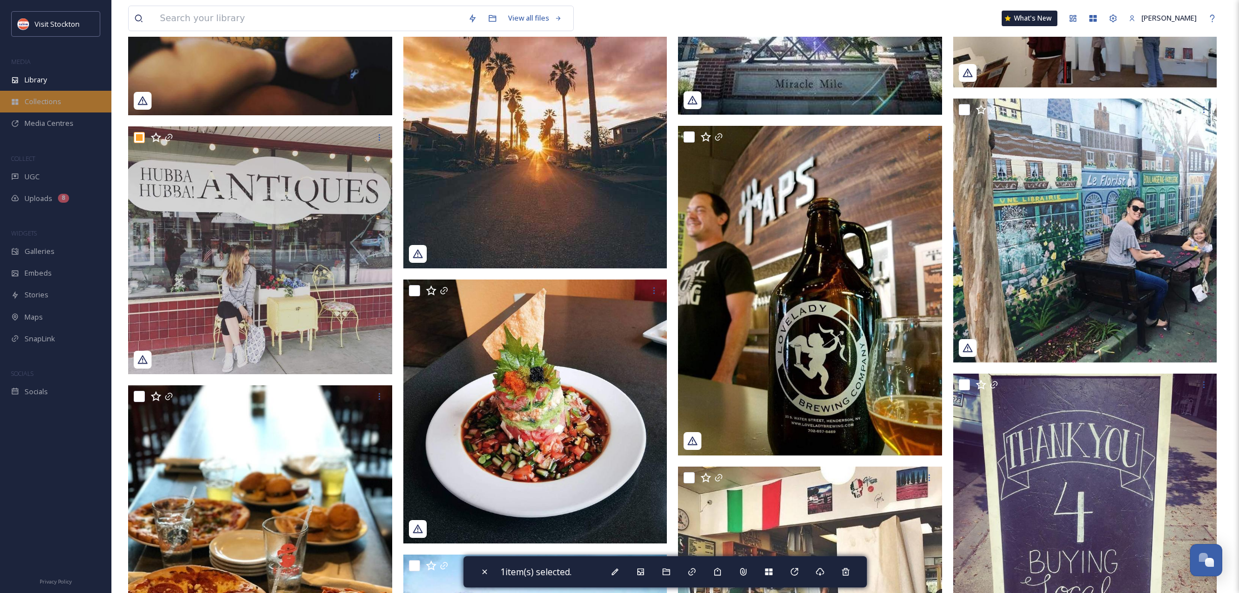
click at [47, 101] on span "Collections" at bounding box center [43, 101] width 37 height 11
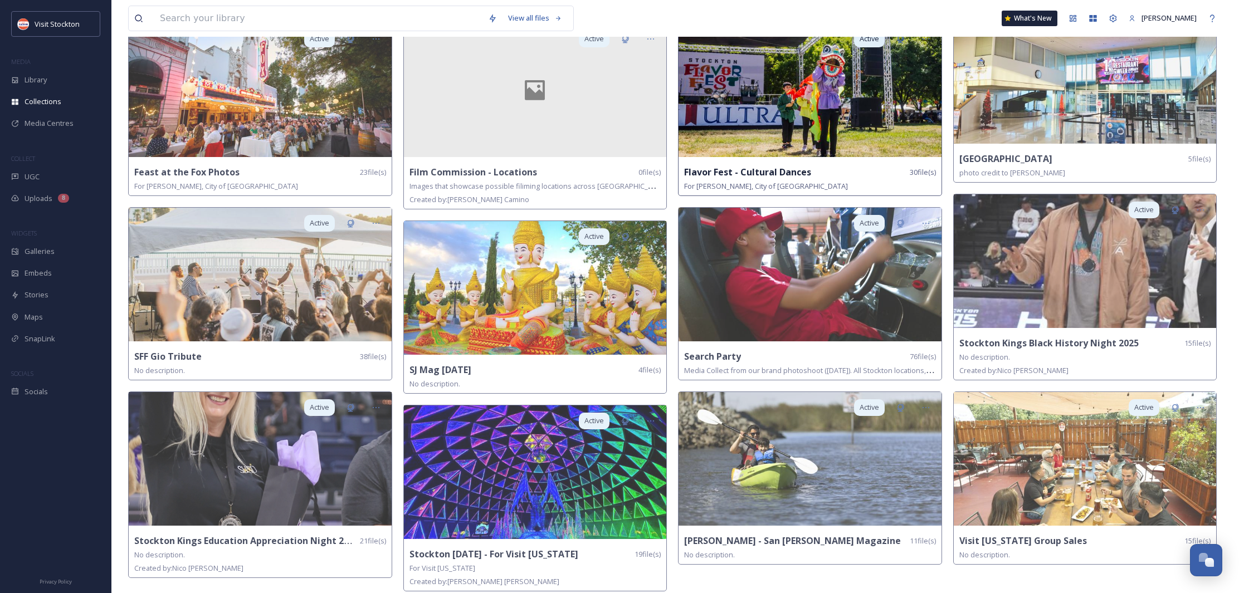
scroll to position [295, 0]
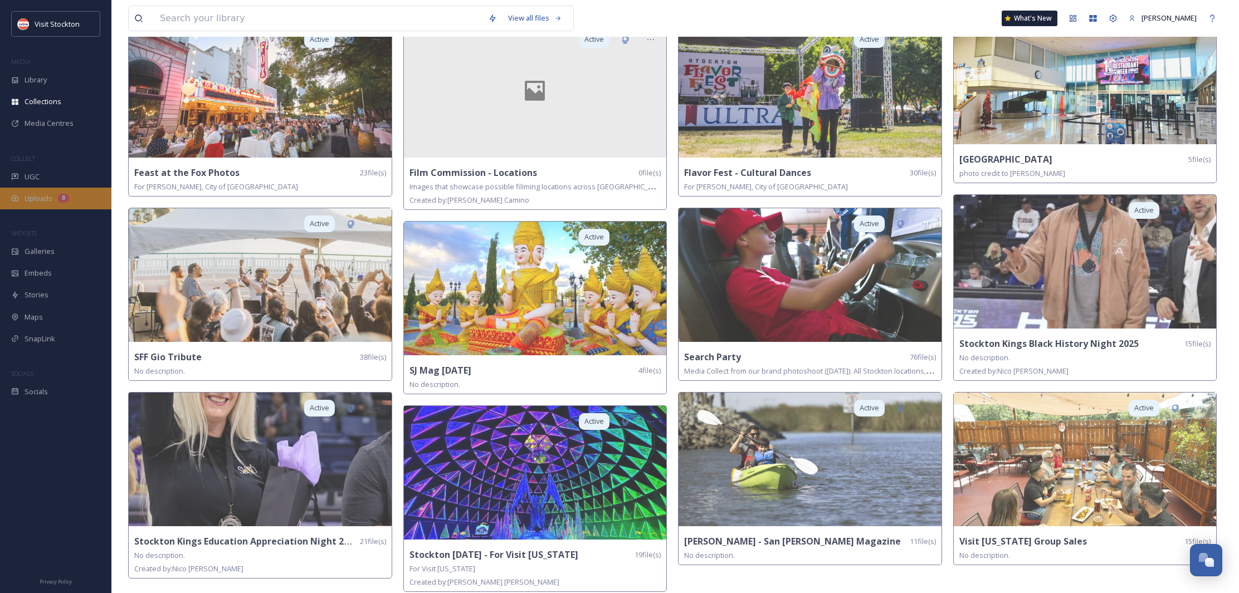
click at [21, 201] on div "Uploads 8" at bounding box center [55, 199] width 111 height 22
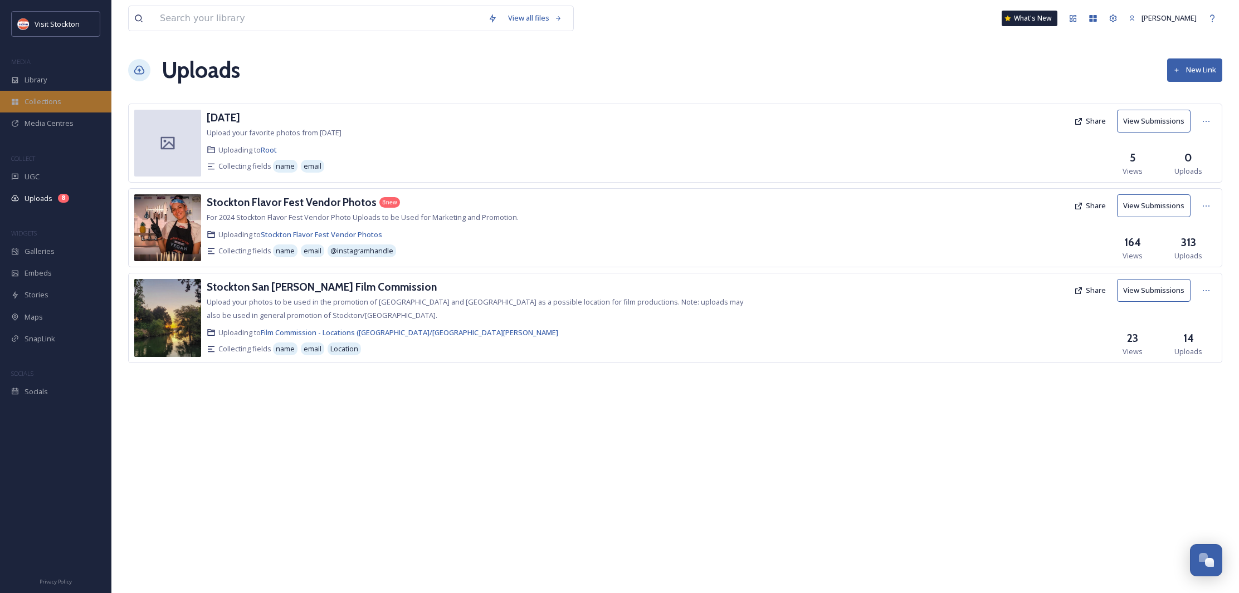
click at [38, 107] on div "Collections" at bounding box center [55, 102] width 111 height 22
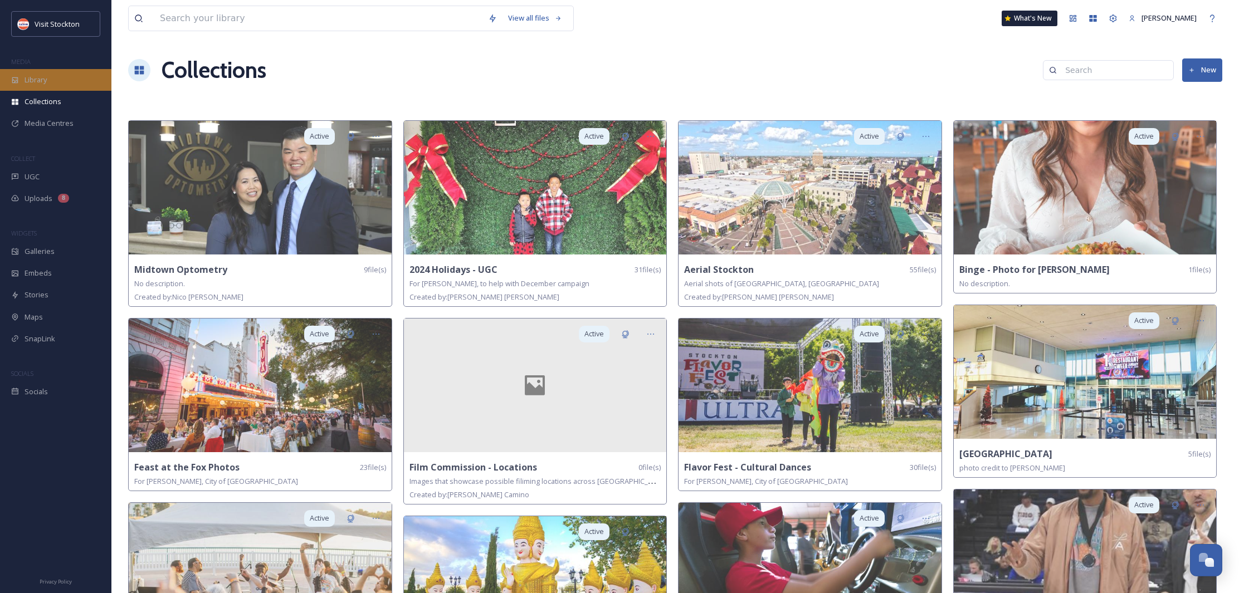
click at [47, 82] on span "Library" at bounding box center [36, 80] width 22 height 11
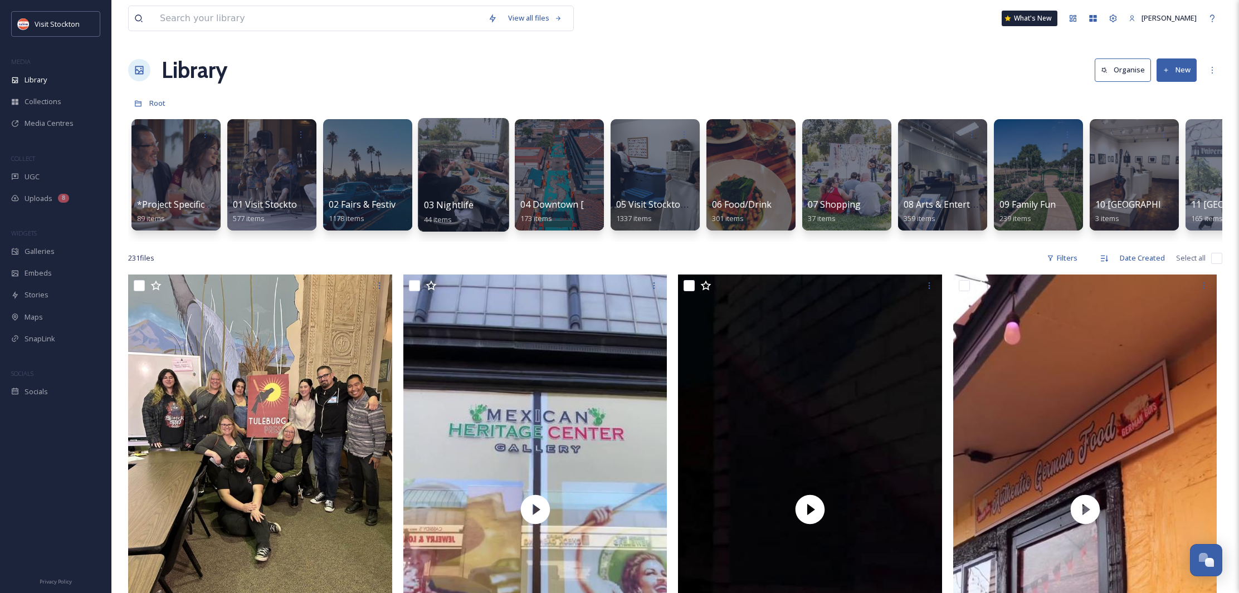
click at [472, 162] on div at bounding box center [463, 175] width 91 height 114
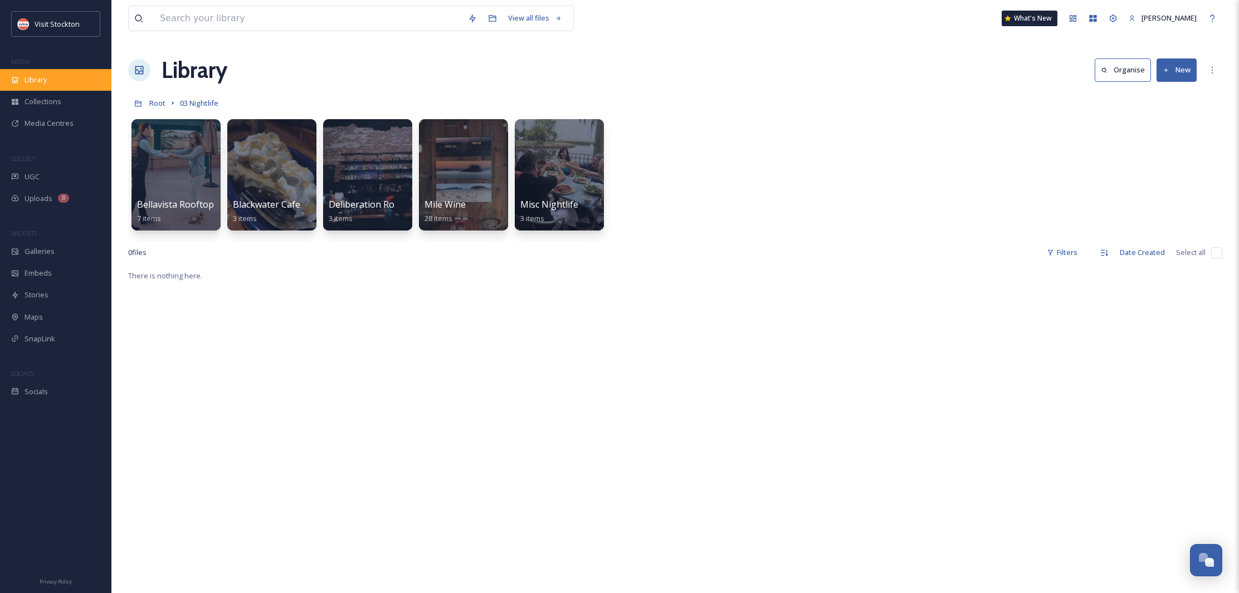
click at [55, 75] on div "Library" at bounding box center [55, 80] width 111 height 22
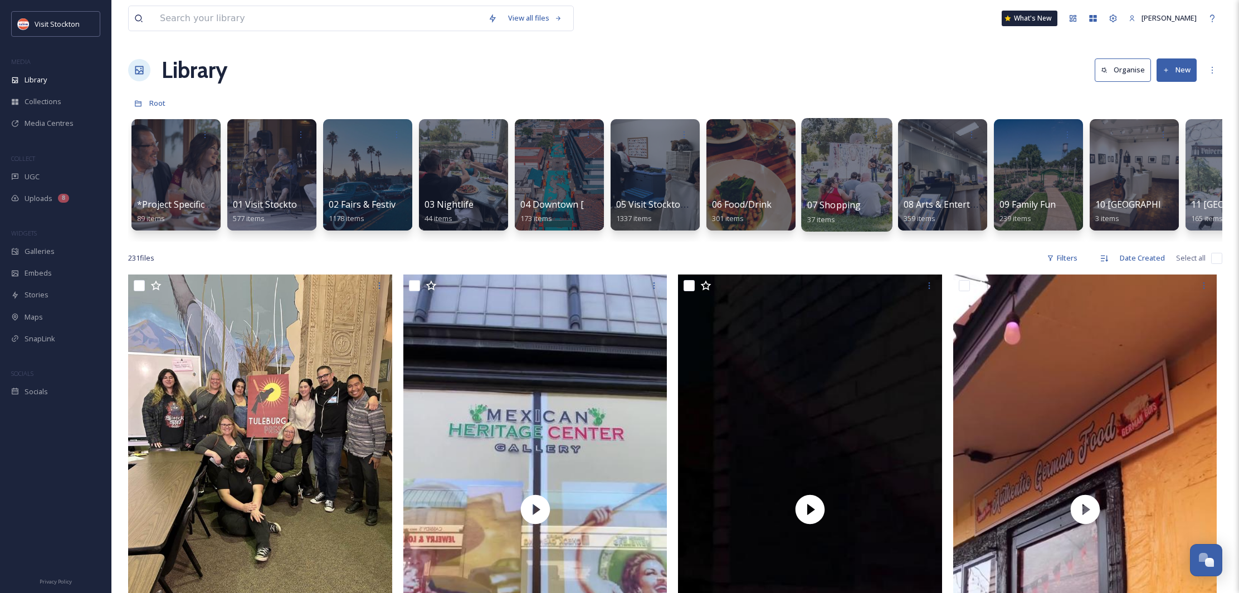
click at [841, 169] on div at bounding box center [846, 175] width 91 height 114
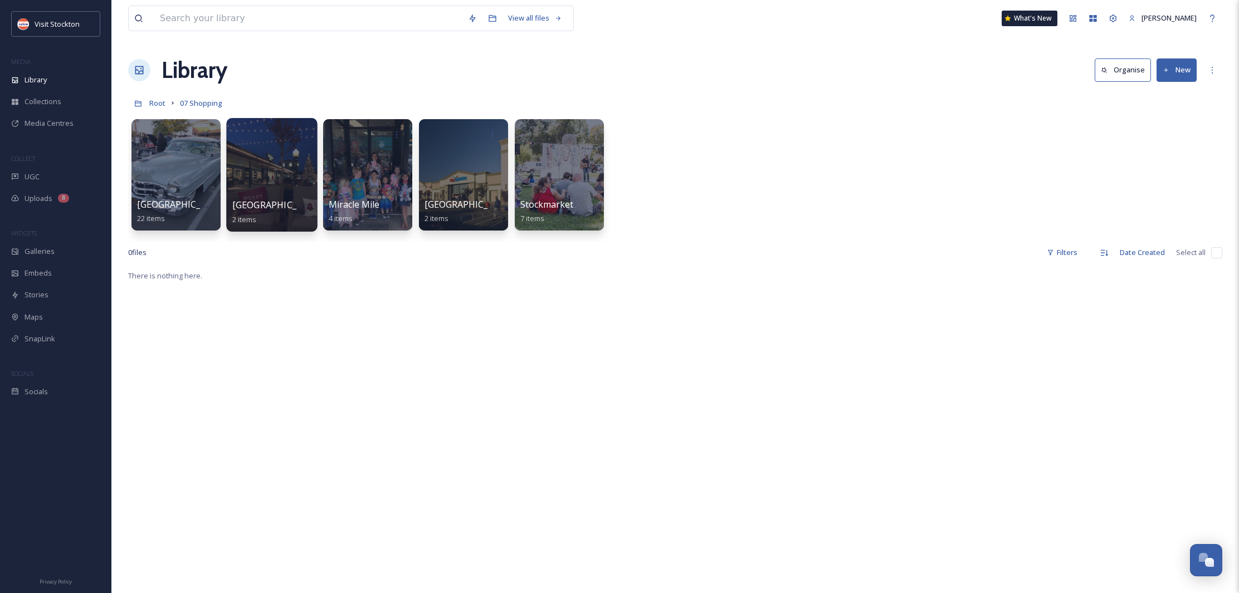
click at [284, 164] on div at bounding box center [271, 175] width 91 height 114
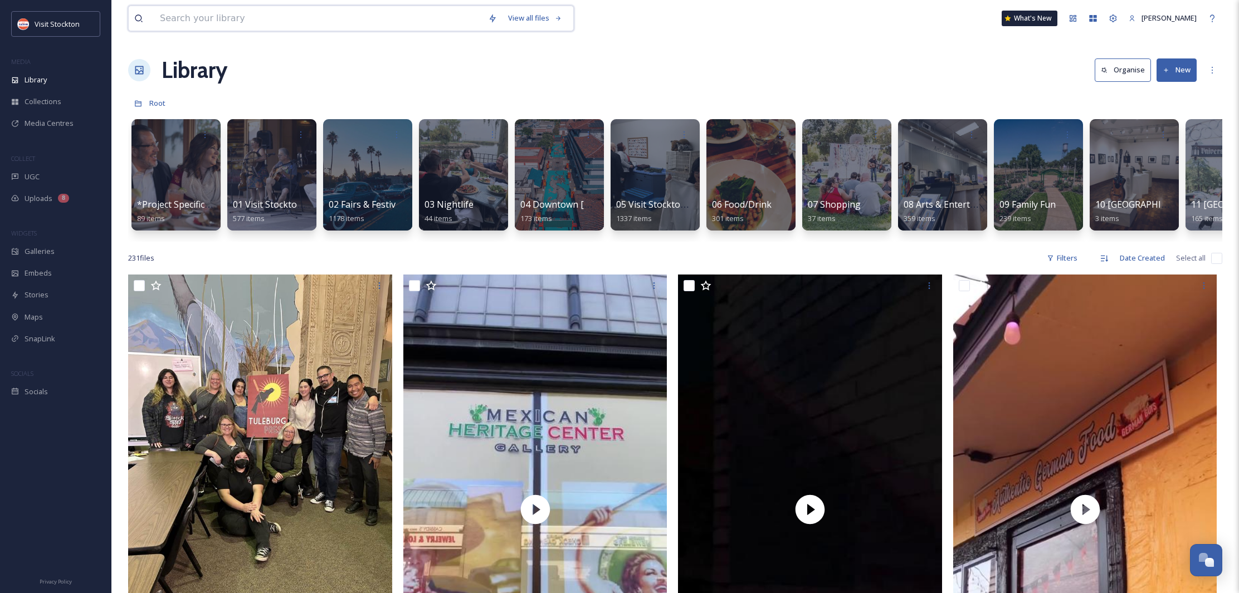
click at [241, 22] on input at bounding box center [318, 18] width 328 height 25
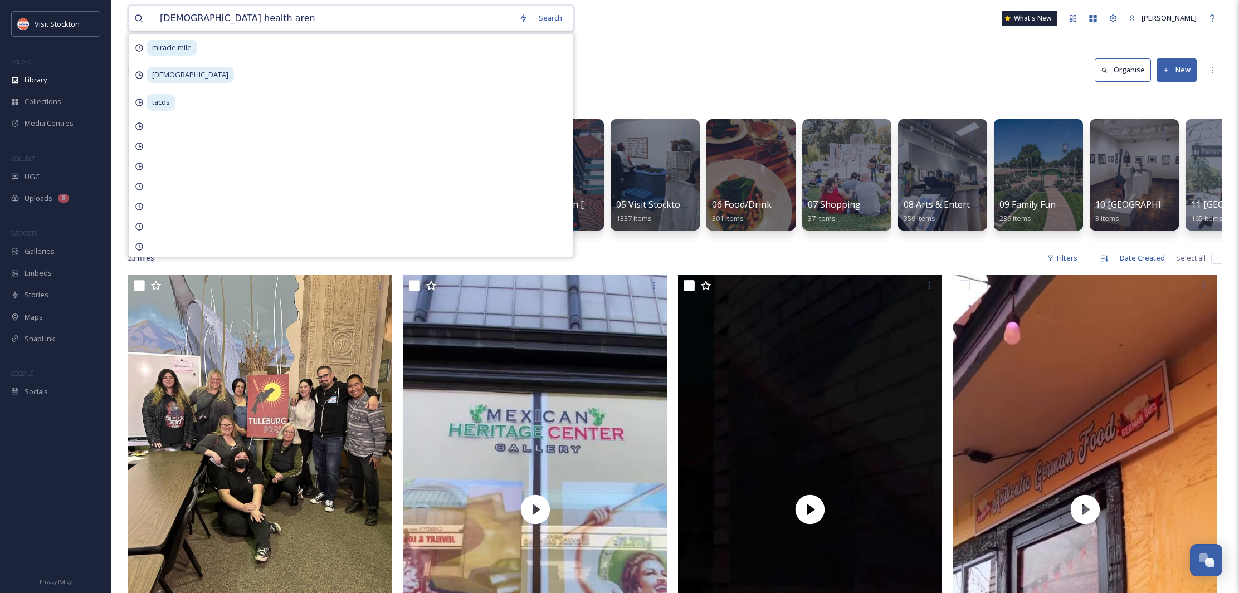
type input "adventist health arena"
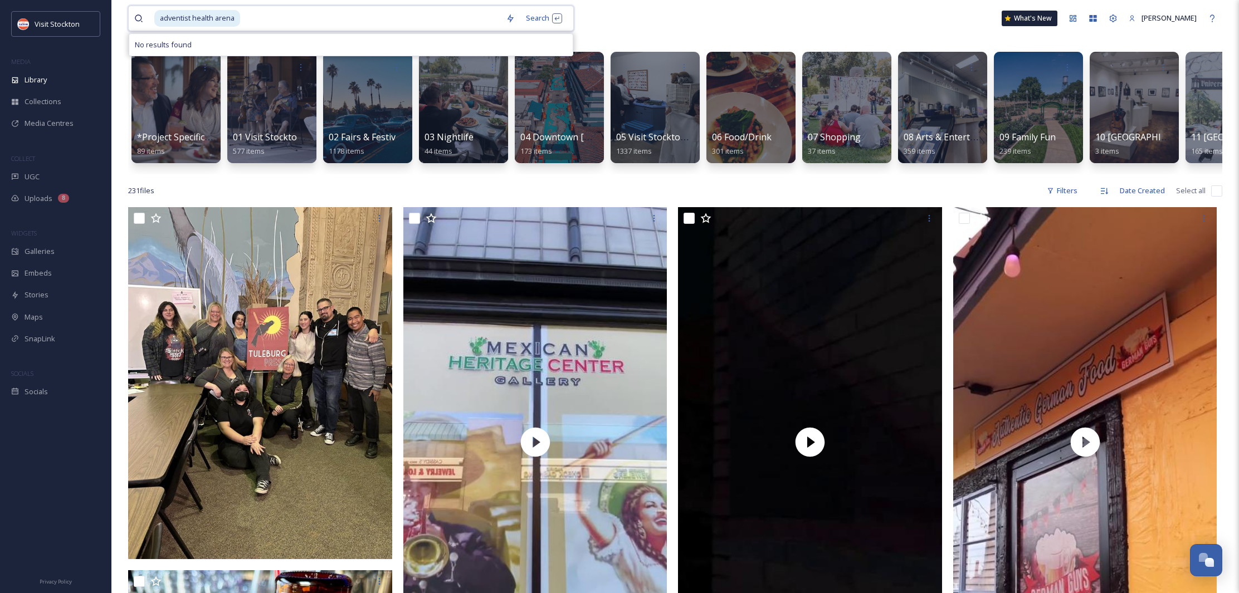
scroll to position [87, 0]
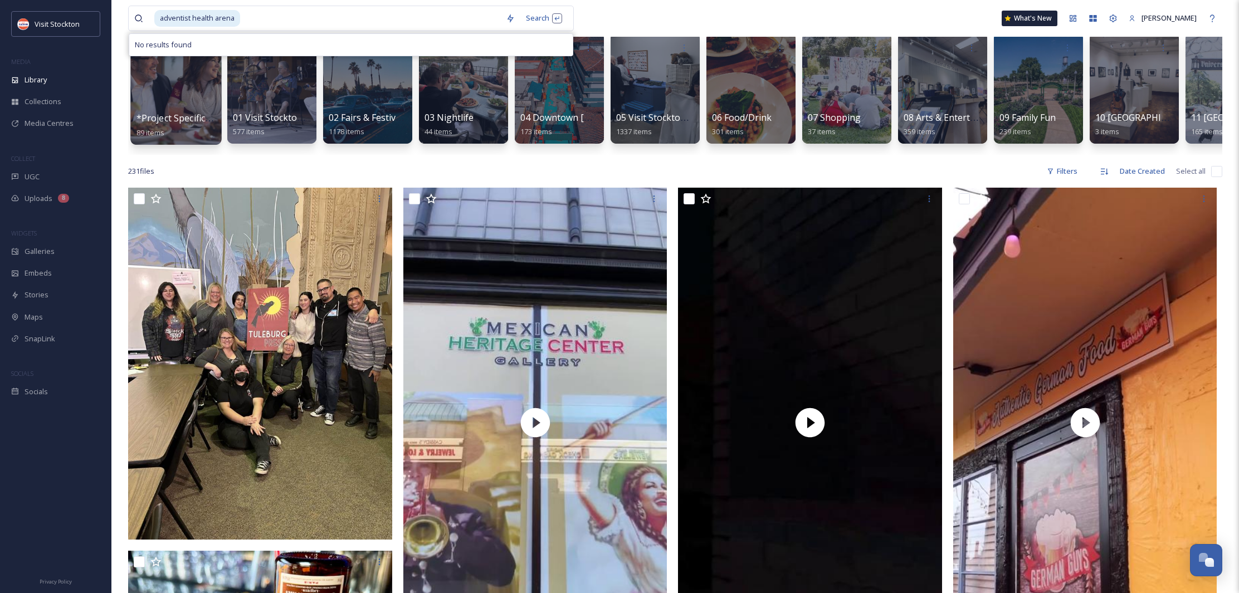
click at [194, 102] on div at bounding box center [175, 88] width 91 height 114
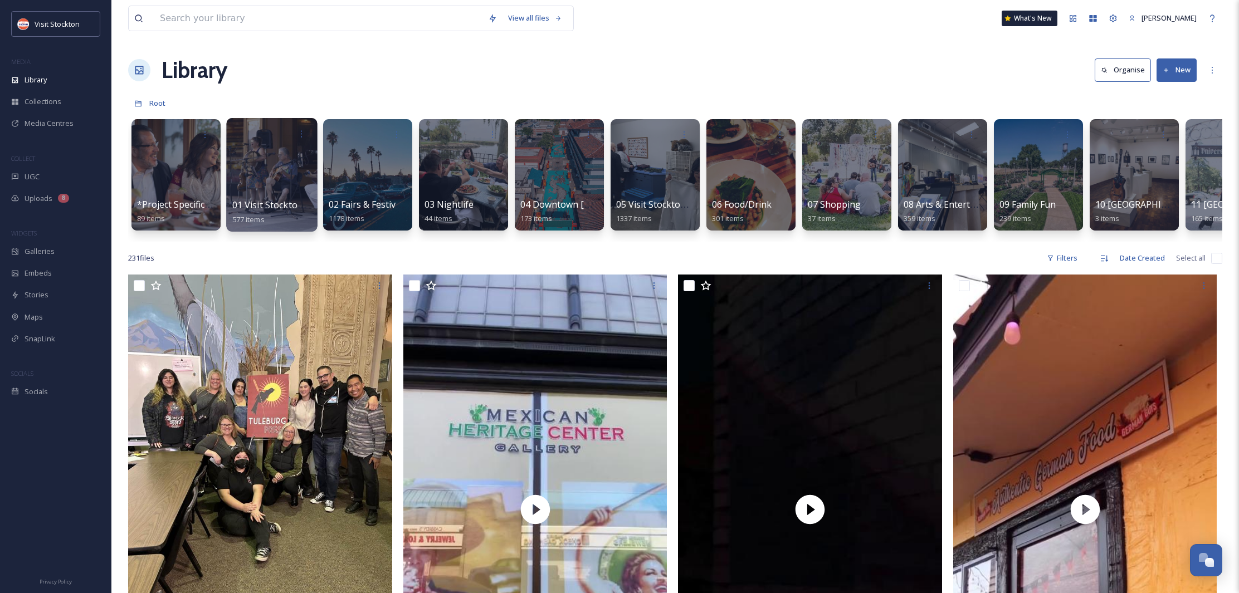
click at [281, 170] on div at bounding box center [271, 175] width 91 height 114
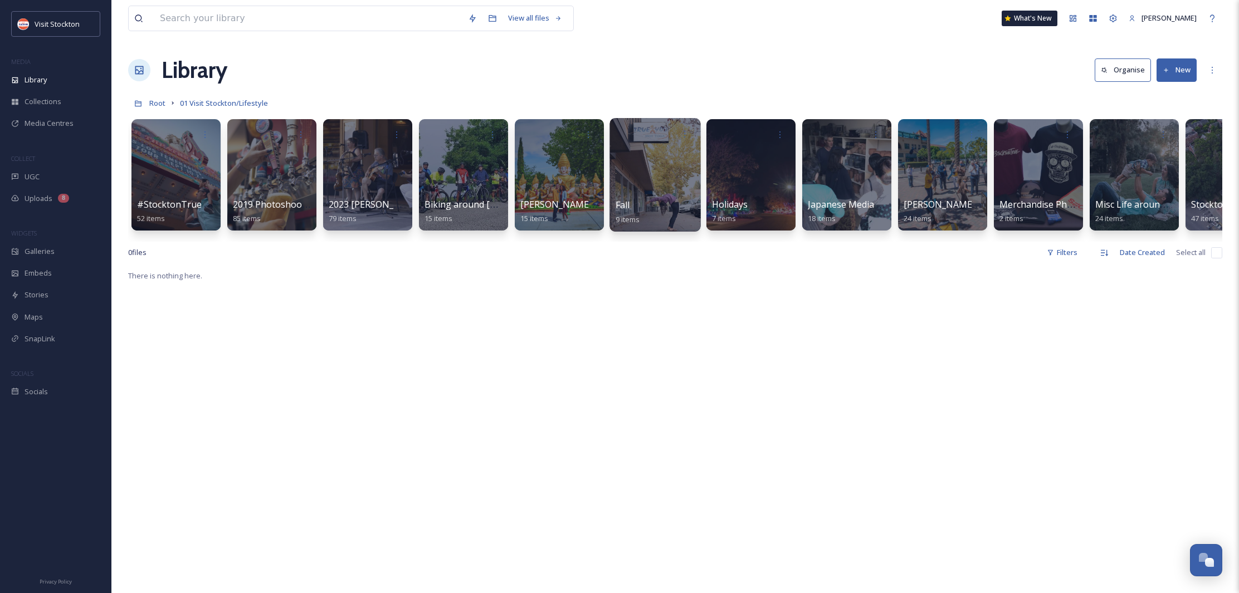
click at [673, 181] on div at bounding box center [655, 175] width 91 height 114
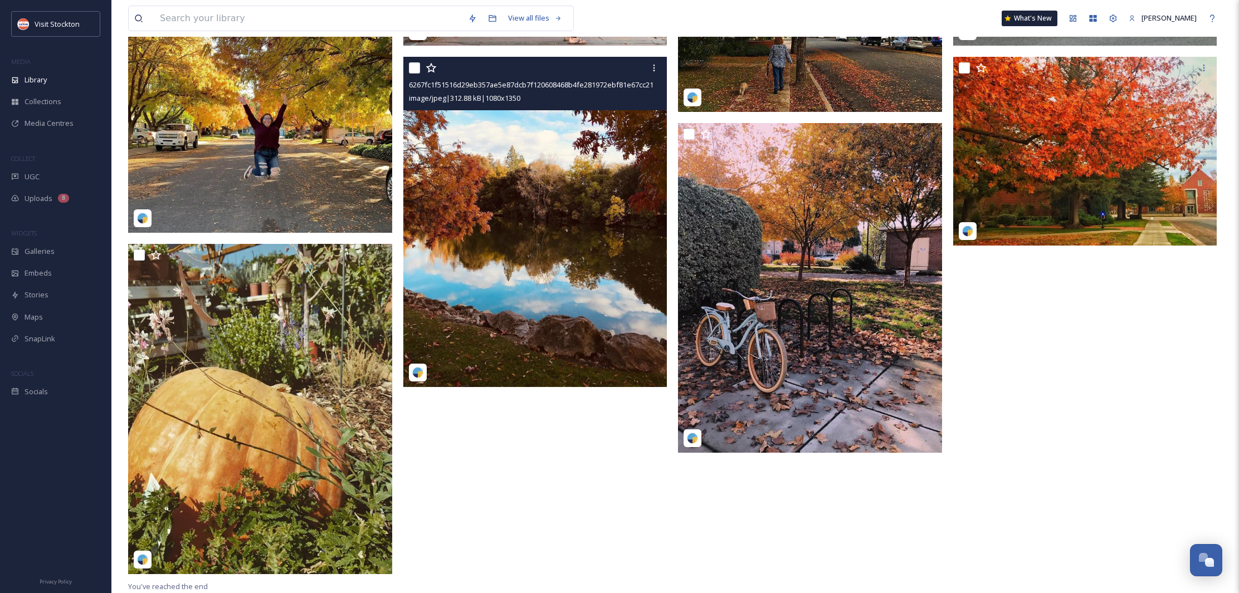
scroll to position [371, 0]
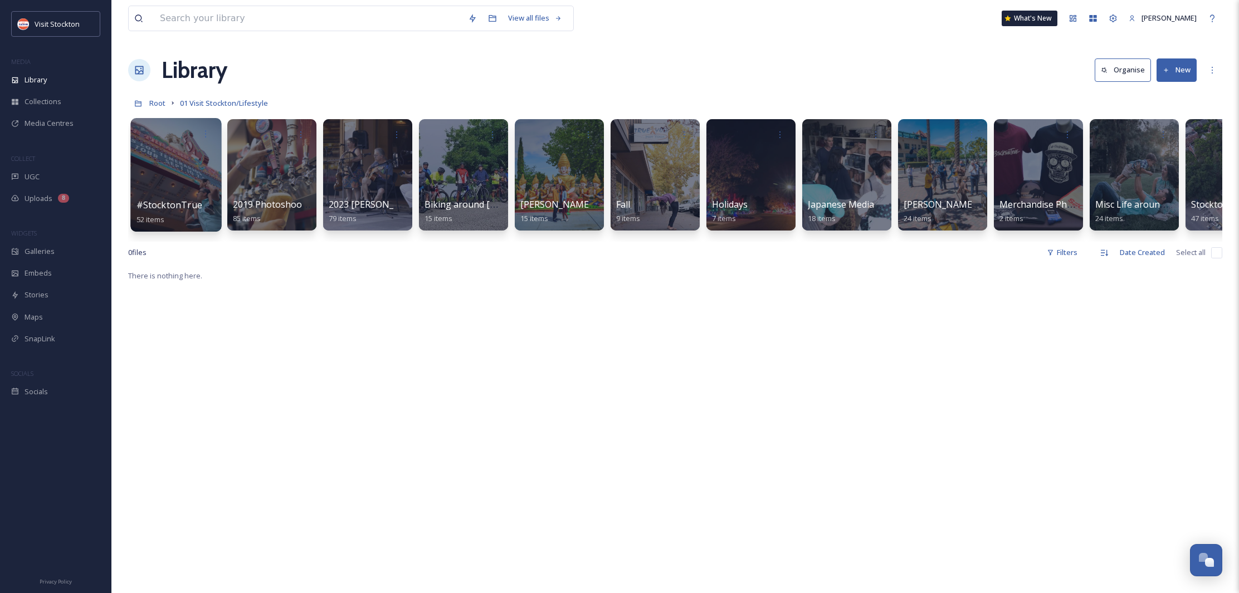
click at [171, 178] on div at bounding box center [175, 175] width 91 height 114
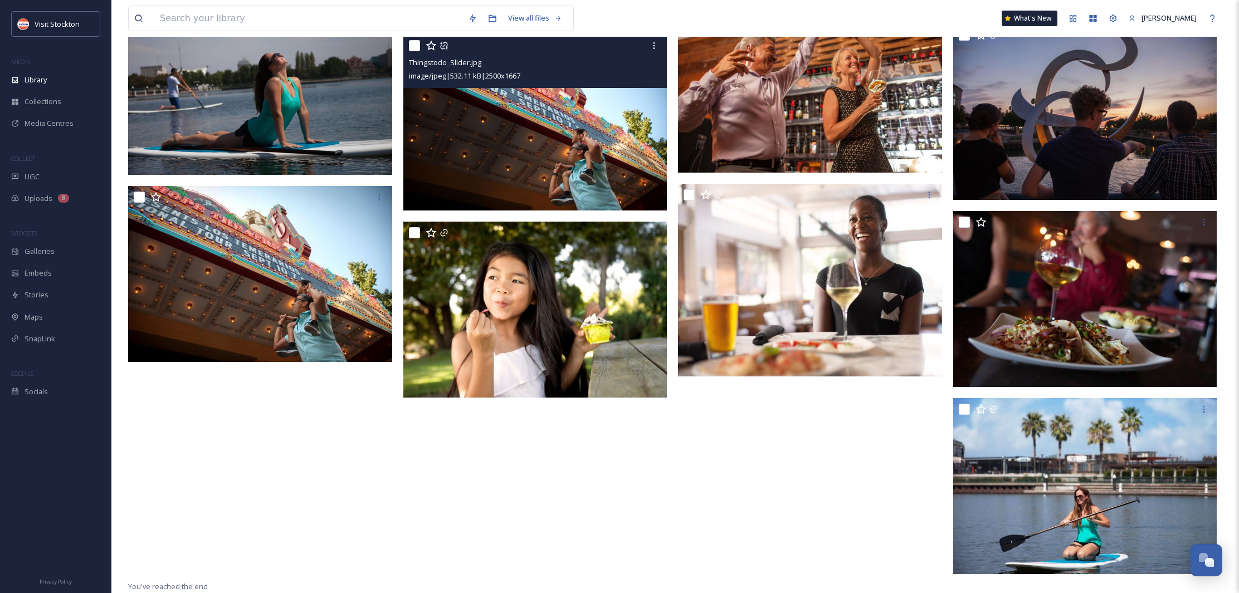
scroll to position [2215, 0]
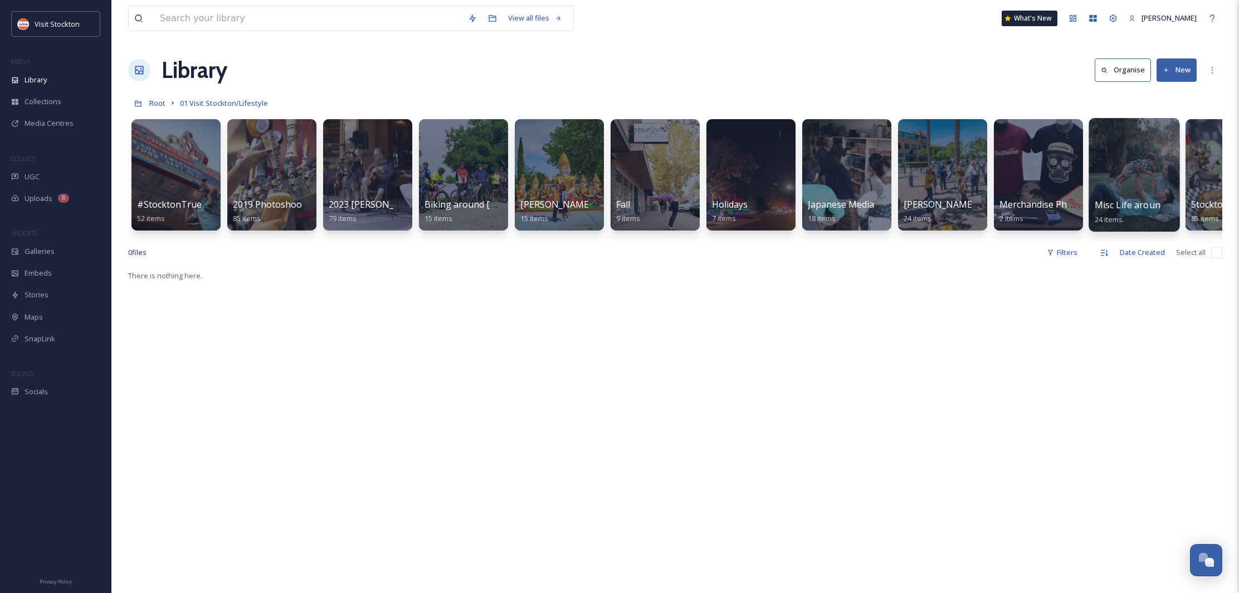
click at [1148, 198] on div at bounding box center [1134, 175] width 91 height 114
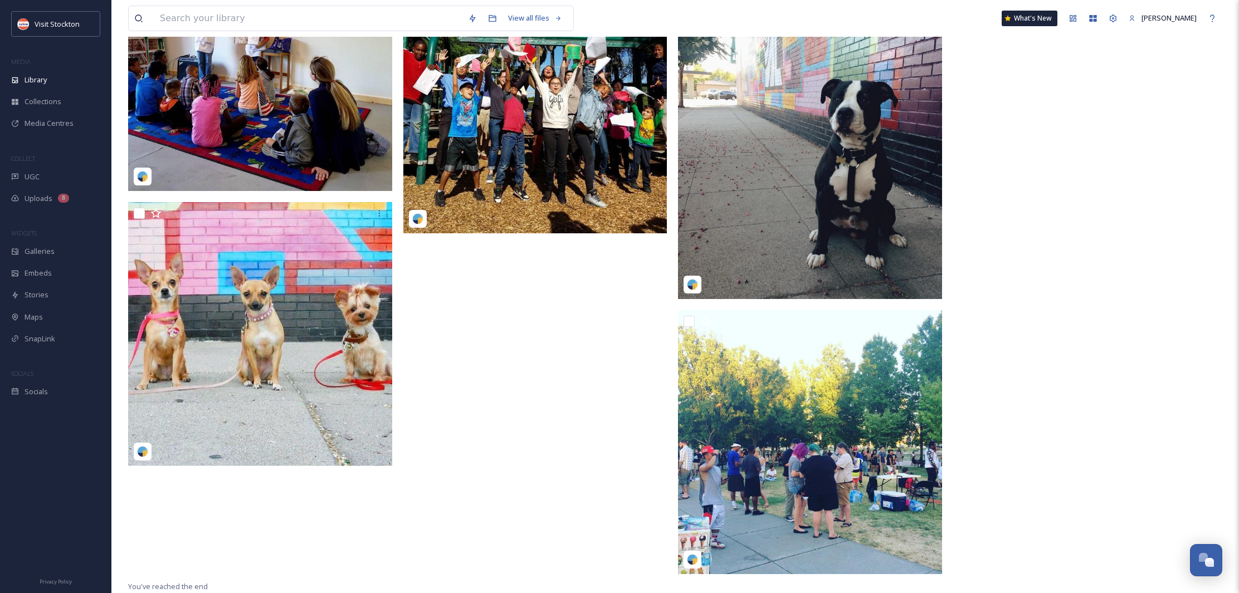
scroll to position [1326, 0]
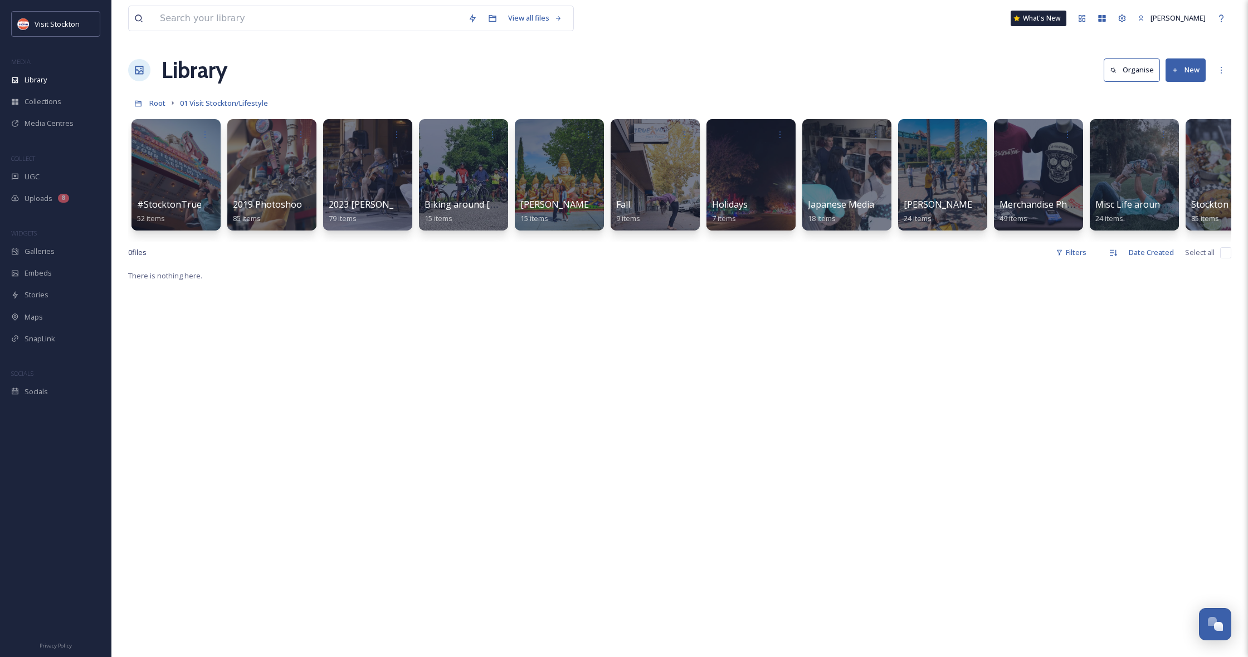
click at [1220, 254] on input "checkbox" at bounding box center [1225, 252] width 11 height 11
click at [1229, 255] on input "checkbox" at bounding box center [1225, 252] width 11 height 11
click at [1225, 252] on input "checkbox" at bounding box center [1225, 252] width 11 height 11
checkbox input "false"
click at [247, 21] on input at bounding box center [308, 18] width 308 height 25
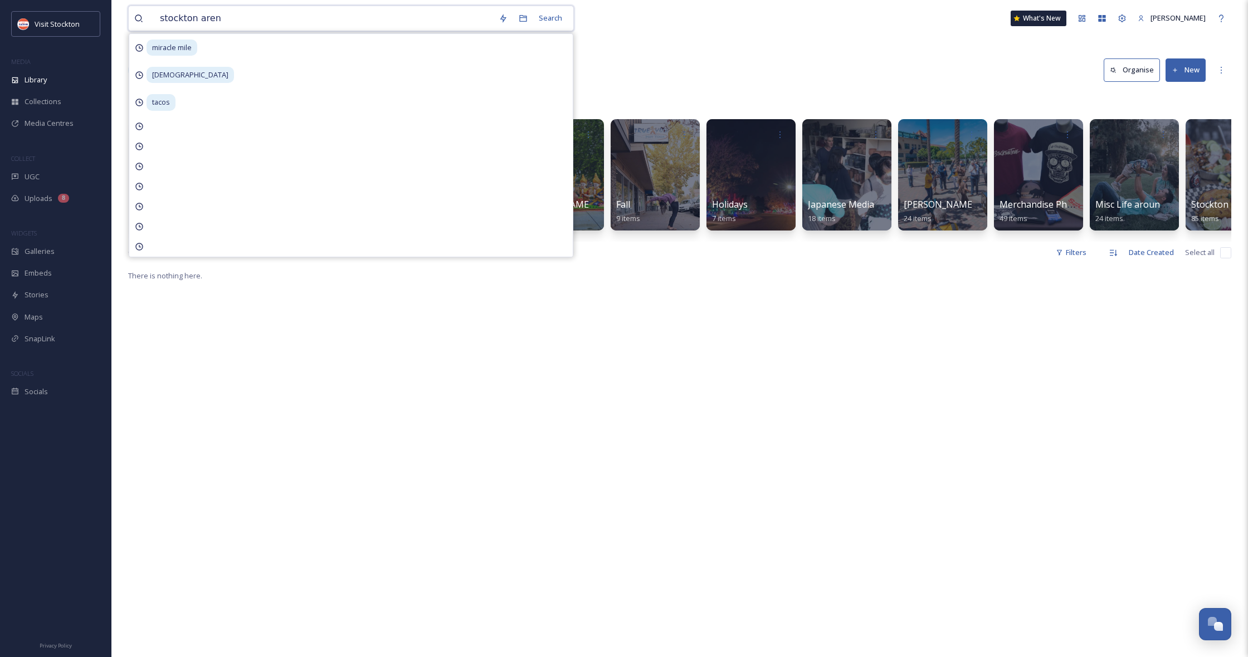
type input "[GEOGRAPHIC_DATA]"
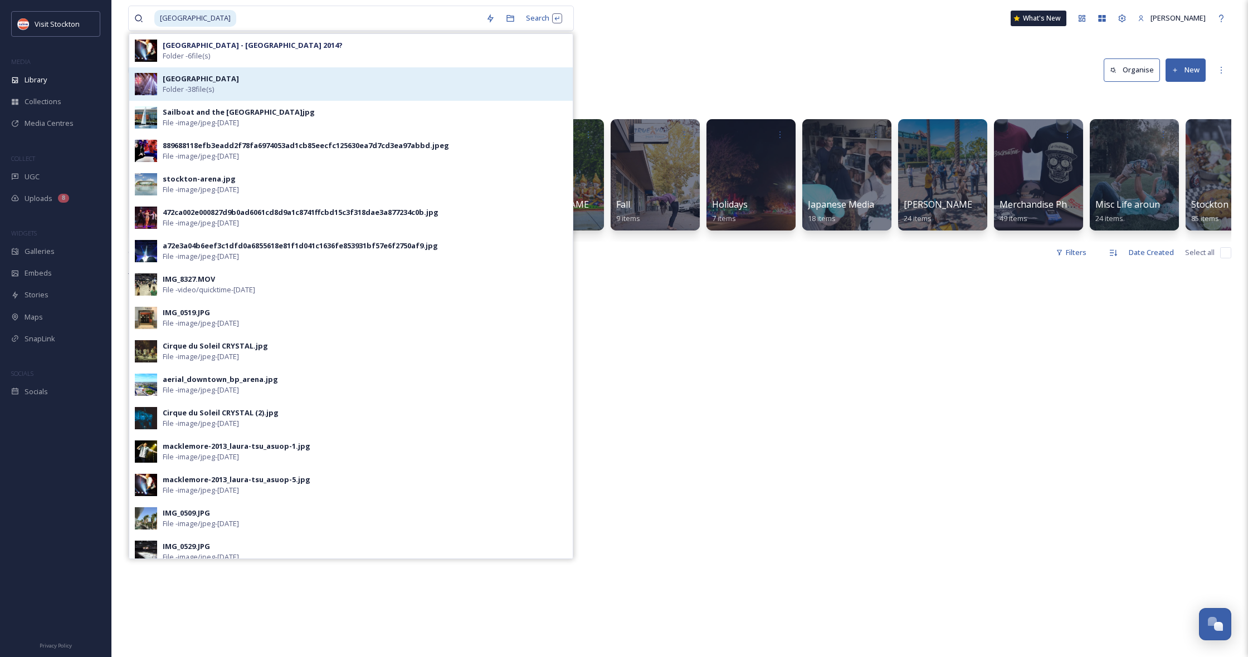
click at [181, 79] on strong "[GEOGRAPHIC_DATA]" at bounding box center [201, 79] width 76 height 10
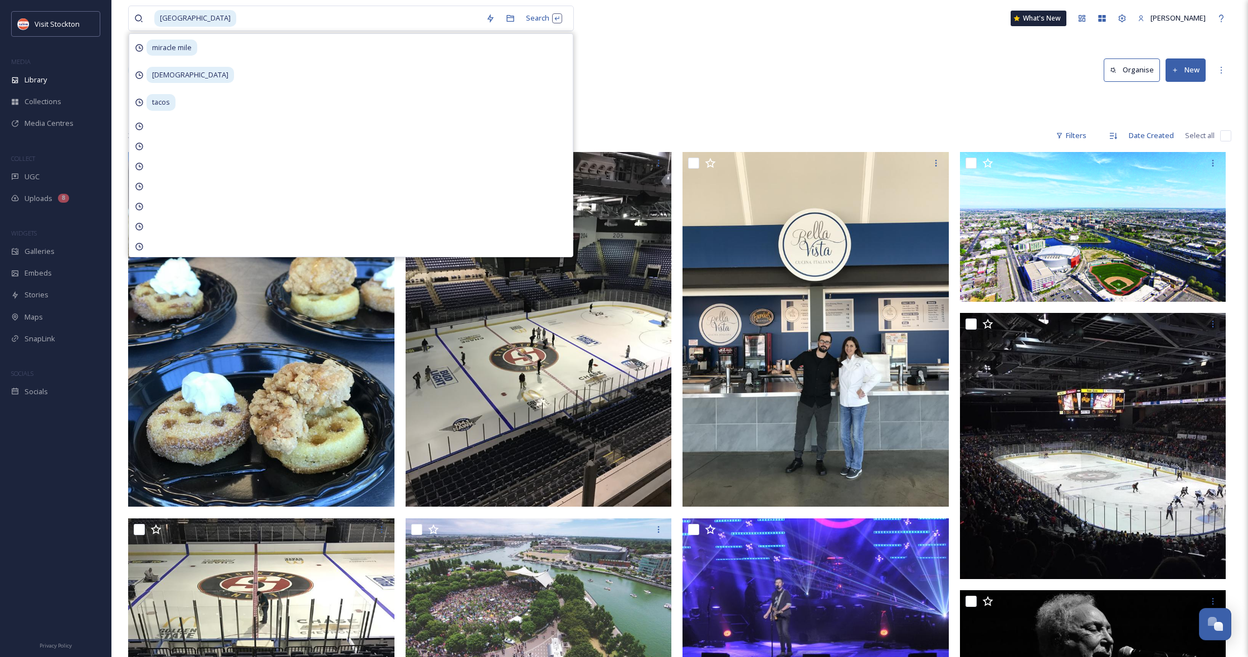
click at [842, 69] on div "Library Organise New" at bounding box center [679, 69] width 1103 height 33
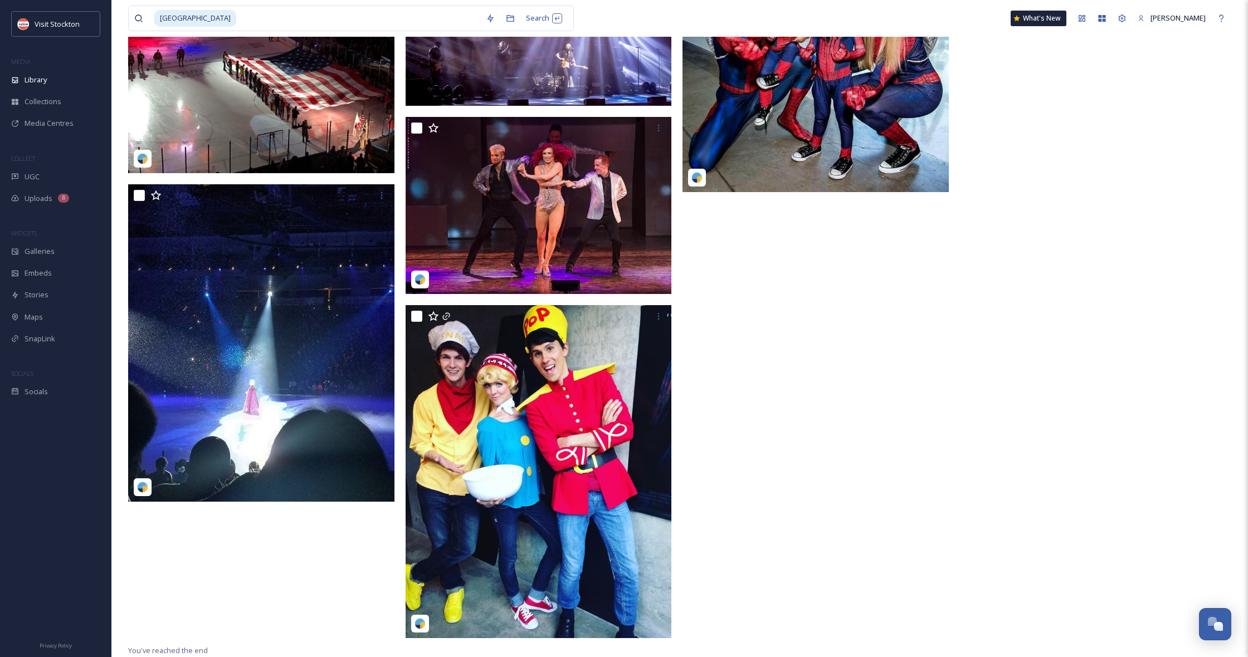
scroll to position [2354, 0]
click at [304, 13] on input at bounding box center [358, 18] width 243 height 25
drag, startPoint x: 249, startPoint y: 14, endPoint x: 122, endPoint y: 13, distance: 127.1
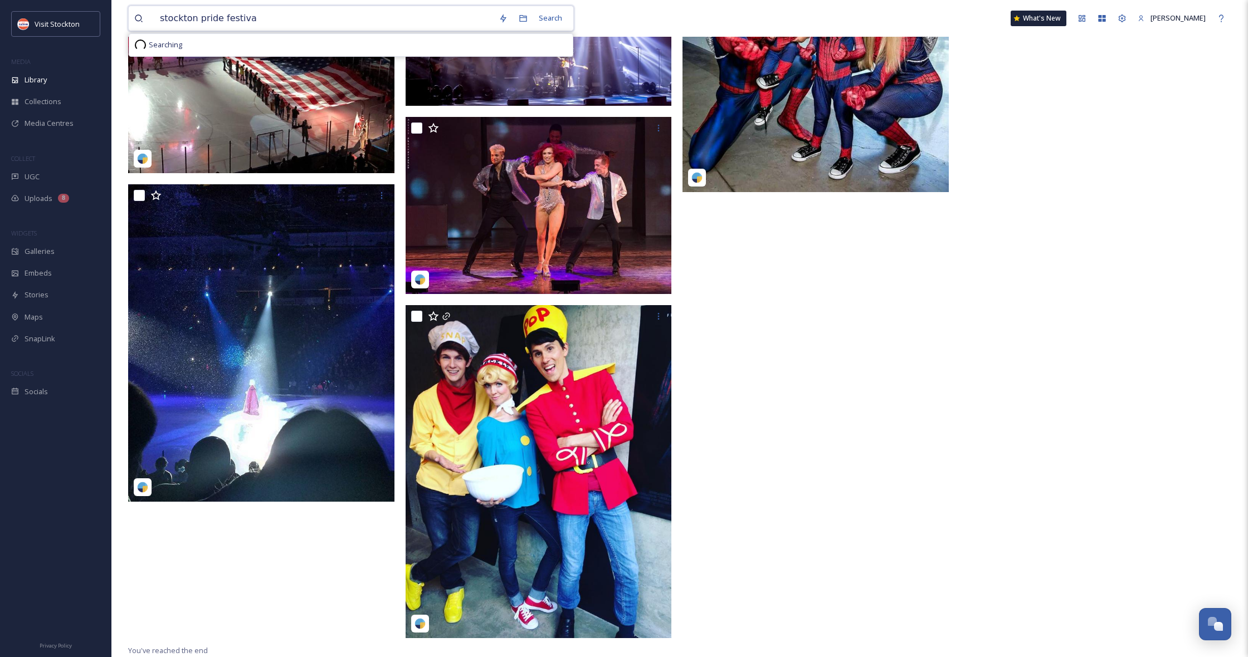
type input "stockton pride festival"
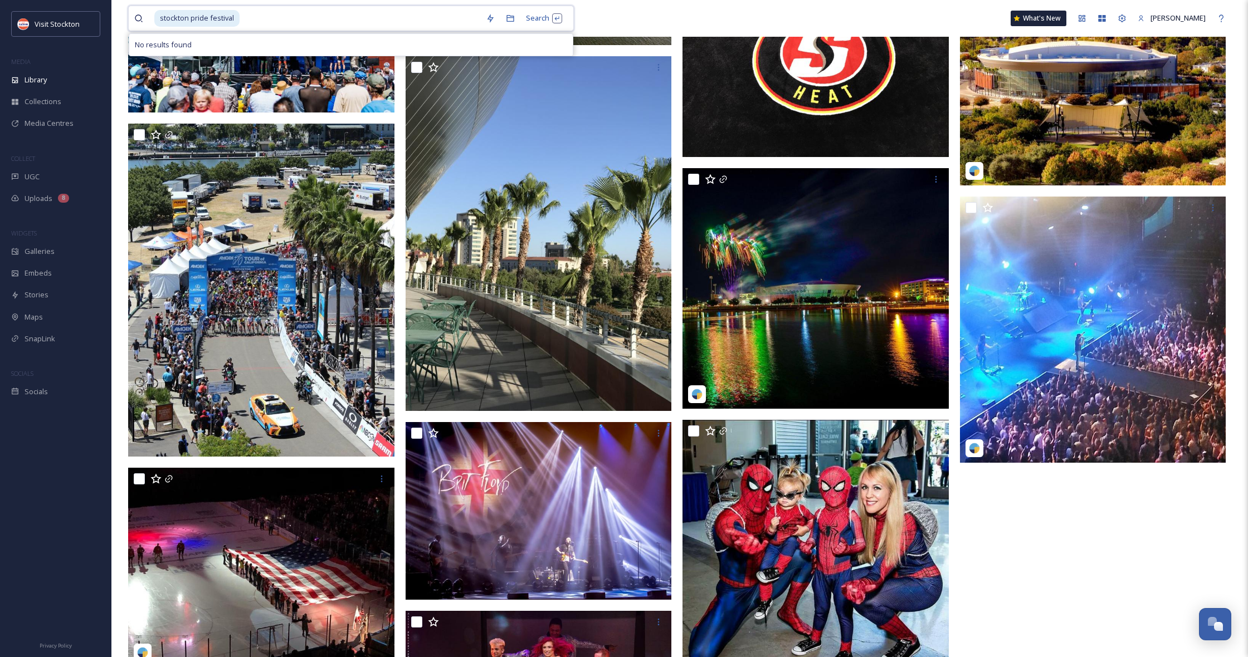
scroll to position [1850, 0]
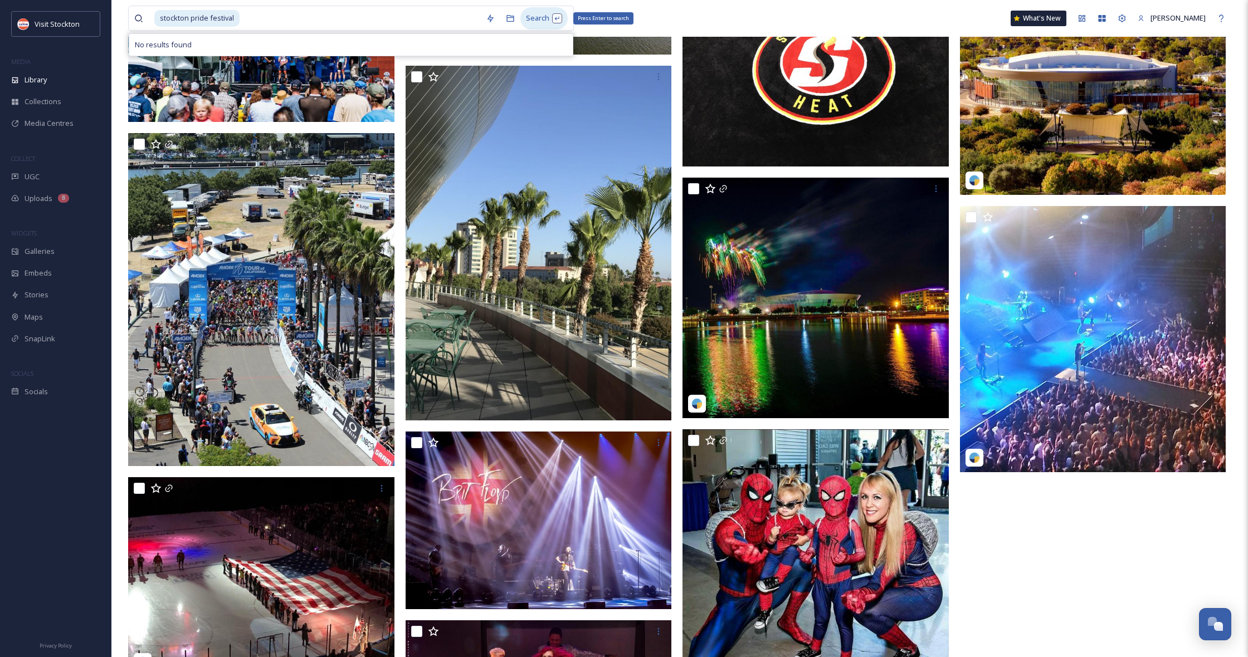
click at [537, 9] on div "Search Press Enter to search" at bounding box center [543, 18] width 47 height 22
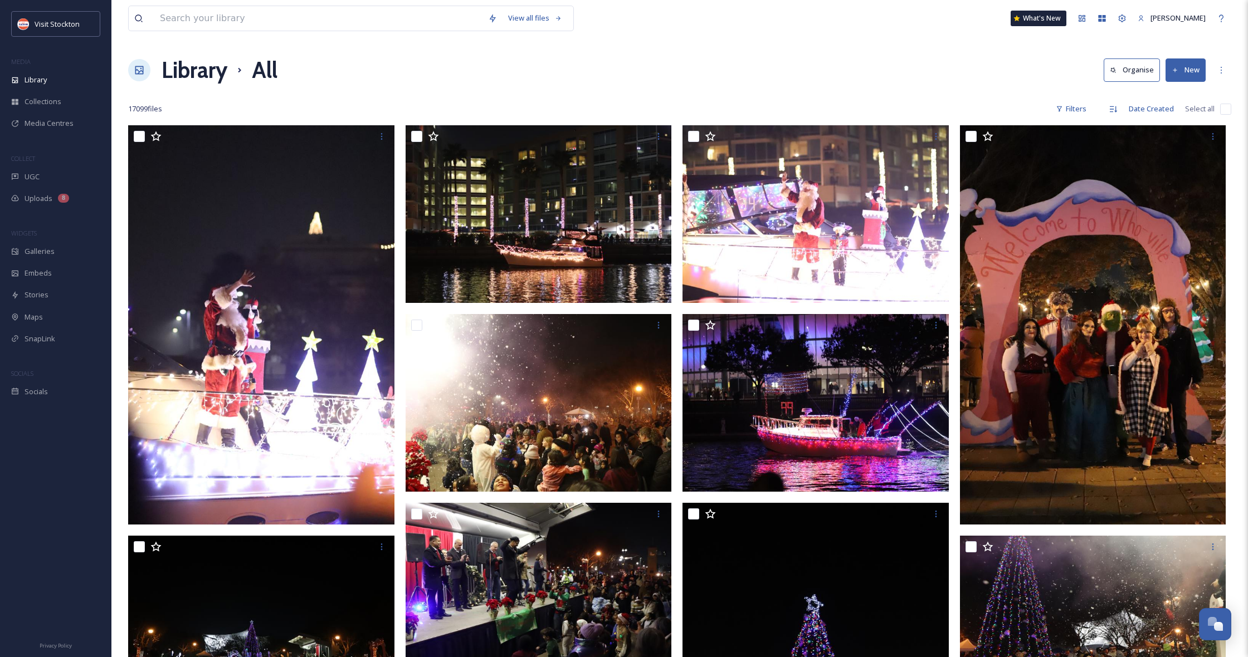
click at [12, 210] on div "Visit Stockton MEDIA Library Collections Media Centres COLLECT UGC Uploads 8 WI…" at bounding box center [55, 207] width 111 height 392
click at [41, 200] on span "Uploads" at bounding box center [39, 198] width 28 height 11
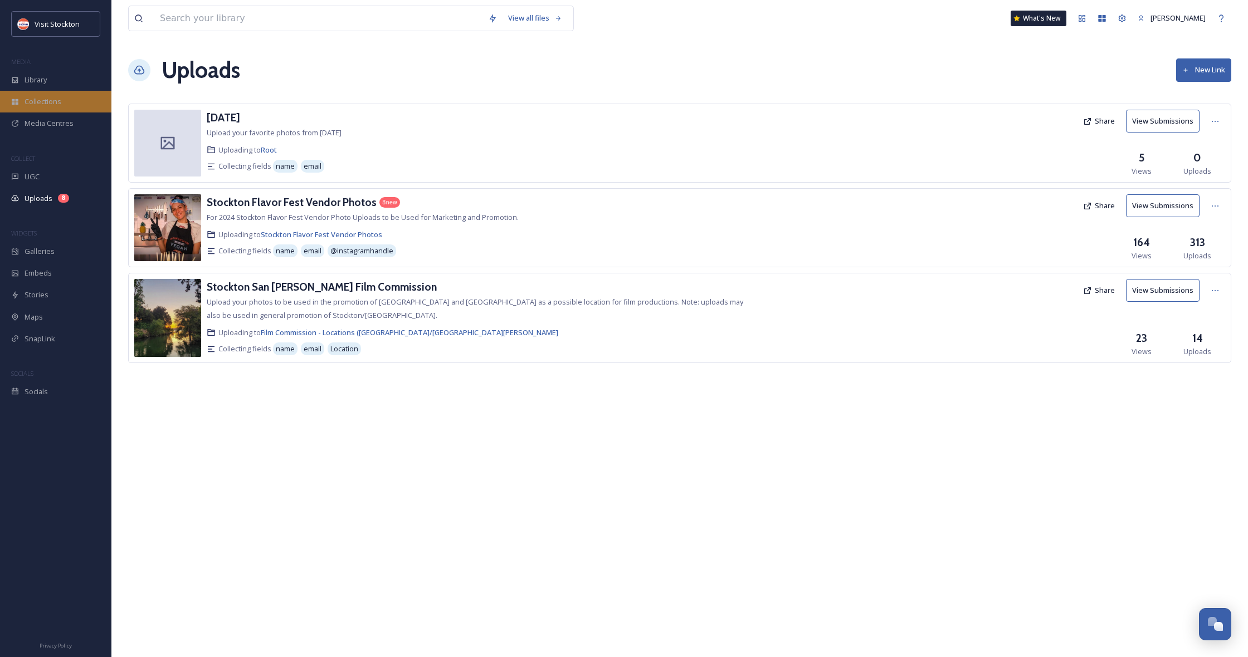
click at [41, 106] on div "Collections" at bounding box center [55, 102] width 111 height 22
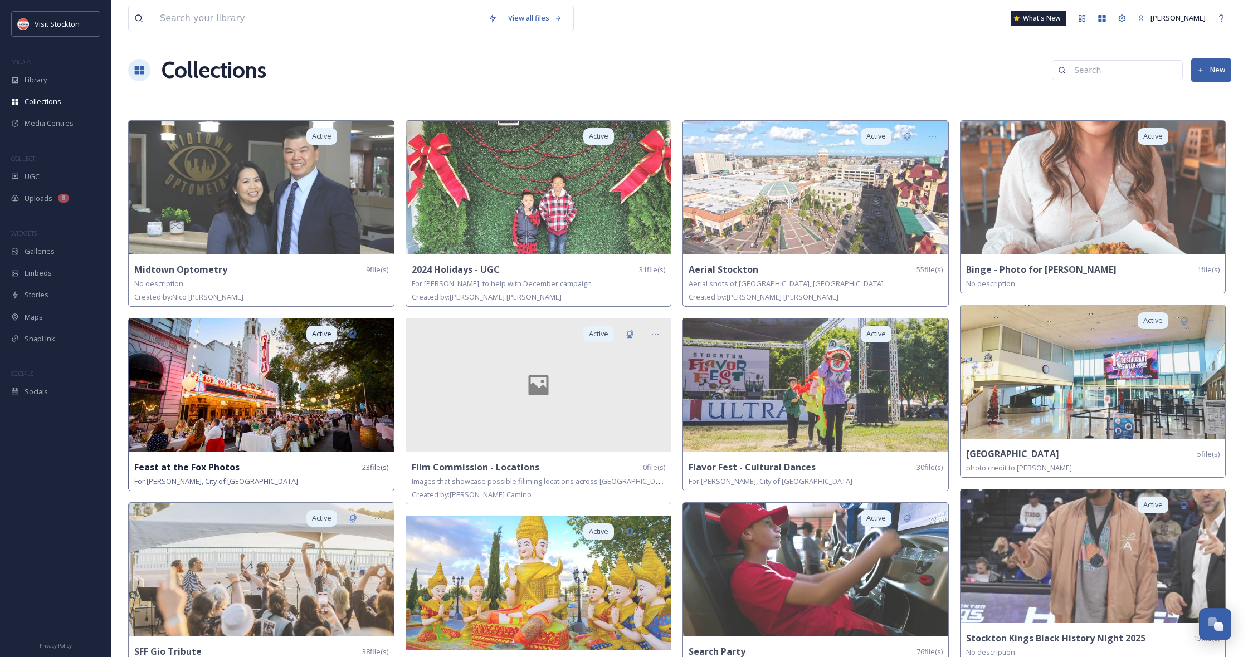
scroll to position [0, 1]
click at [320, 391] on img at bounding box center [261, 386] width 265 height 134
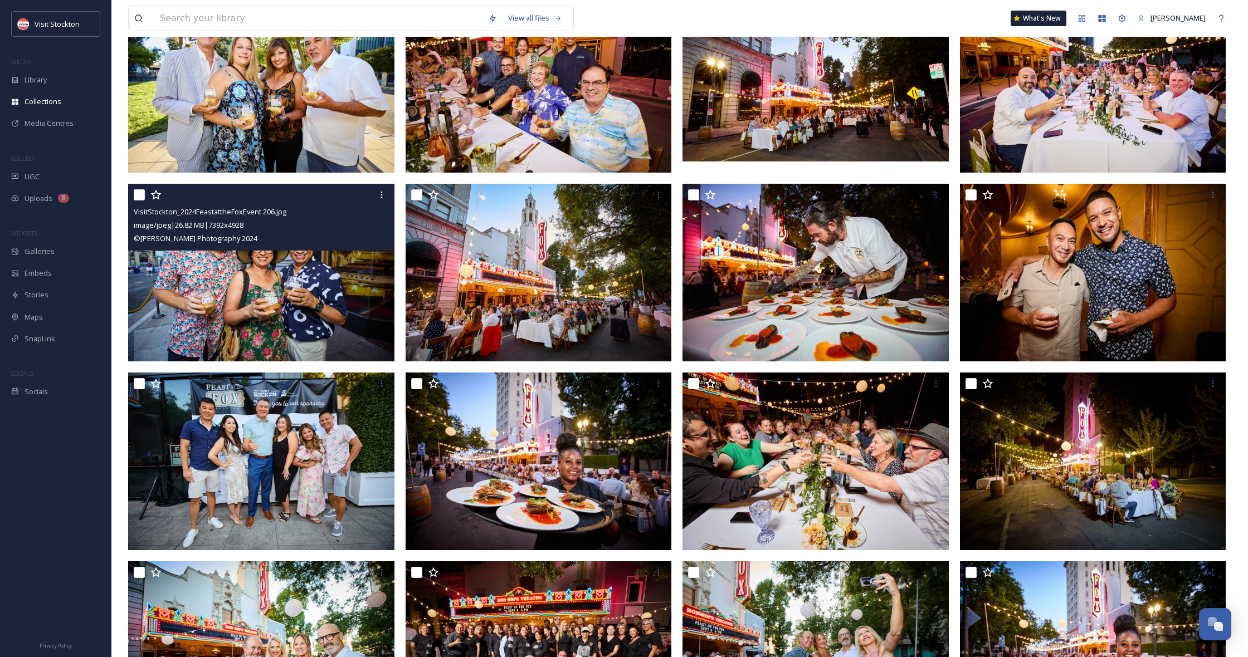
scroll to position [377, 0]
